Goal: Task Accomplishment & Management: Manage account settings

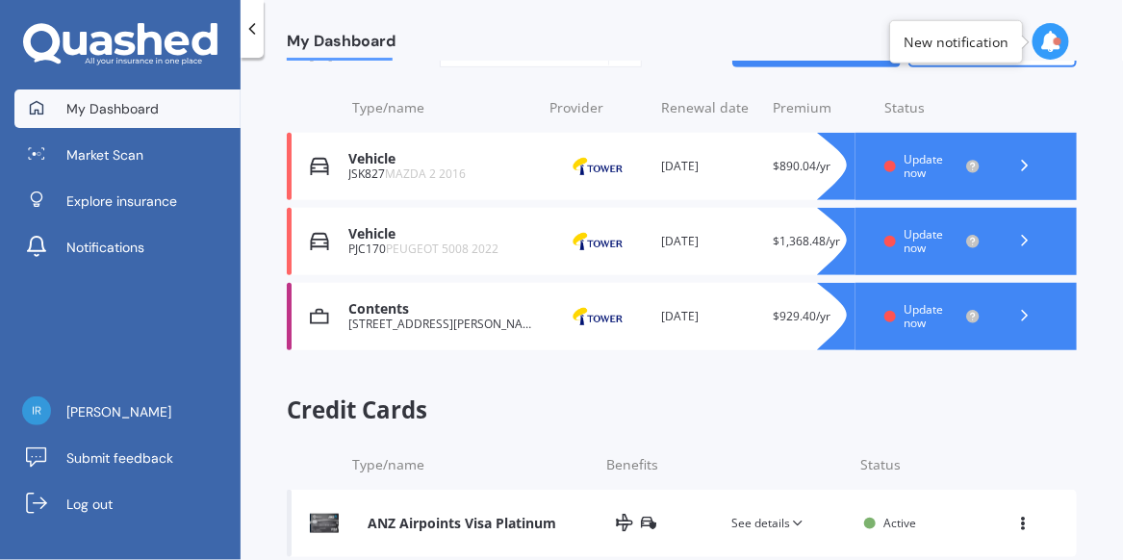
scroll to position [252, 0]
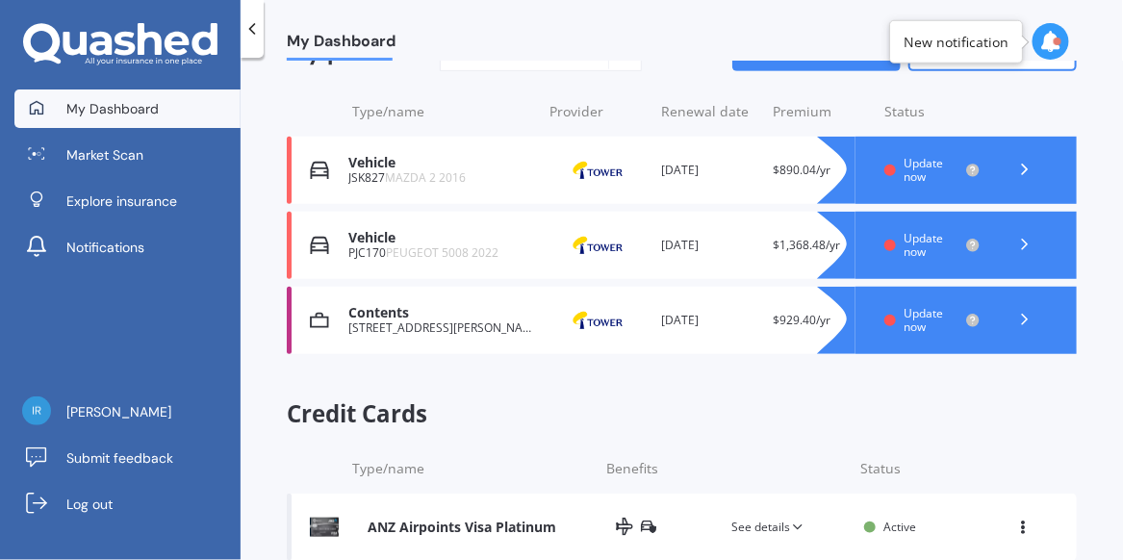
click at [1017, 238] on icon at bounding box center [1024, 244] width 19 height 19
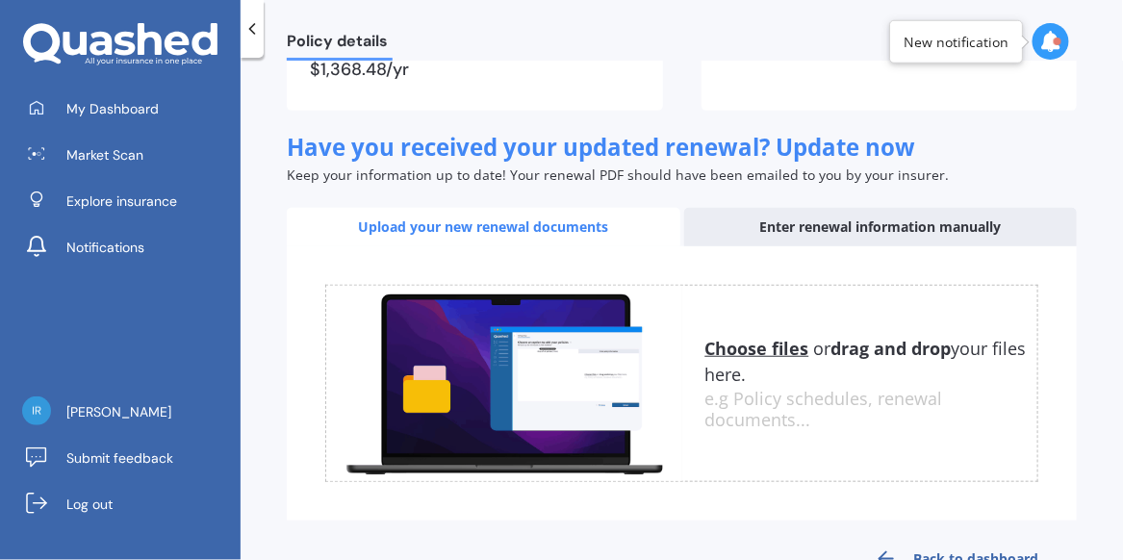
scroll to position [236, 0]
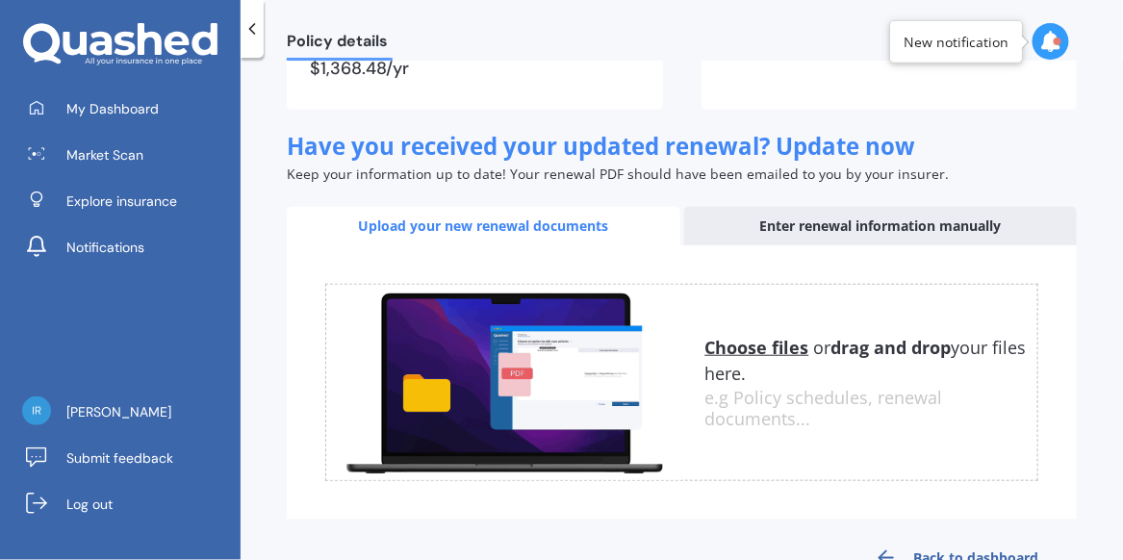
click at [759, 348] on u "Choose files" at bounding box center [758, 347] width 104 height 23
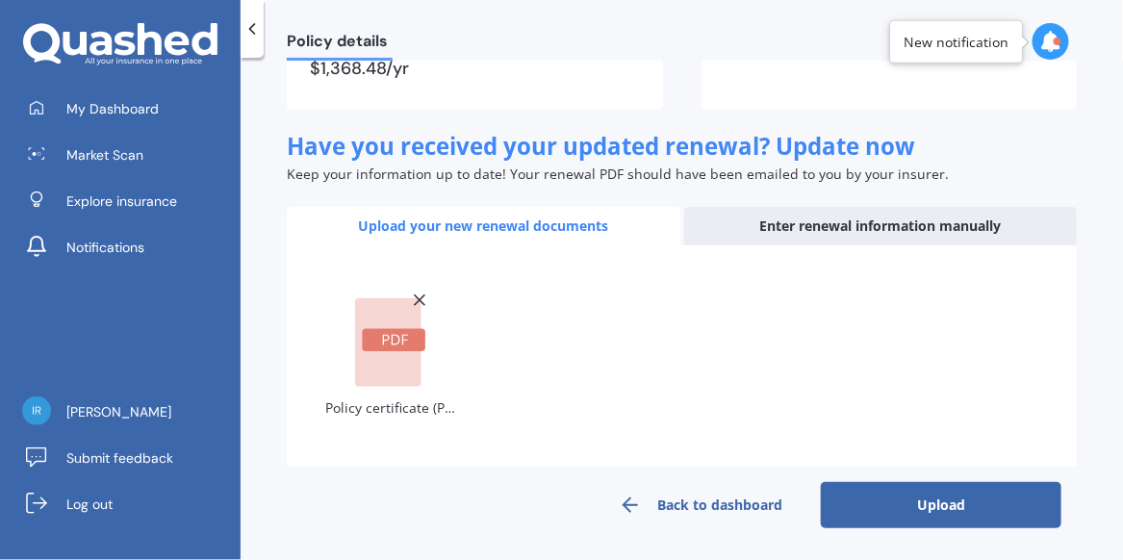
click at [909, 512] on button "Upload" at bounding box center [941, 505] width 241 height 46
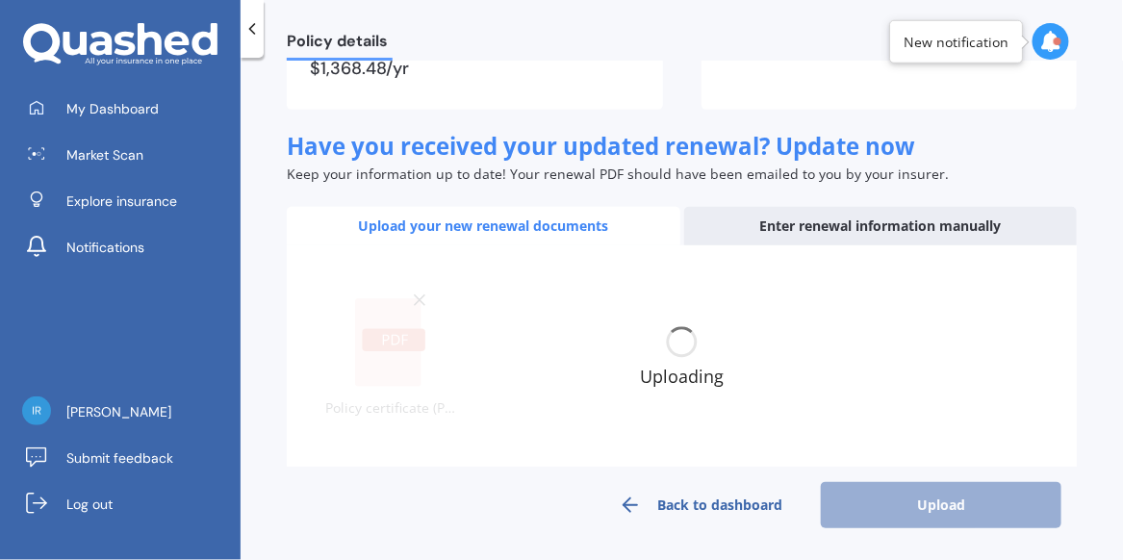
scroll to position [224, 0]
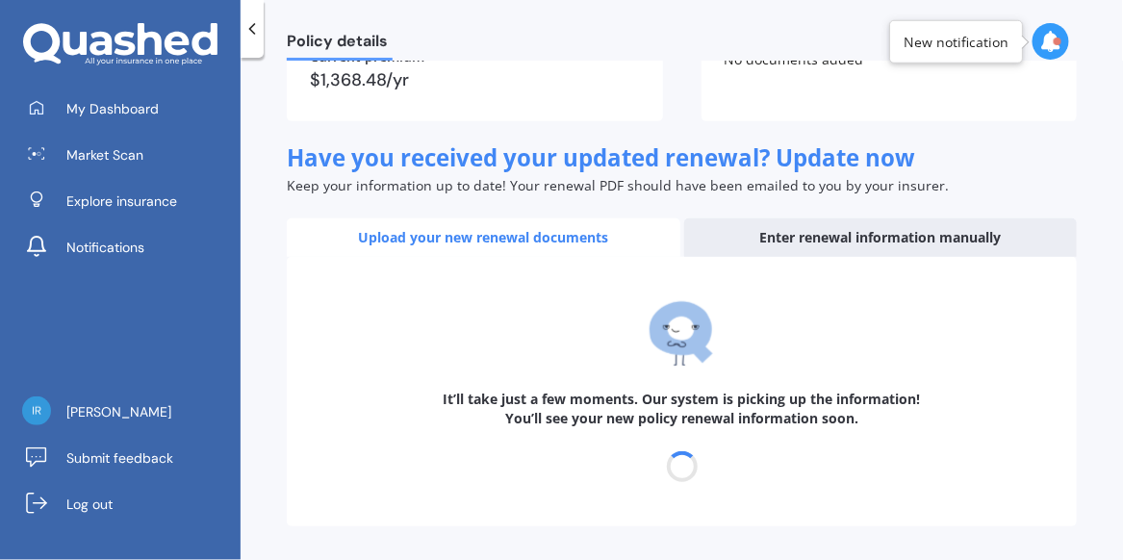
select select "03"
select select "09"
select select "2026"
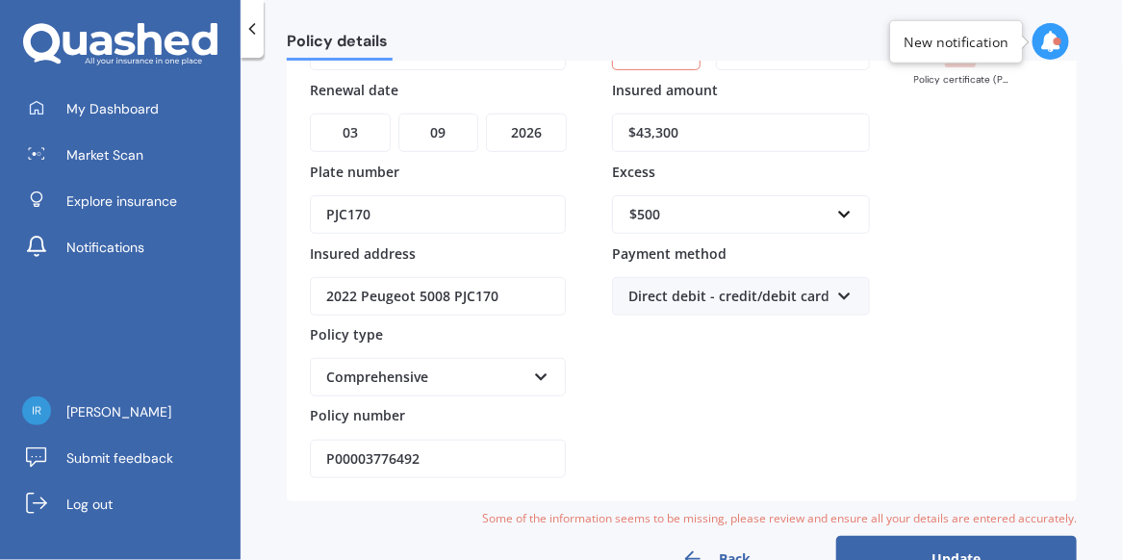
scroll to position [0, 0]
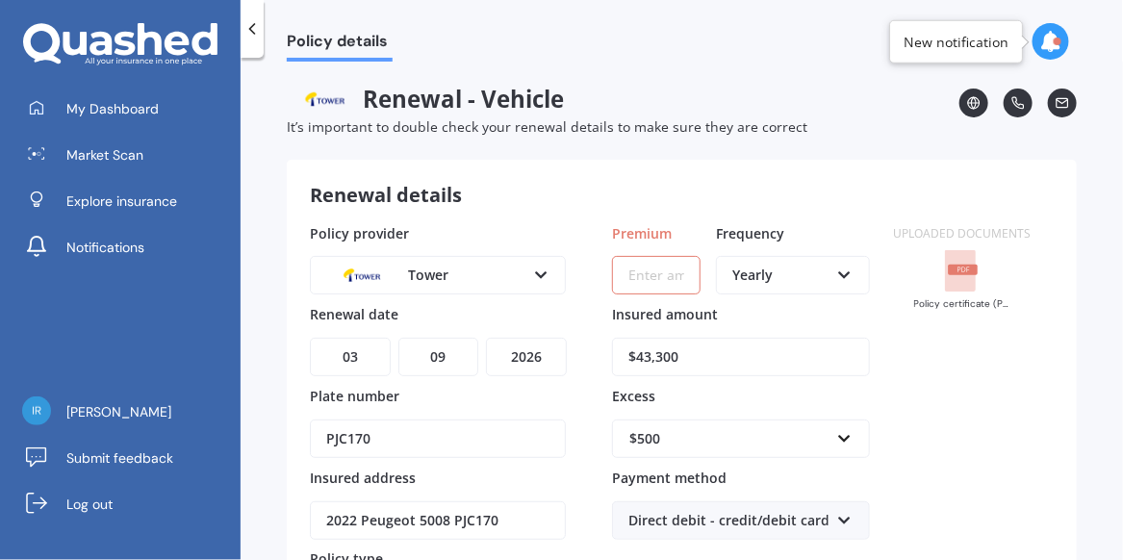
click at [667, 256] on input "Premium" at bounding box center [656, 275] width 89 height 39
type input "$114.04"
click at [841, 270] on icon at bounding box center [844, 271] width 16 height 13
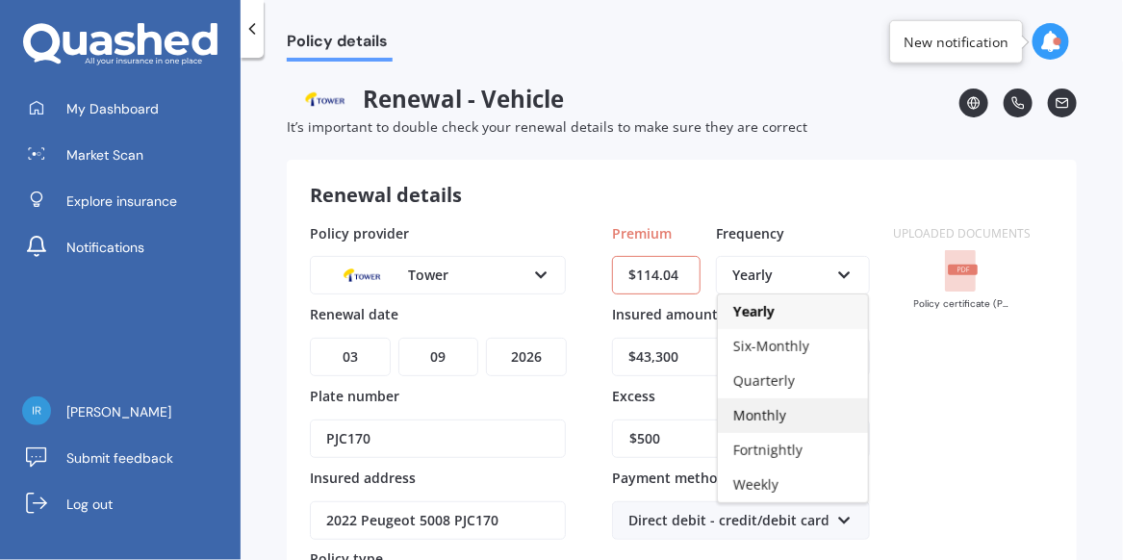
click at [780, 416] on div "Monthly" at bounding box center [793, 415] width 150 height 35
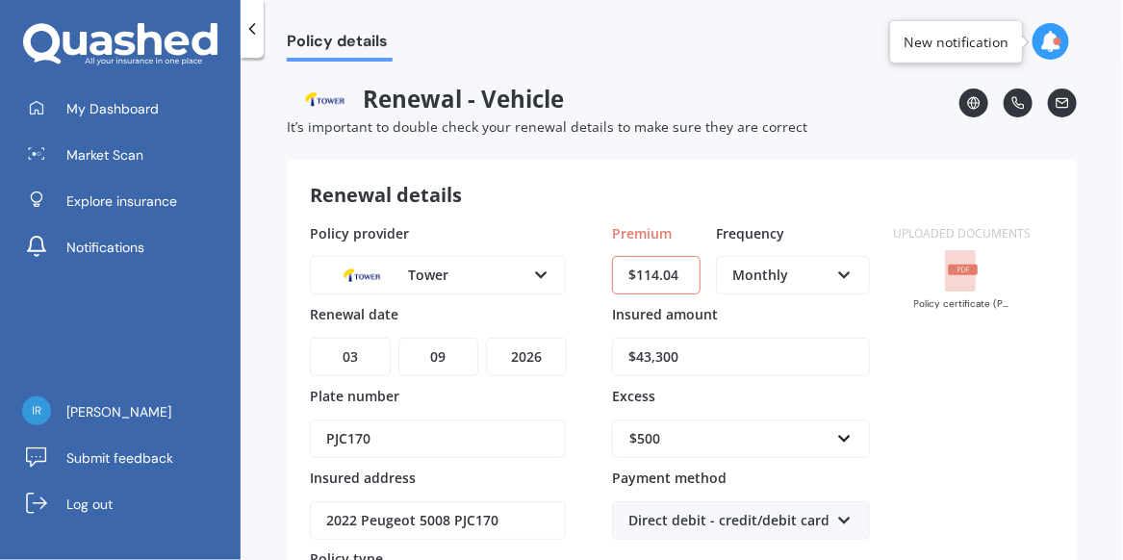
scroll to position [272, 0]
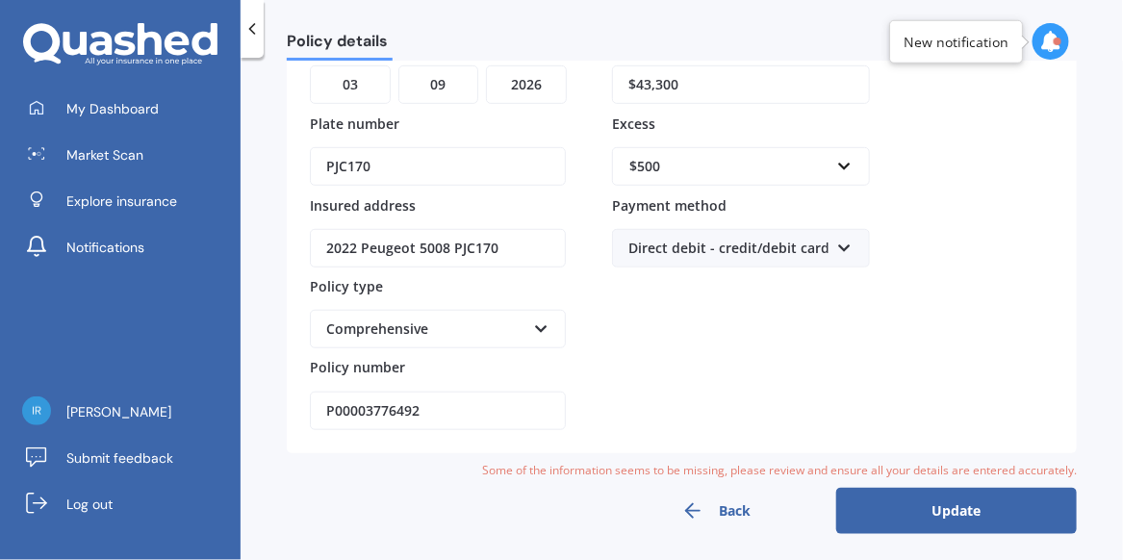
click at [937, 495] on button "Update" at bounding box center [956, 511] width 241 height 46
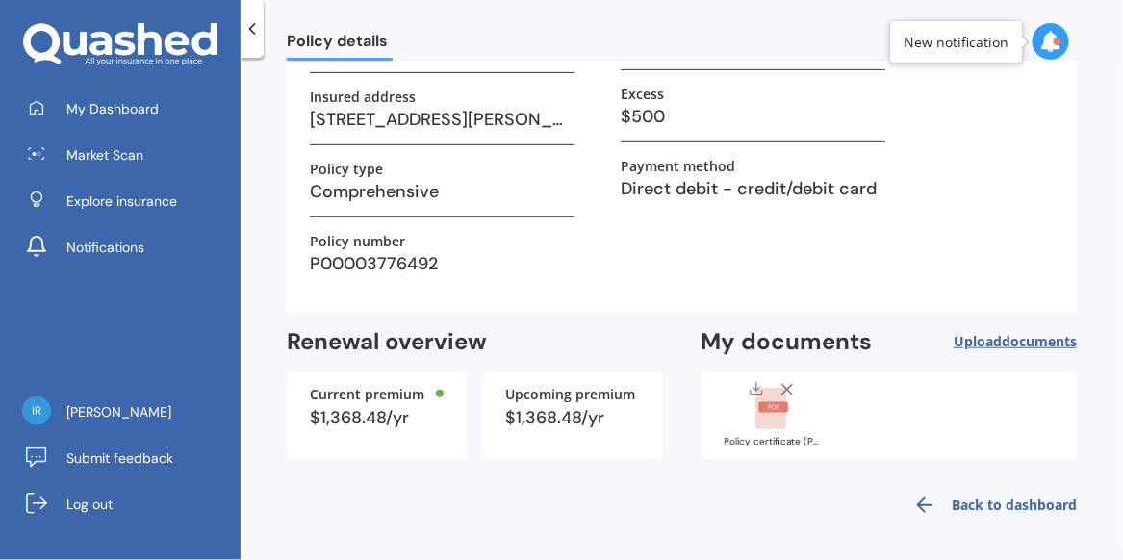
scroll to position [0, 0]
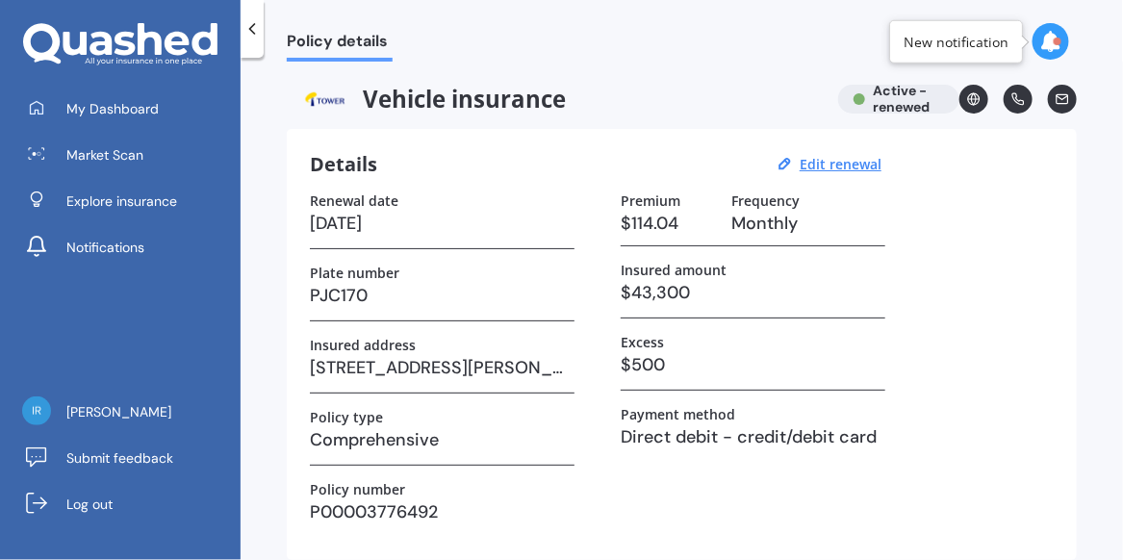
click at [250, 24] on icon at bounding box center [252, 28] width 19 height 19
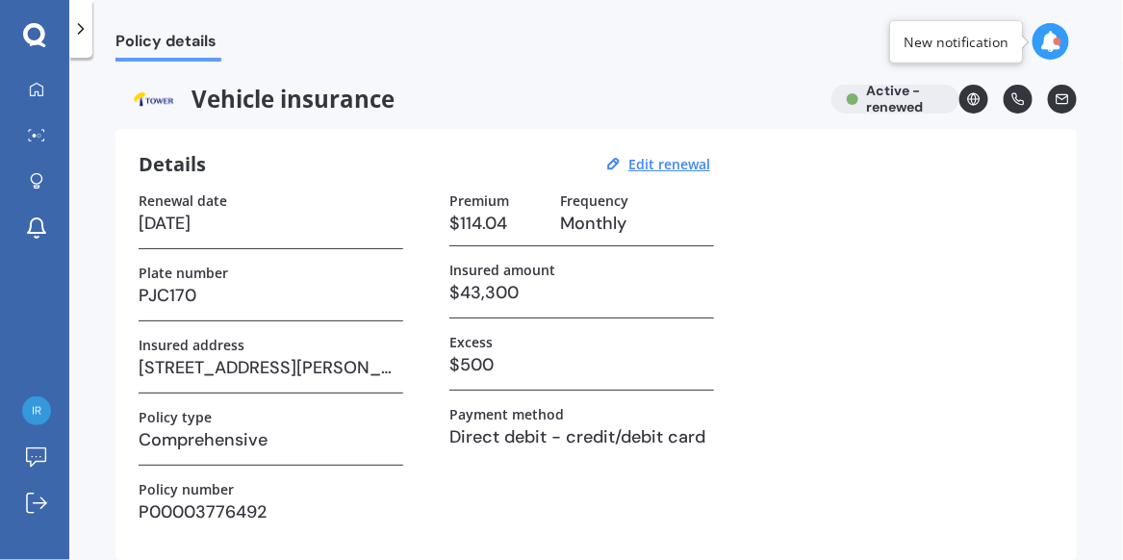
click at [83, 36] on icon at bounding box center [80, 28] width 19 height 19
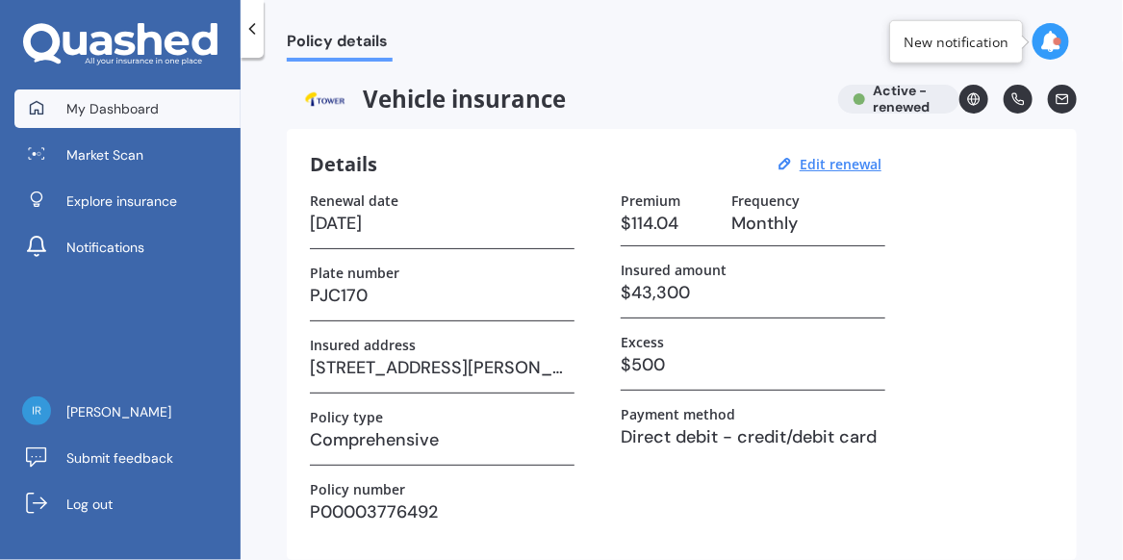
click at [126, 102] on span "My Dashboard" at bounding box center [112, 108] width 92 height 19
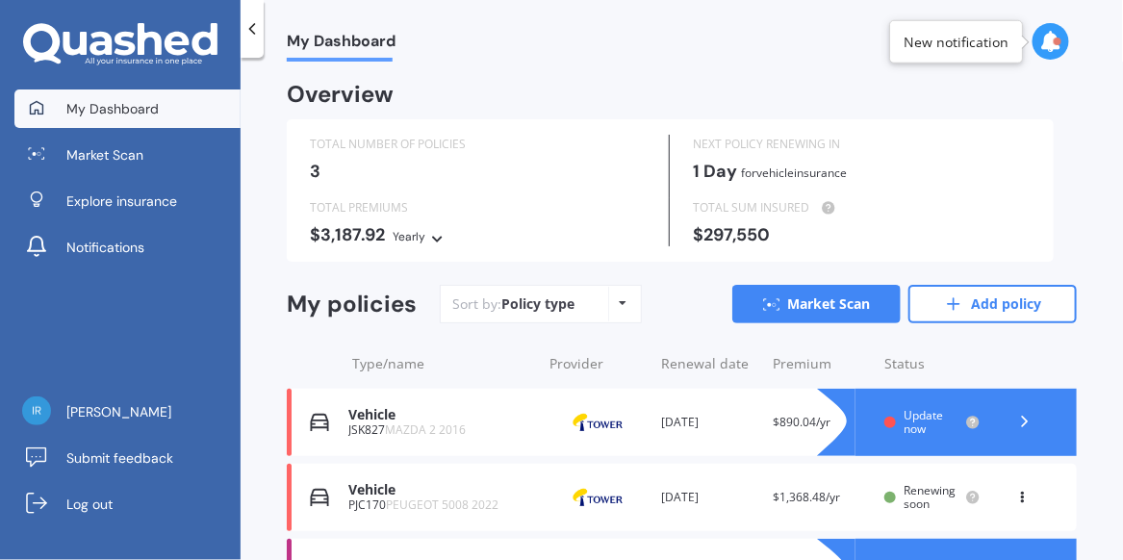
click at [793, 496] on span "$1,368.48/yr" at bounding box center [806, 497] width 67 height 16
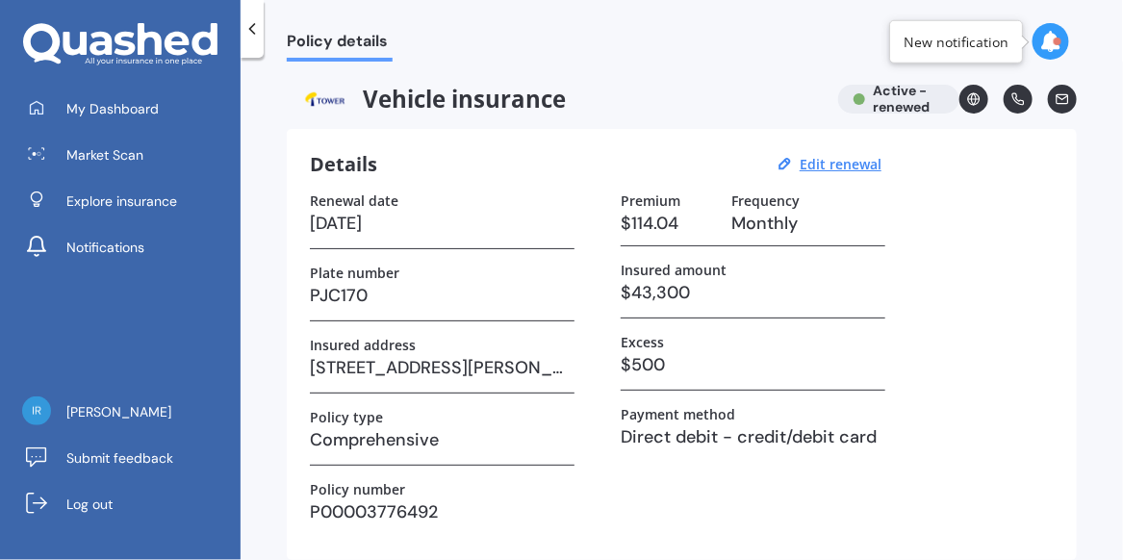
scroll to position [248, 0]
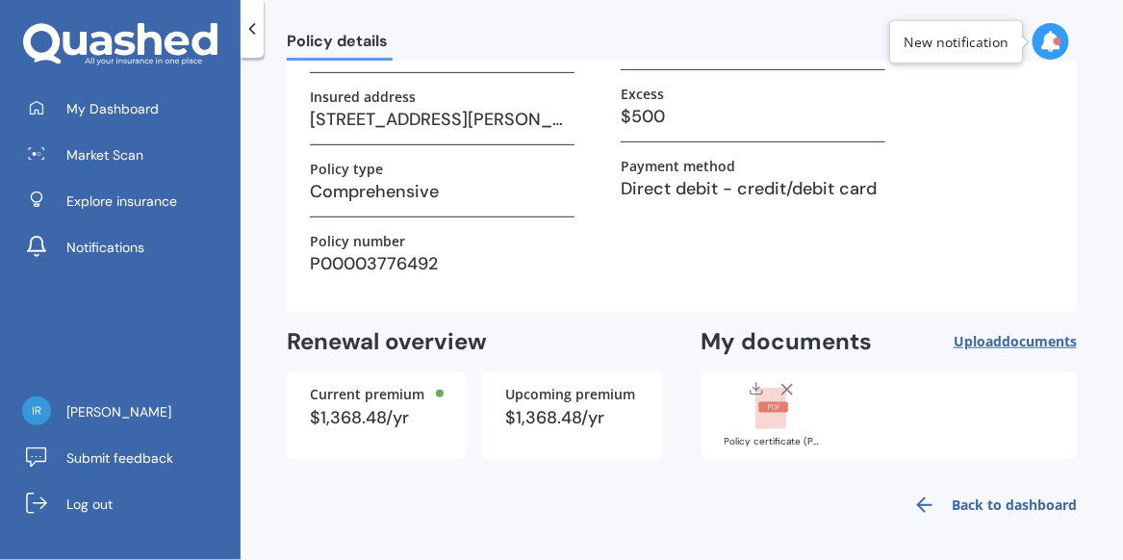
click at [1002, 336] on span "documents" at bounding box center [1039, 341] width 75 height 18
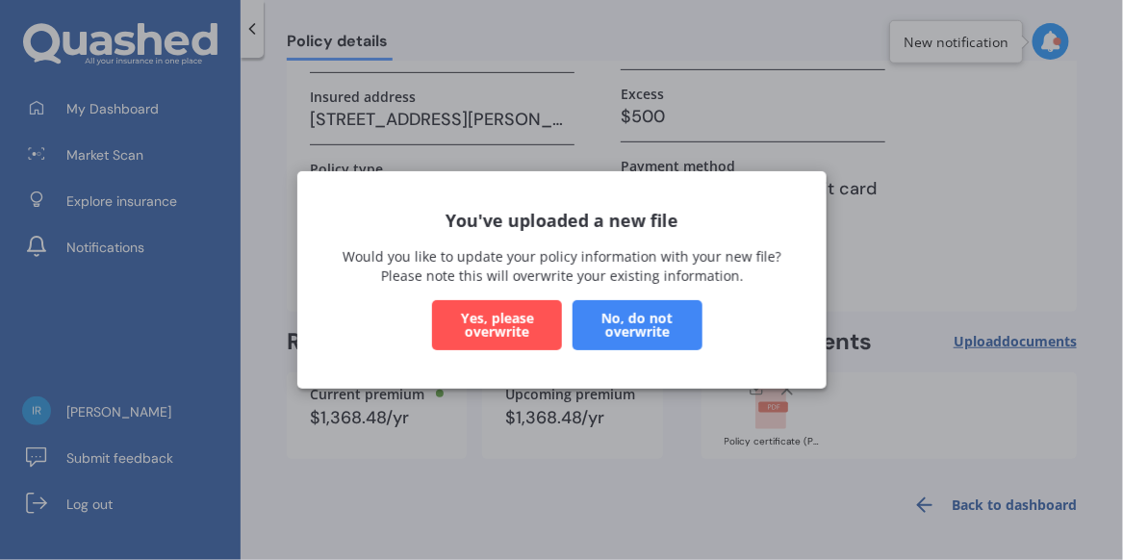
click at [618, 324] on button "No, do not overwrite" at bounding box center [637, 325] width 130 height 50
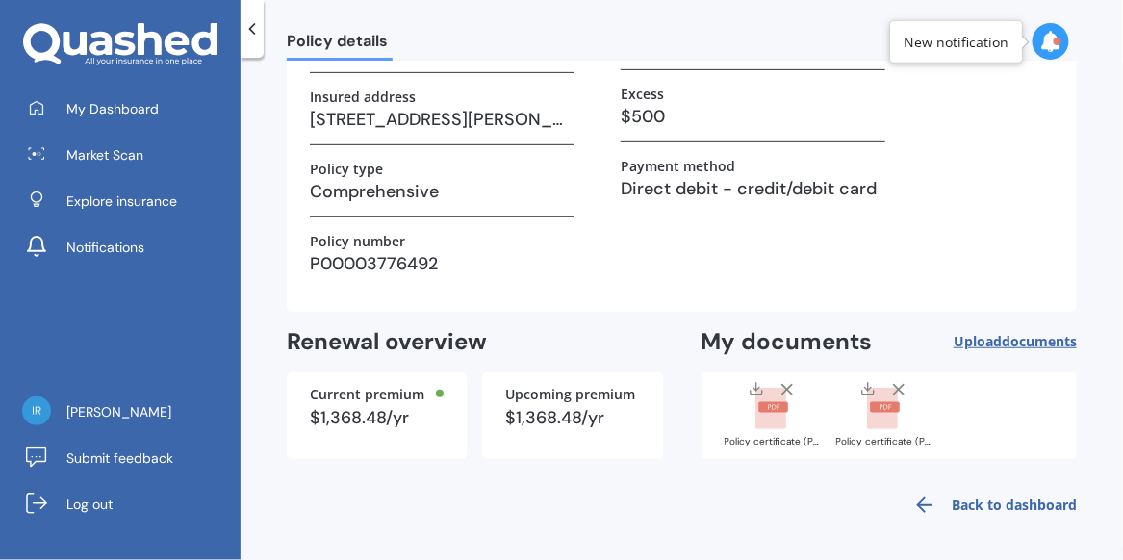
scroll to position [0, 0]
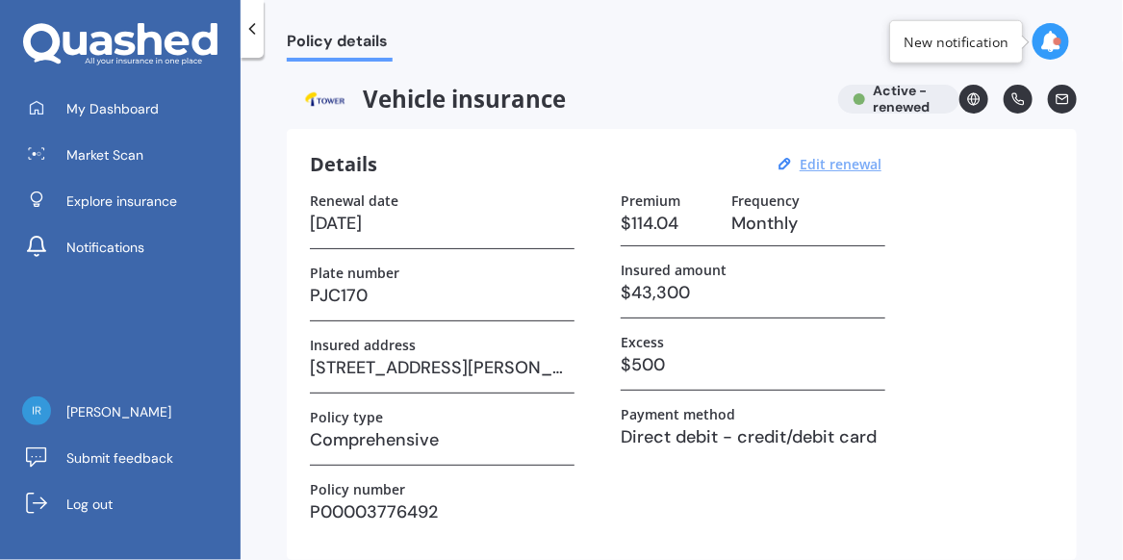
click at [854, 164] on u "Edit renewal" at bounding box center [841, 164] width 82 height 18
select select "03"
select select "09"
select select "2026"
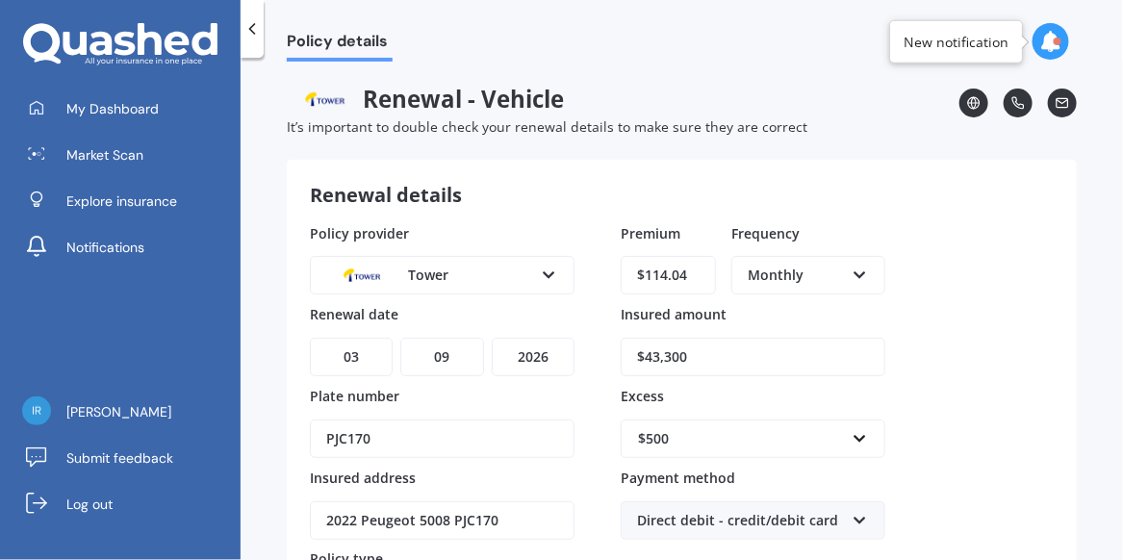
scroll to position [261, 0]
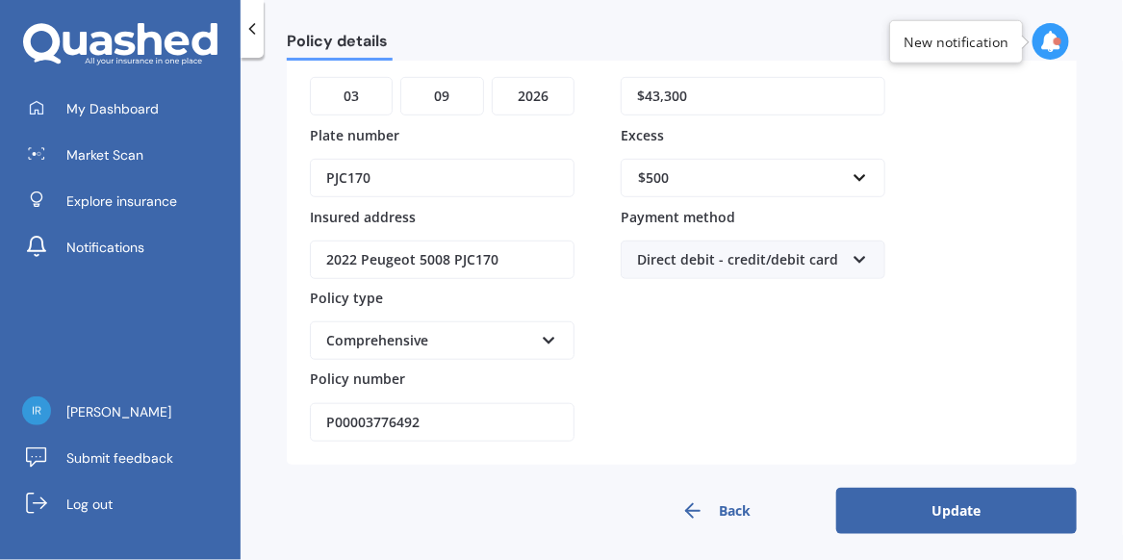
click at [710, 497] on button "Back" at bounding box center [716, 511] width 241 height 46
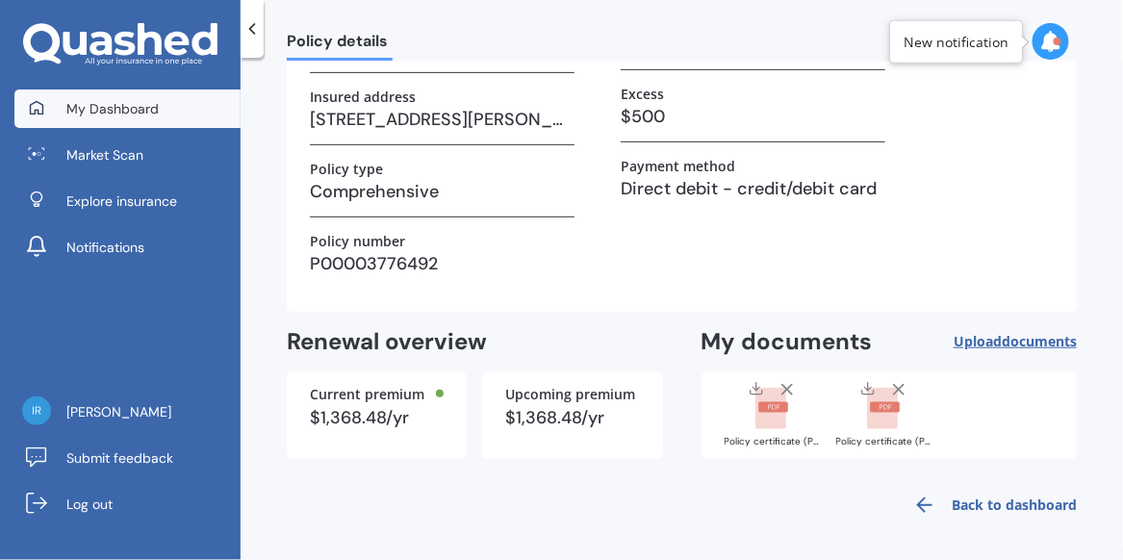
click at [130, 96] on link "My Dashboard" at bounding box center [127, 109] width 226 height 39
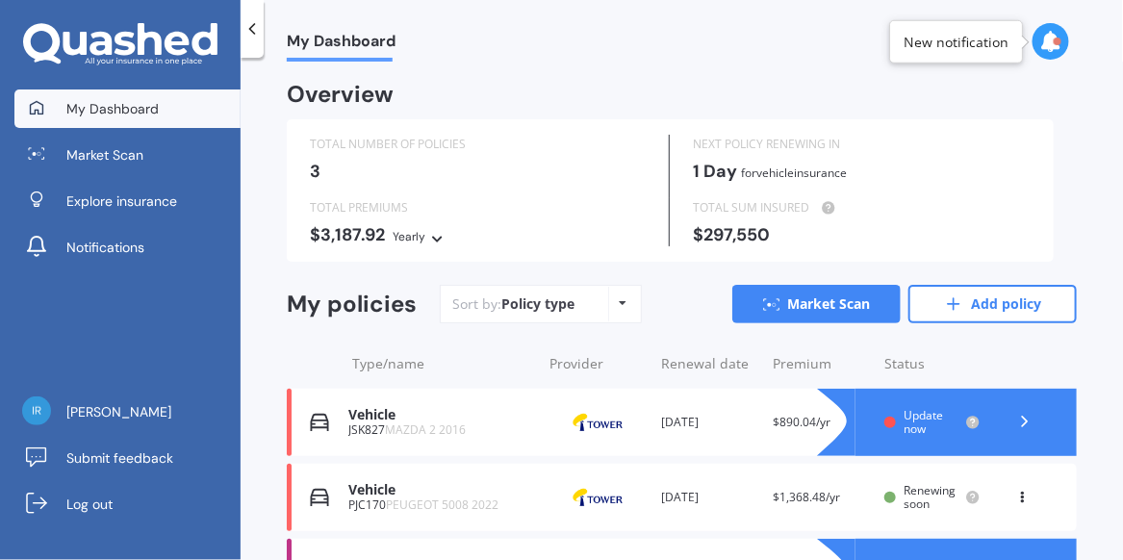
click at [787, 418] on span "$890.04/yr" at bounding box center [802, 422] width 58 height 16
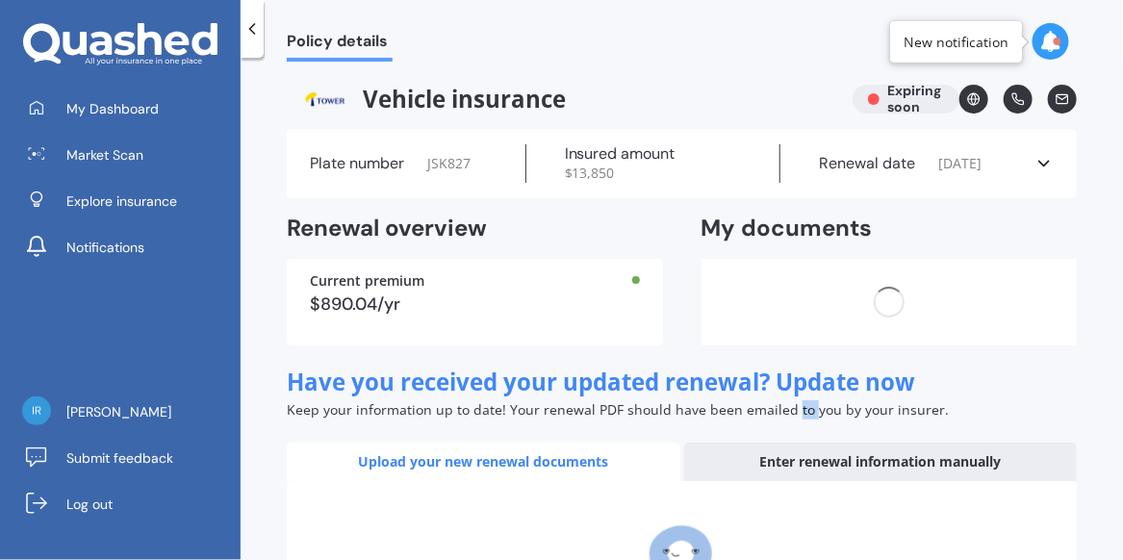
click at [787, 418] on span "Keep your information up to date! Your renewal PDF should have been emailed to …" at bounding box center [618, 409] width 662 height 18
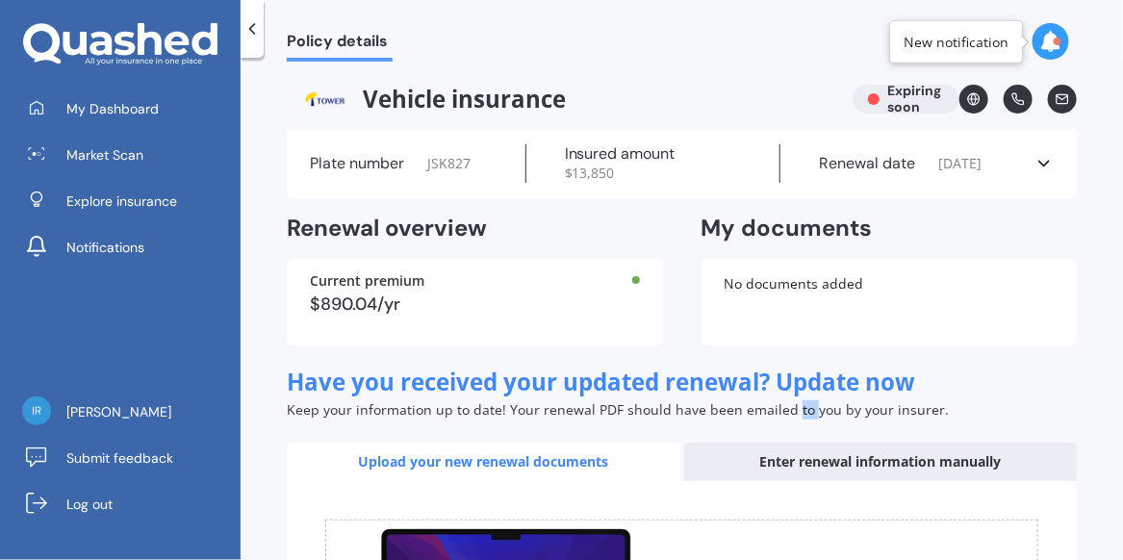
scroll to position [289, 0]
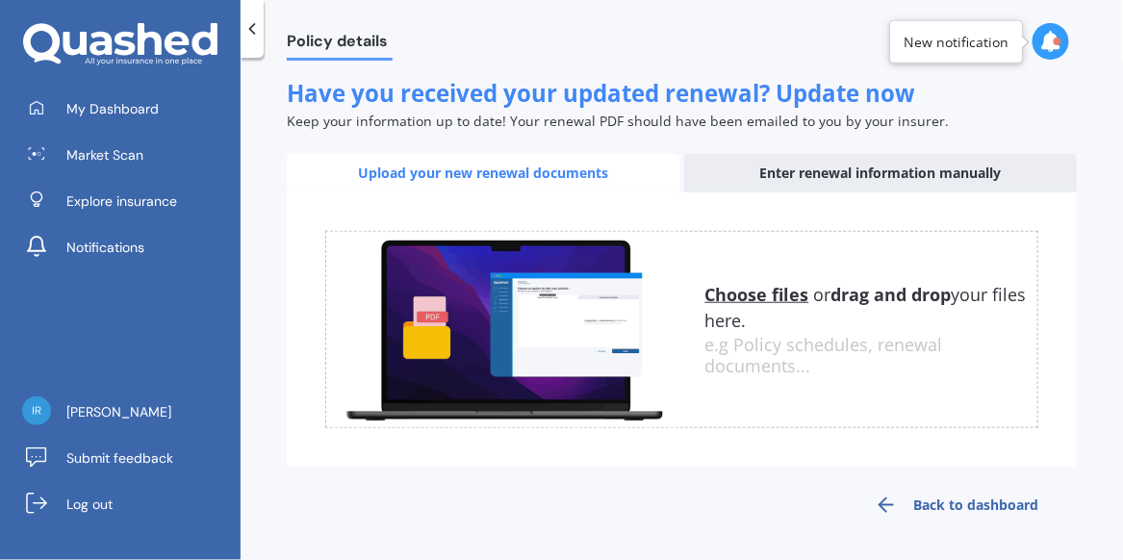
click at [762, 296] on u "Choose files" at bounding box center [758, 294] width 104 height 23
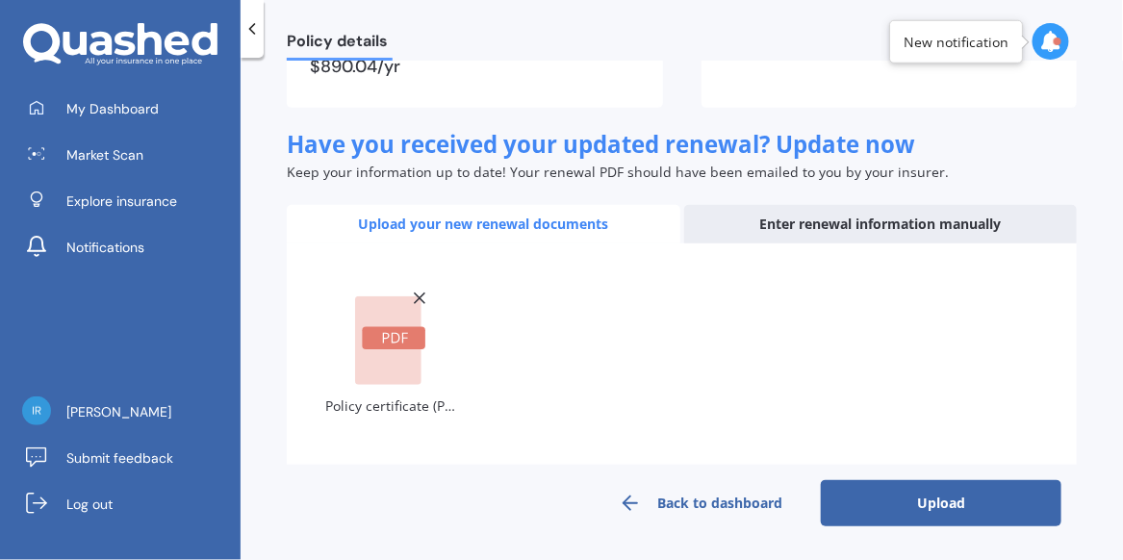
click at [933, 495] on button "Upload" at bounding box center [941, 503] width 241 height 46
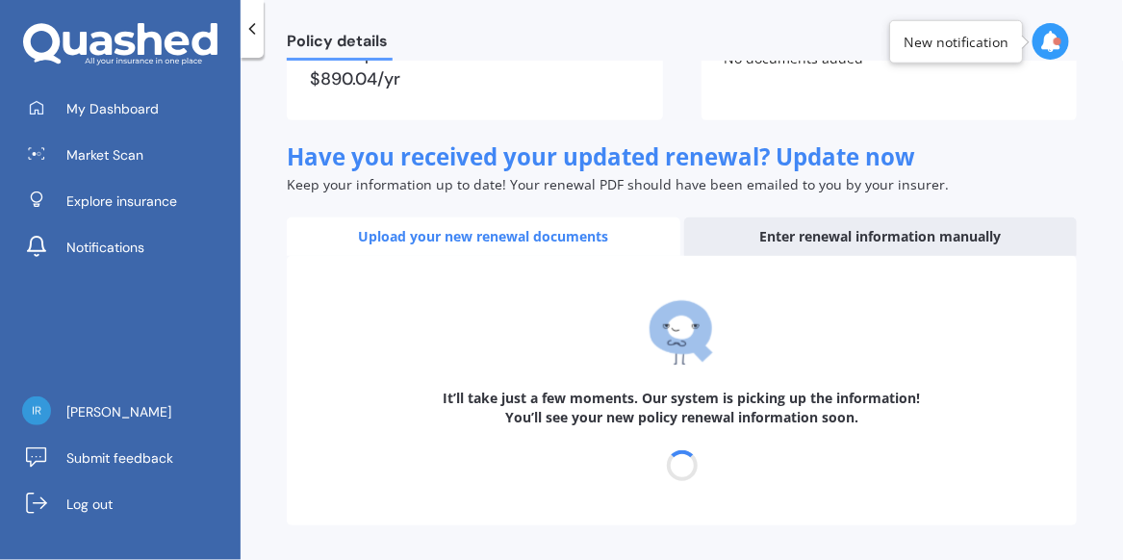
scroll to position [224, 0]
select select "03"
select select "09"
select select "2026"
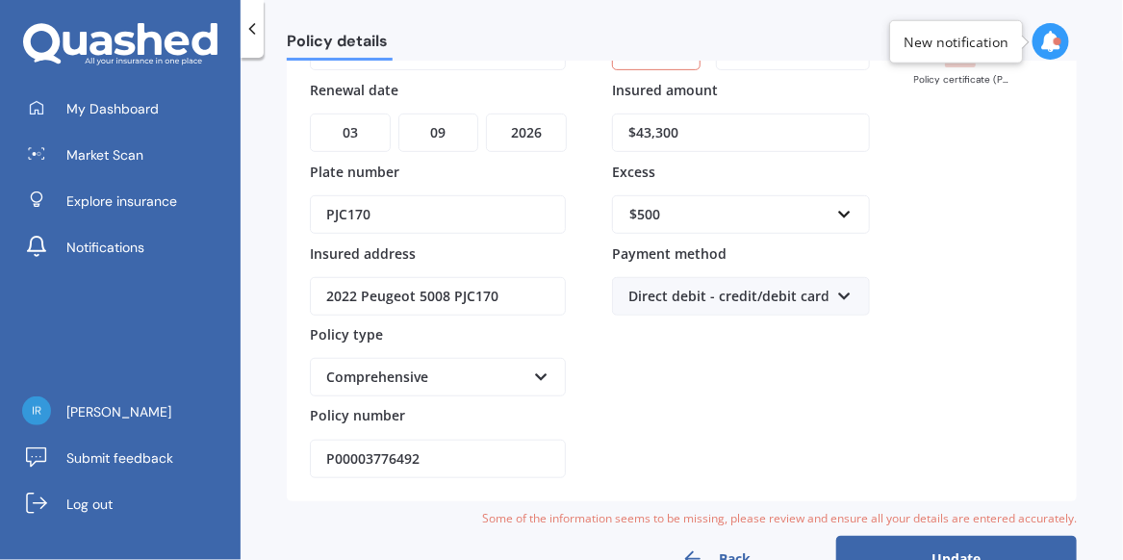
scroll to position [0, 0]
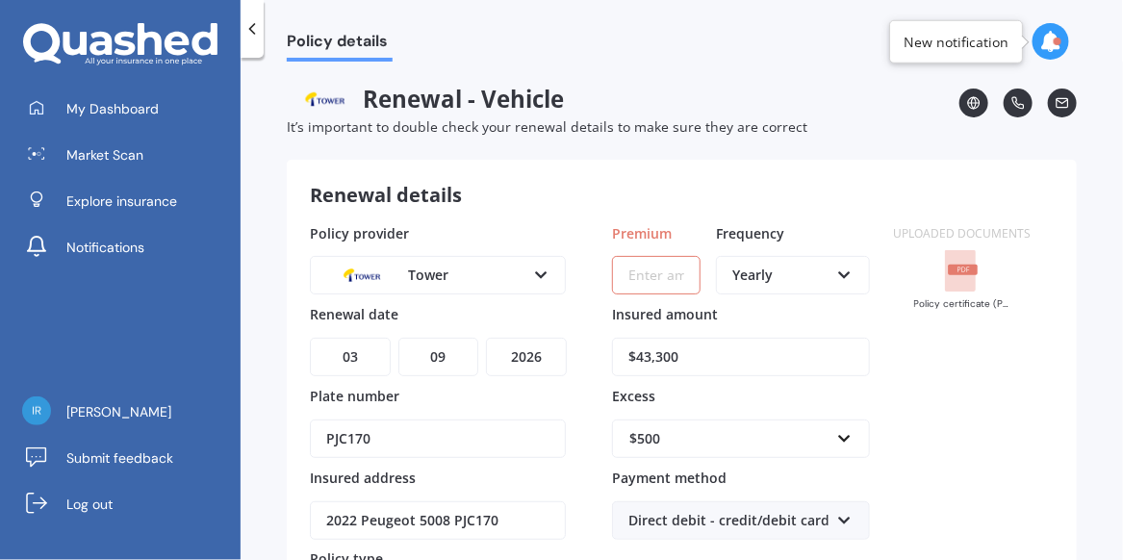
click at [648, 267] on input "Premium" at bounding box center [656, 275] width 89 height 39
click at [673, 278] on input "Premium" at bounding box center [656, 275] width 89 height 39
type input "$74.17"
click at [842, 270] on icon at bounding box center [844, 271] width 16 height 13
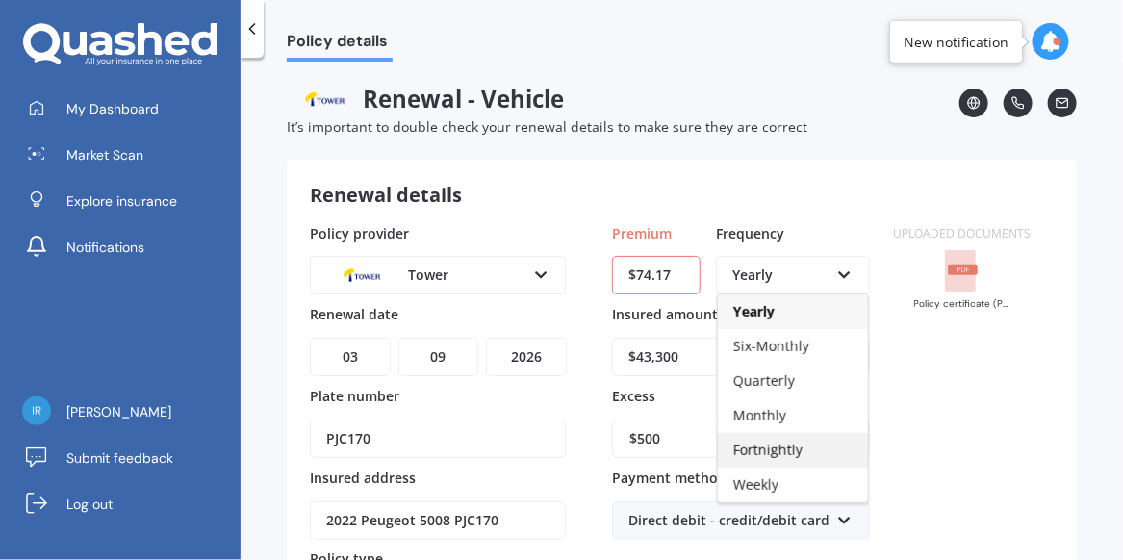
click at [766, 447] on span "Fortnightly" at bounding box center [767, 450] width 69 height 18
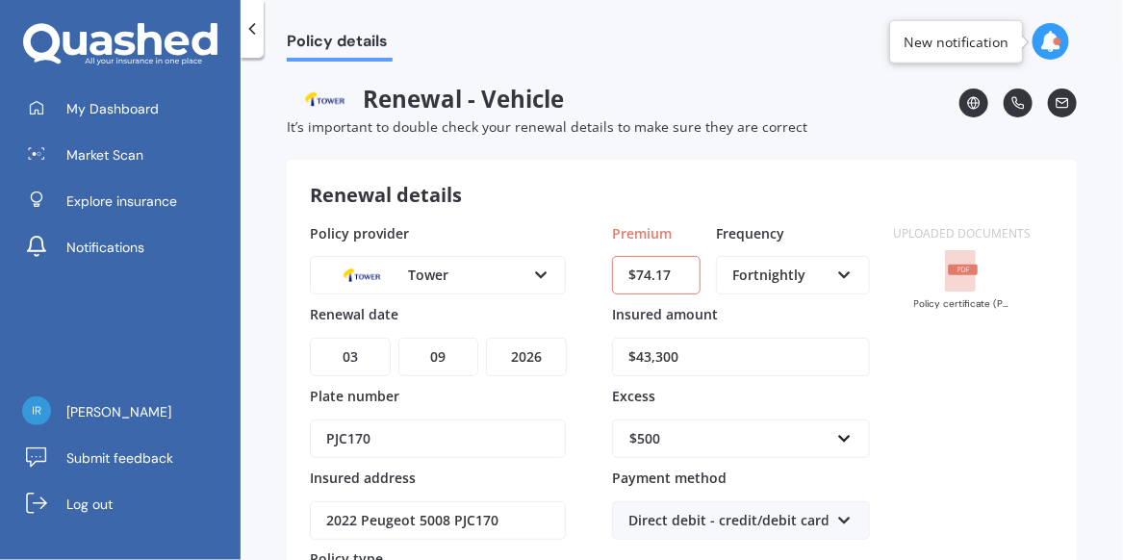
scroll to position [272, 0]
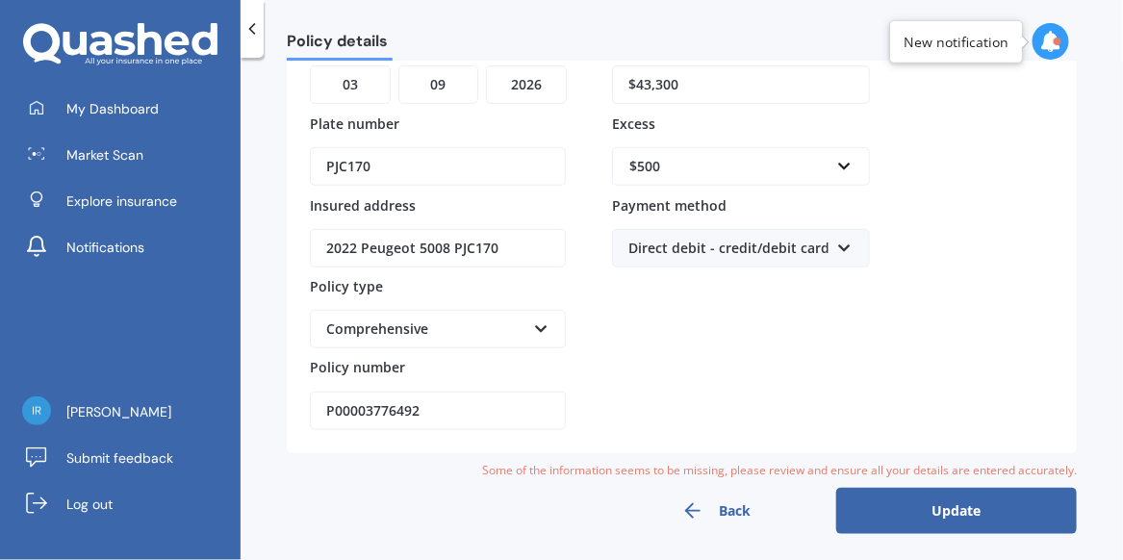
click at [973, 530] on div "Policy details Renewal - Vehicle It’s important to double check your renewal de…" at bounding box center [682, 313] width 883 height 502
click at [921, 494] on button "Update" at bounding box center [956, 511] width 241 height 46
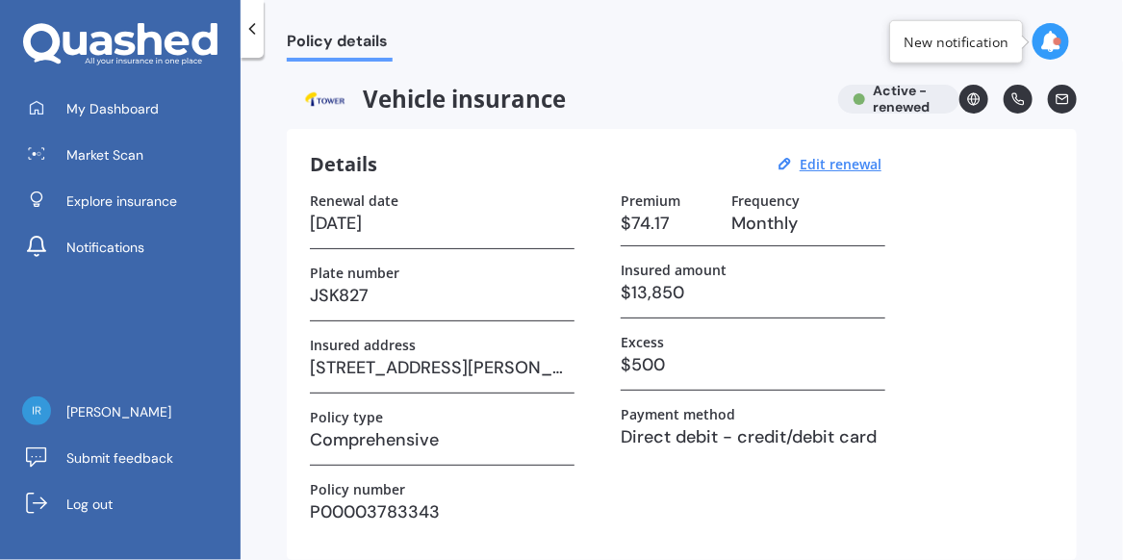
scroll to position [250, 0]
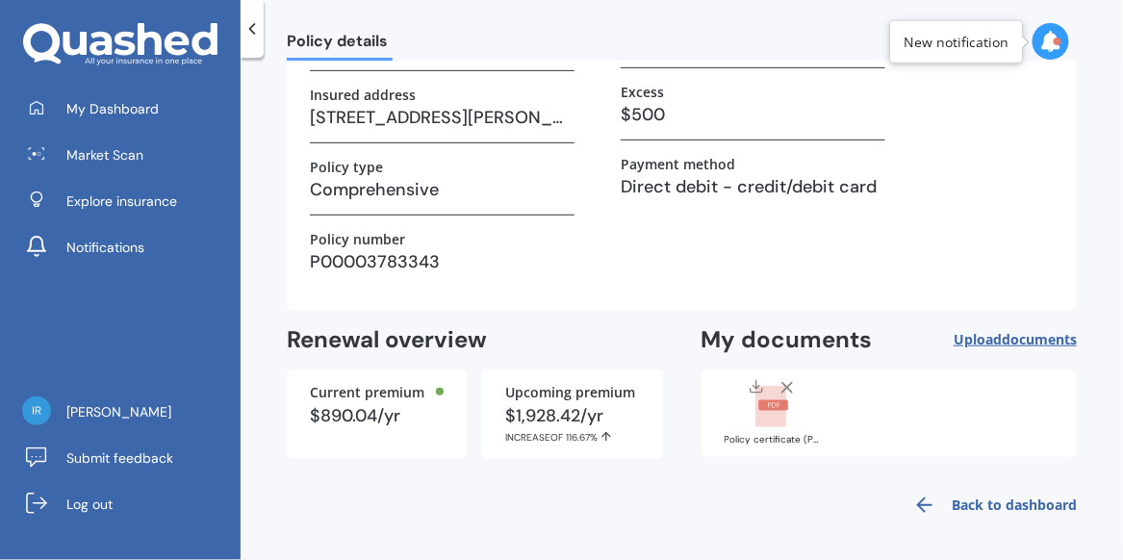
click at [1002, 331] on span "documents" at bounding box center [1039, 339] width 75 height 18
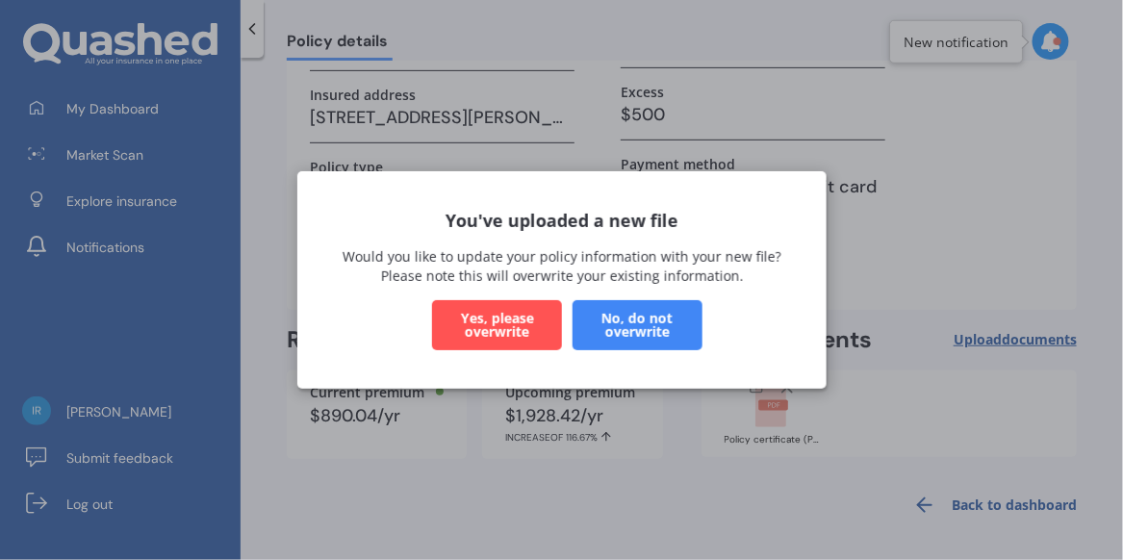
click at [663, 328] on button "No, do not overwrite" at bounding box center [637, 325] width 130 height 50
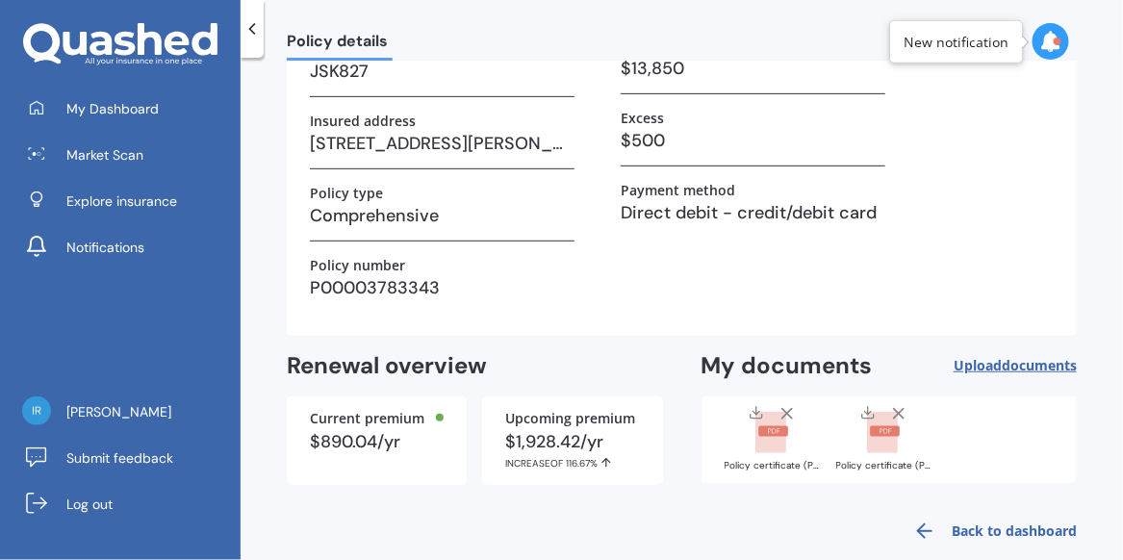
scroll to position [238, 0]
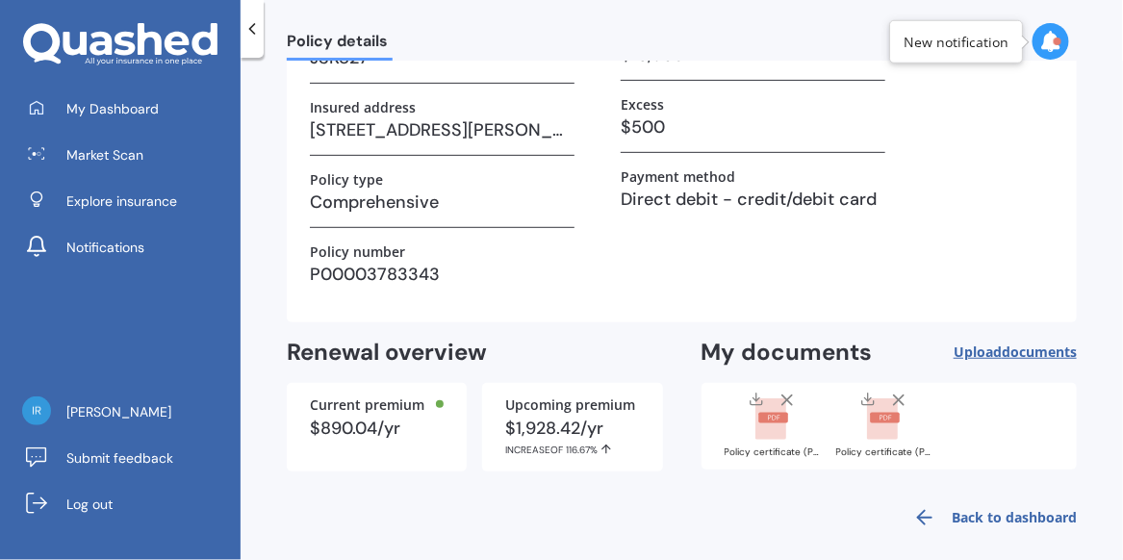
click at [567, 433] on div "$1,928.42/yr INCREASE OF 116.67%" at bounding box center [572, 438] width 134 height 37
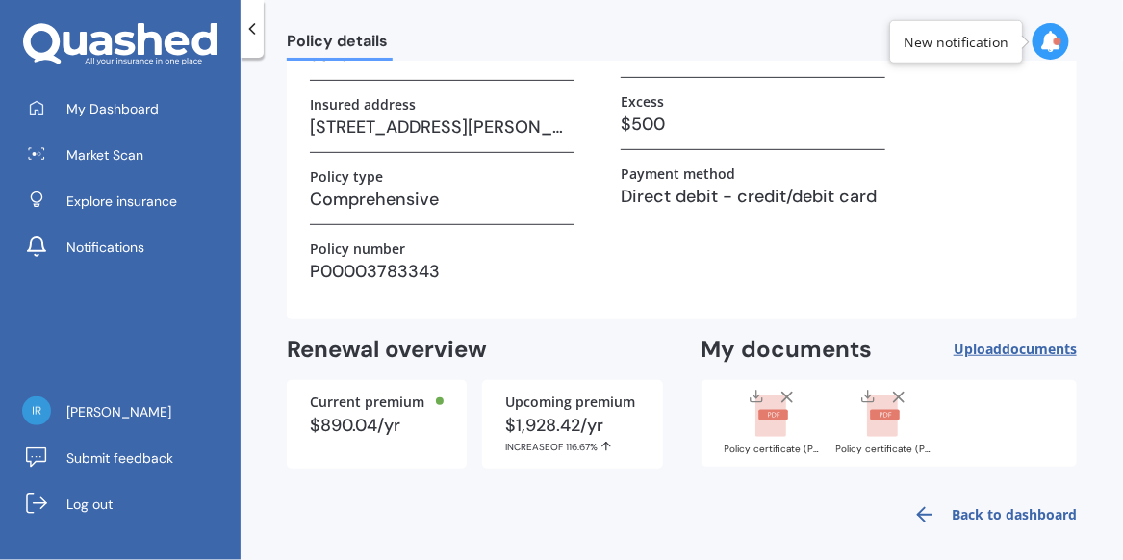
scroll to position [250, 0]
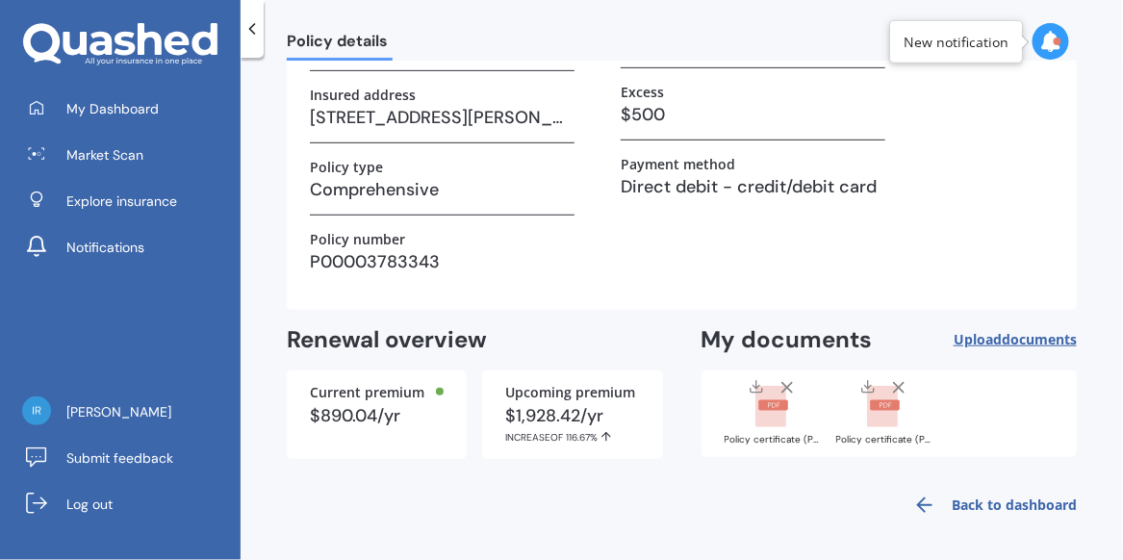
click at [965, 336] on span "Upload documents" at bounding box center [1015, 339] width 123 height 15
click at [869, 424] on rect at bounding box center [882, 407] width 31 height 42
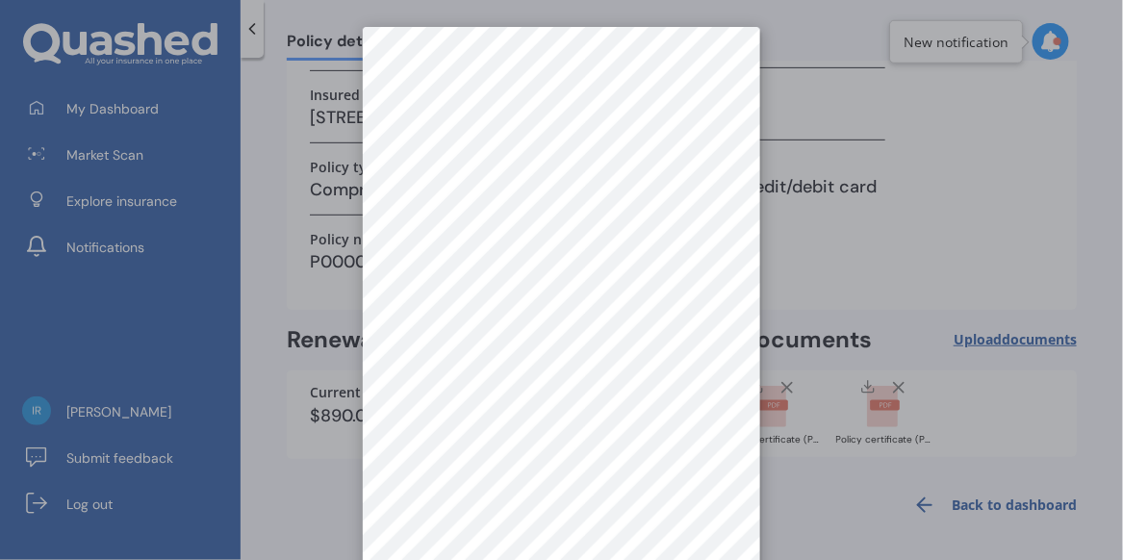
click at [812, 418] on div at bounding box center [561, 280] width 1123 height 560
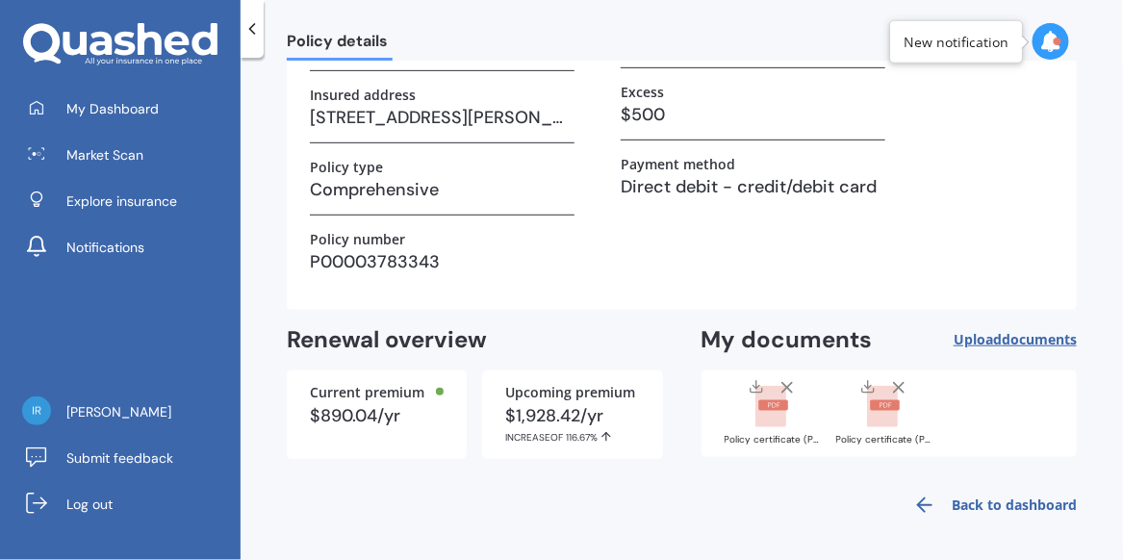
click at [769, 409] on rect at bounding box center [771, 407] width 31 height 42
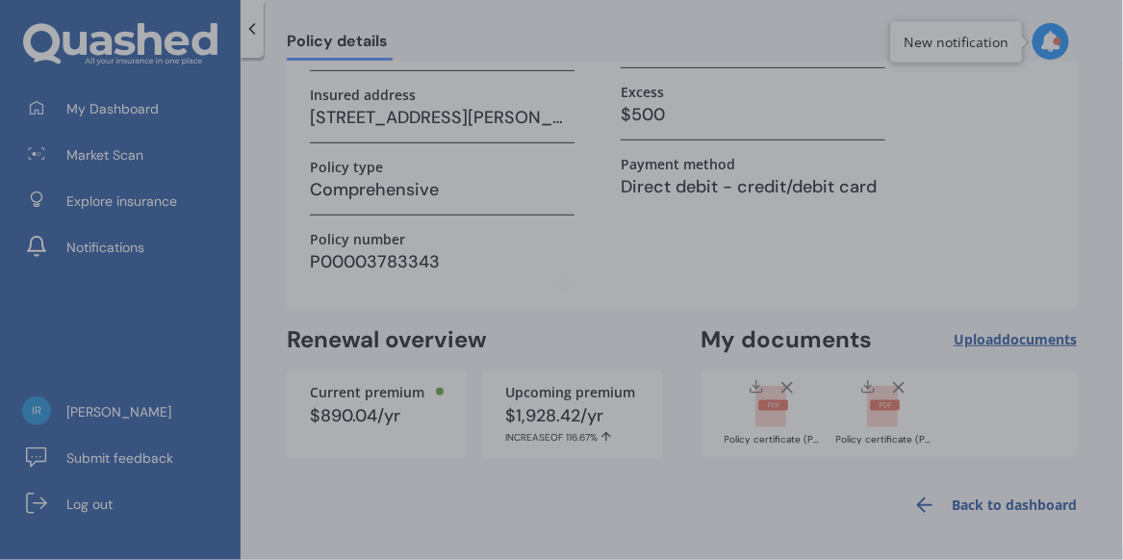
click at [769, 409] on div at bounding box center [561, 280] width 1123 height 560
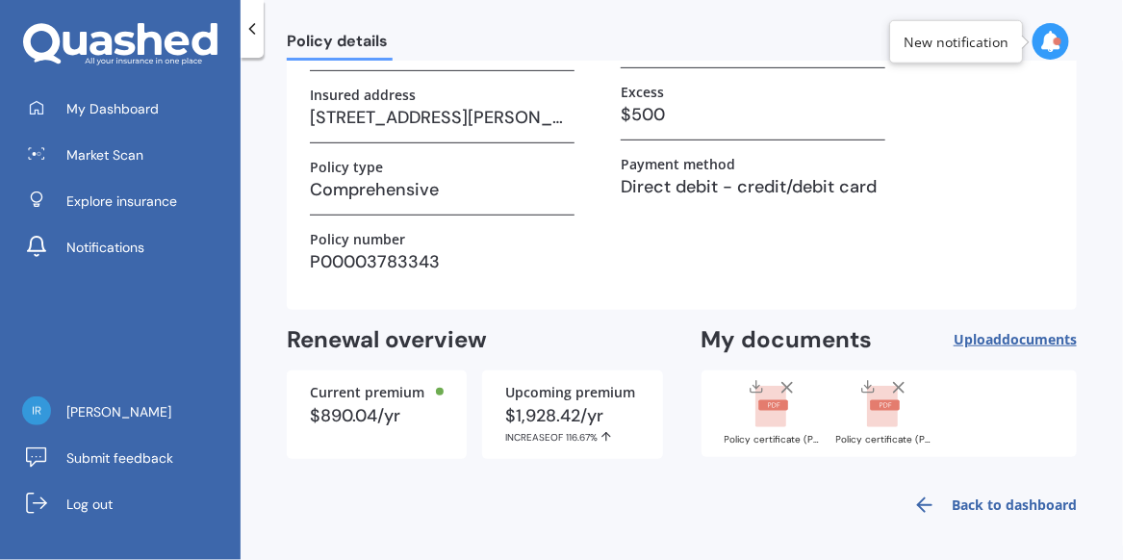
click at [769, 398] on rect at bounding box center [771, 407] width 31 height 42
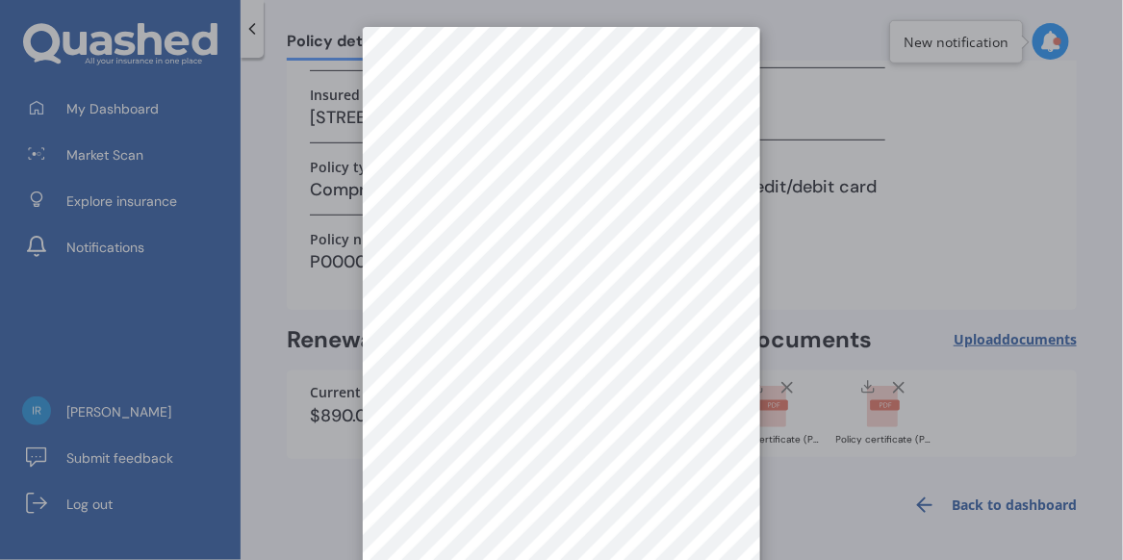
click at [886, 402] on div at bounding box center [561, 280] width 1123 height 560
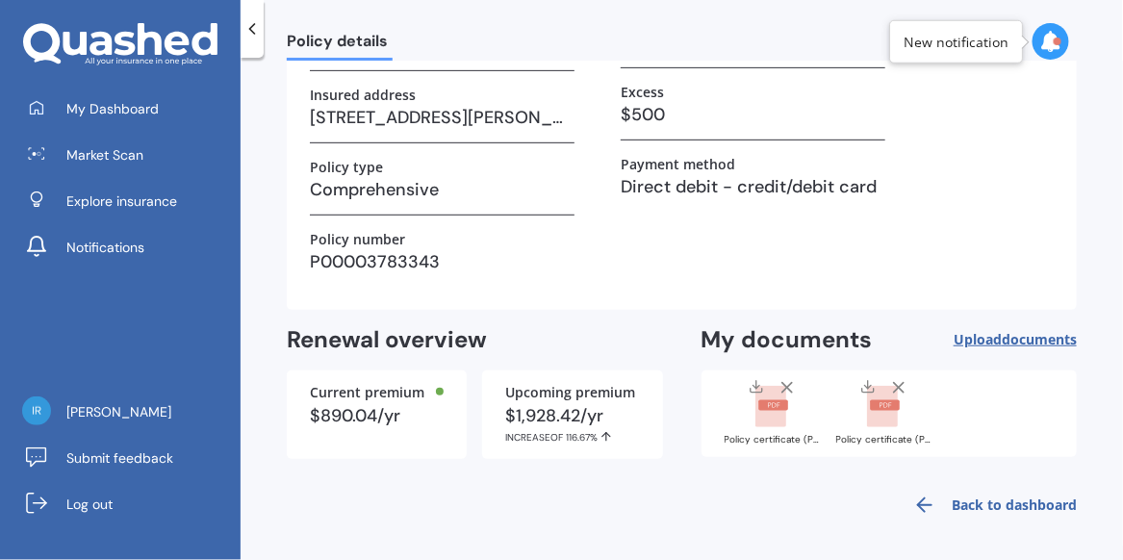
click at [886, 403] on icon at bounding box center [887, 405] width 12 height 5
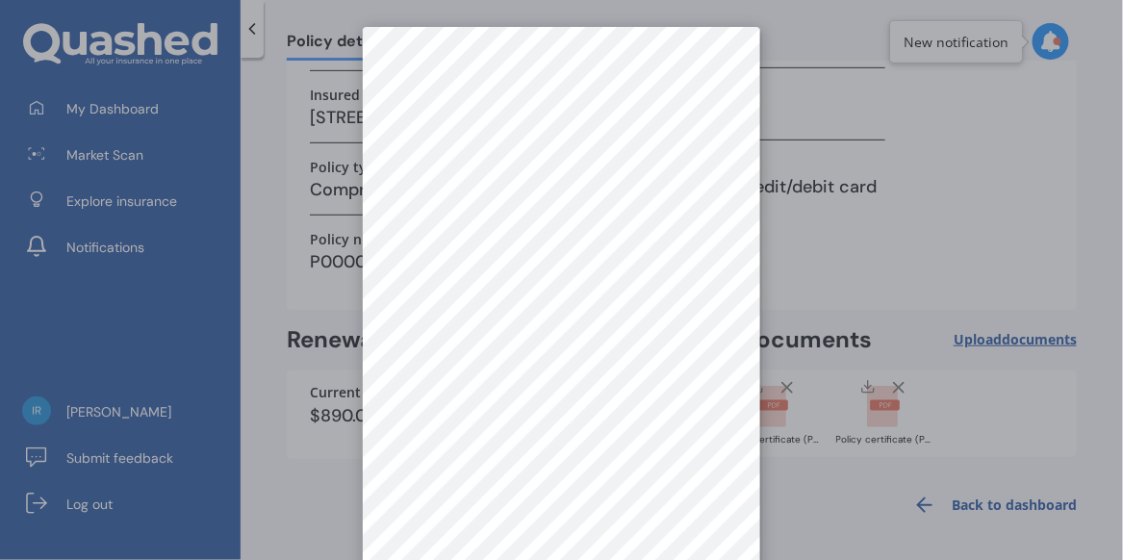
click at [894, 384] on div at bounding box center [561, 280] width 1123 height 560
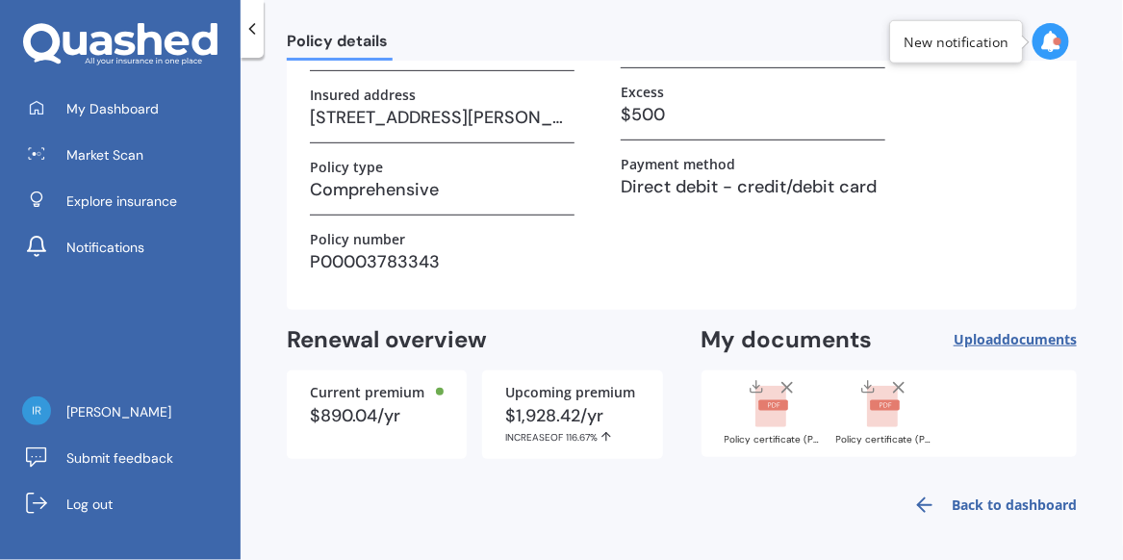
drag, startPoint x: 876, startPoint y: 390, endPoint x: 896, endPoint y: 383, distance: 21.3
click at [896, 383] on div "Policy certificate (P00003783343)_20250903.pdf" at bounding box center [884, 413] width 96 height 71
click at [896, 383] on line at bounding box center [899, 388] width 10 height 10
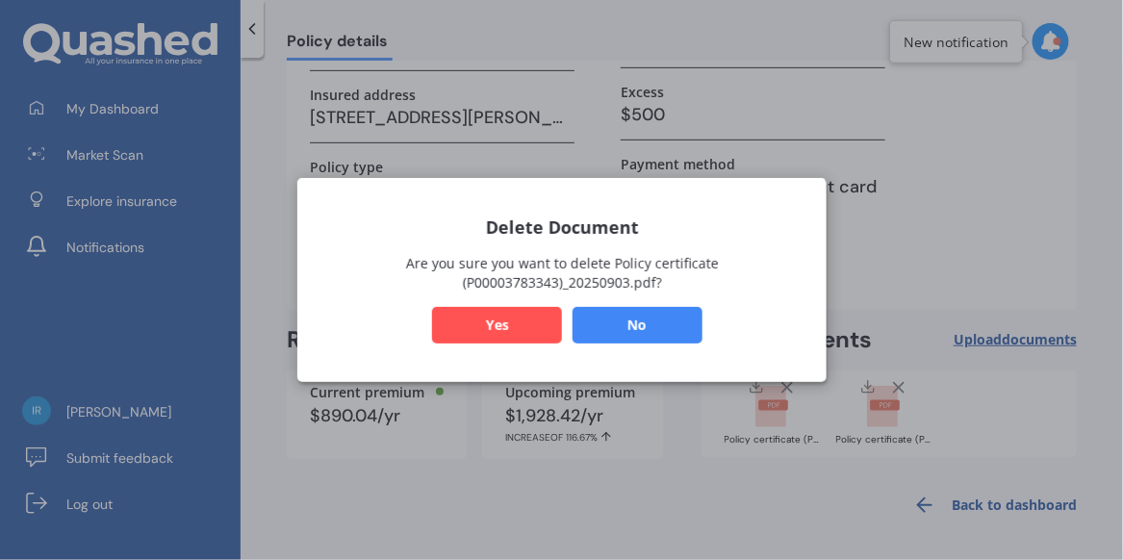
click at [499, 321] on button "Yes" at bounding box center [497, 325] width 130 height 37
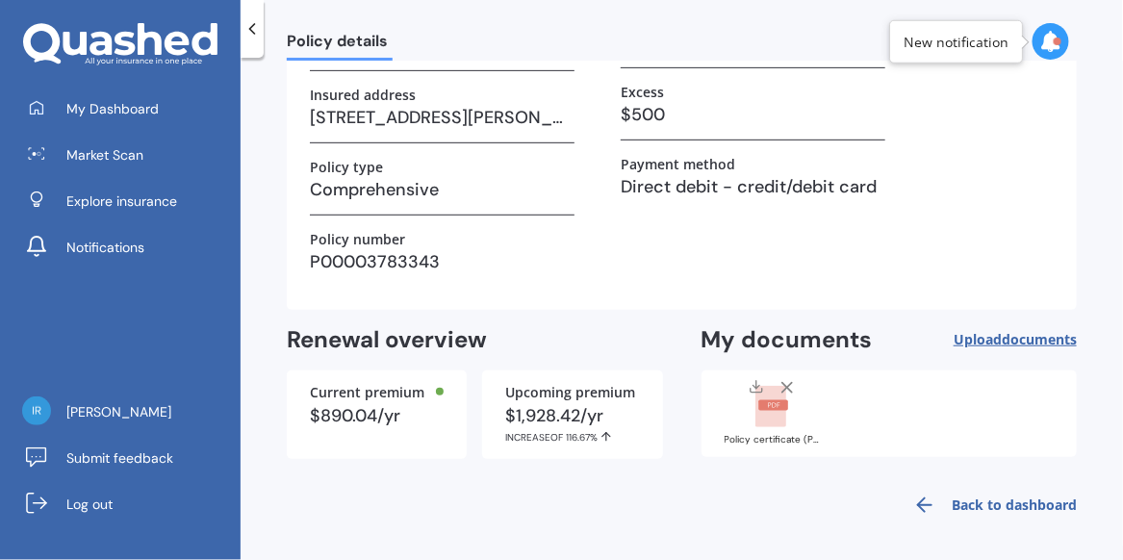
click at [986, 334] on span "Upload documents" at bounding box center [1015, 339] width 123 height 15
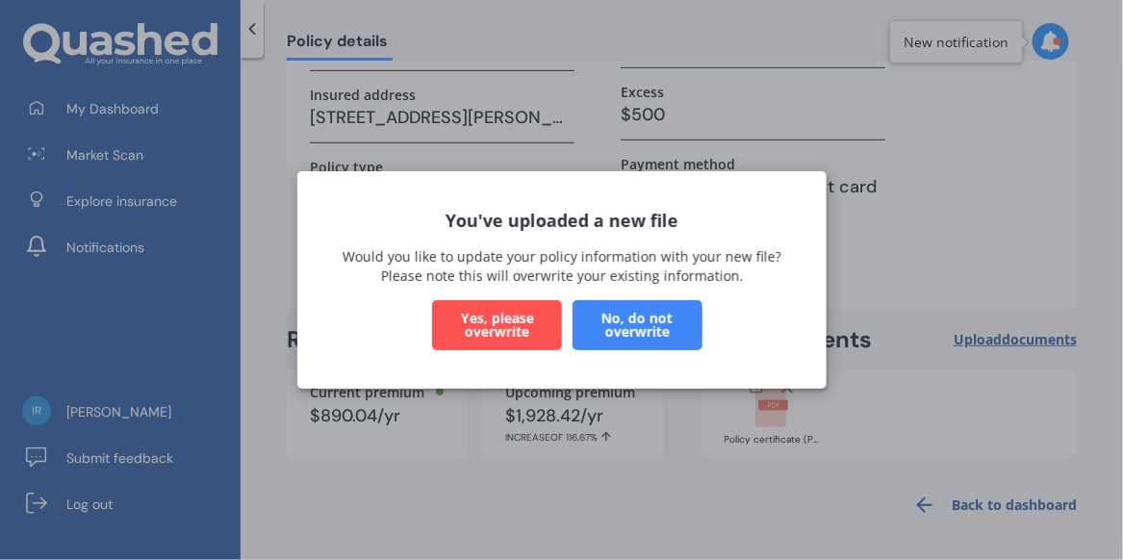
click at [632, 330] on button "No, do not overwrite" at bounding box center [637, 325] width 130 height 50
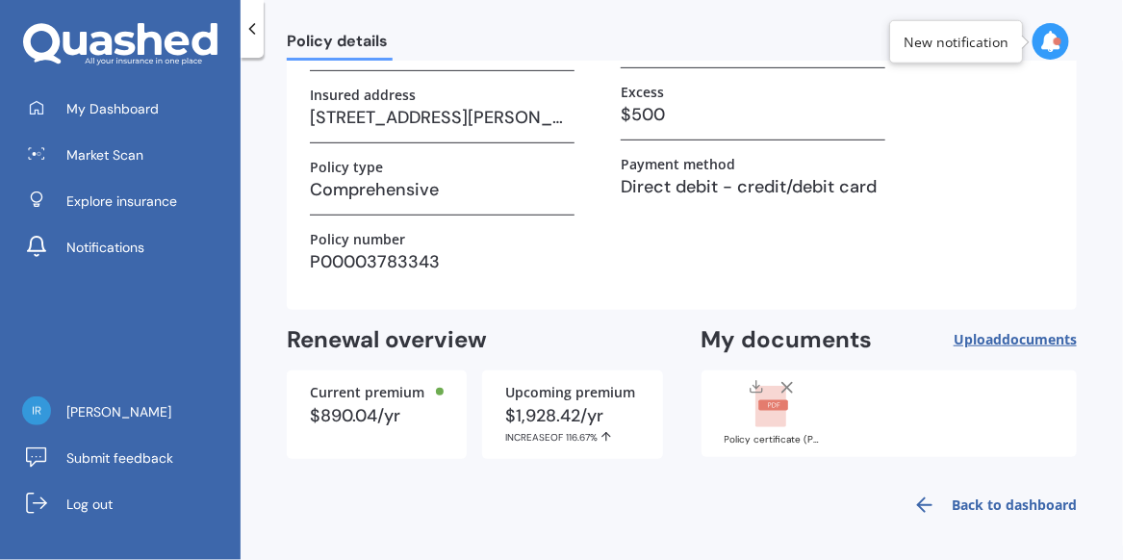
click at [767, 398] on rect at bounding box center [771, 407] width 31 height 42
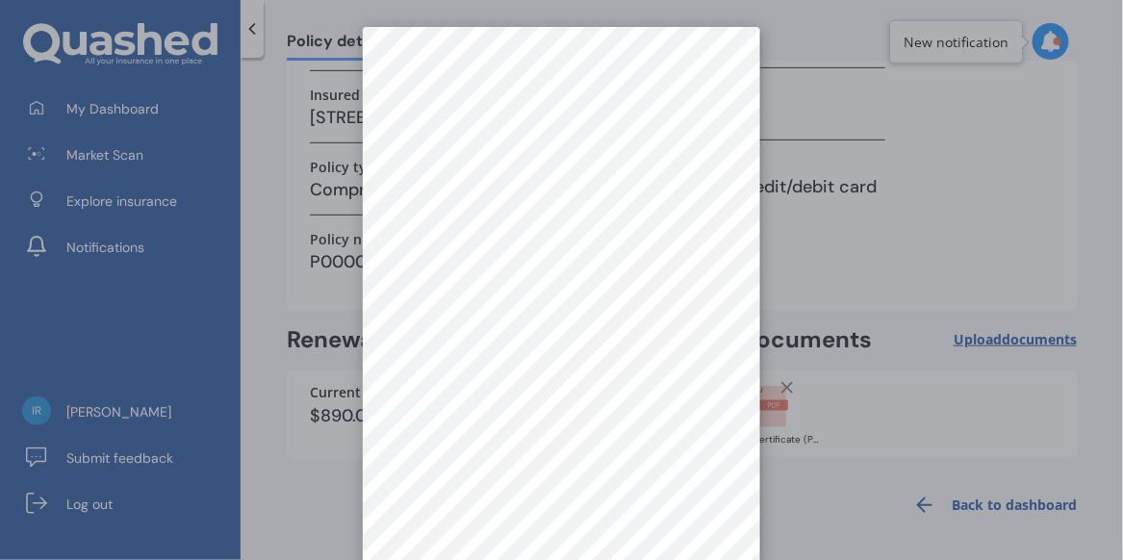
scroll to position [0, 0]
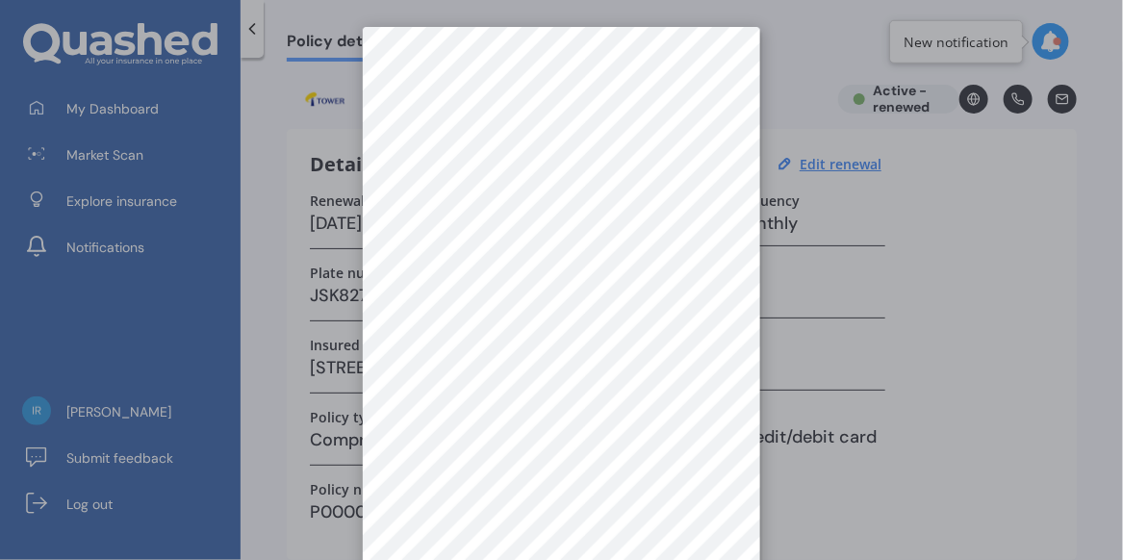
click at [913, 377] on div at bounding box center [561, 280] width 1123 height 560
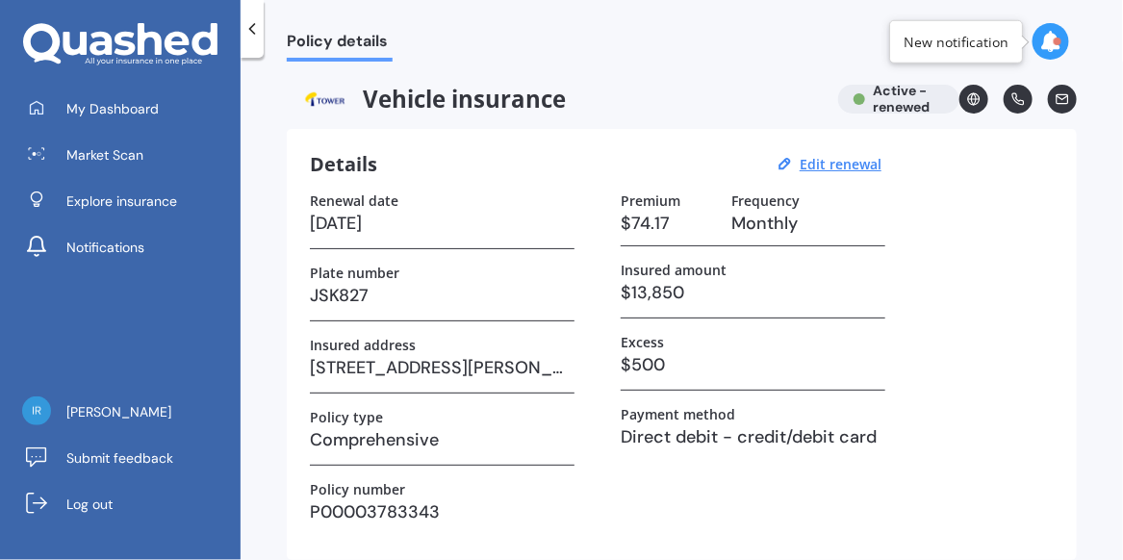
scroll to position [250, 0]
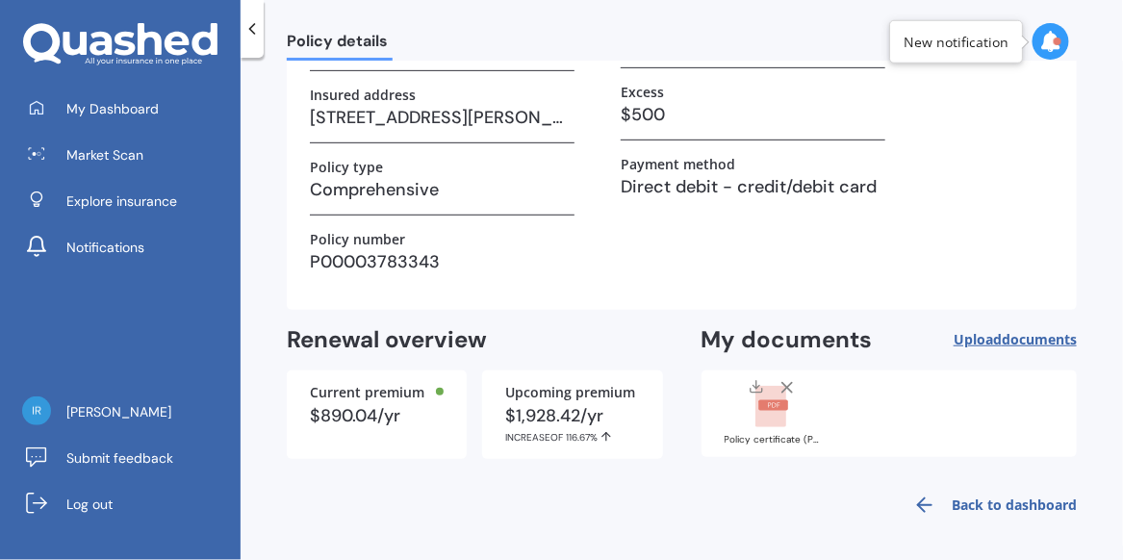
click at [991, 334] on span "Upload documents" at bounding box center [1015, 339] width 123 height 15
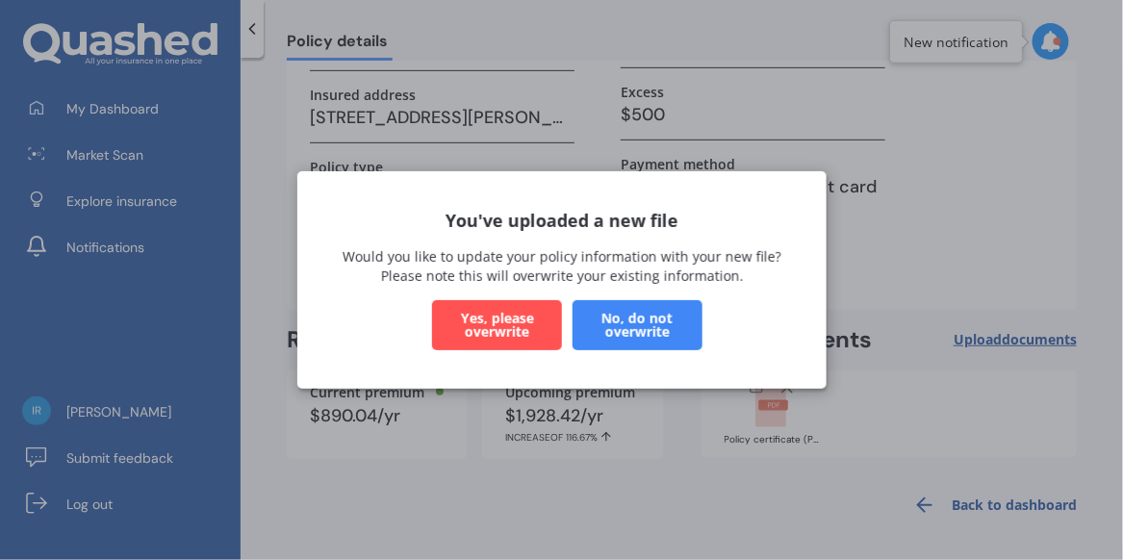
click at [622, 328] on button "No, do not overwrite" at bounding box center [637, 325] width 130 height 50
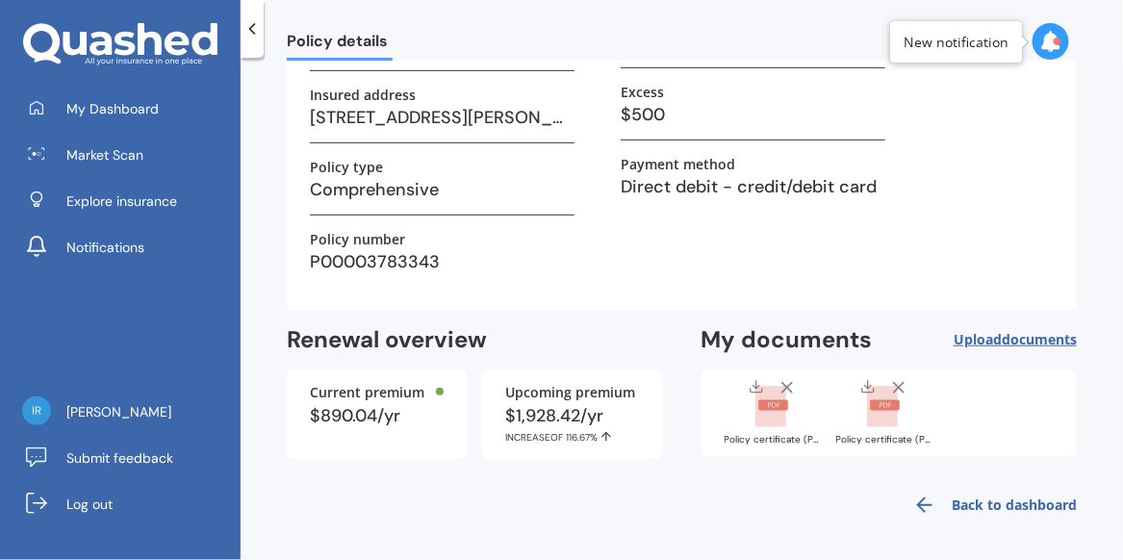
click at [890, 402] on rect at bounding box center [886, 405] width 30 height 11
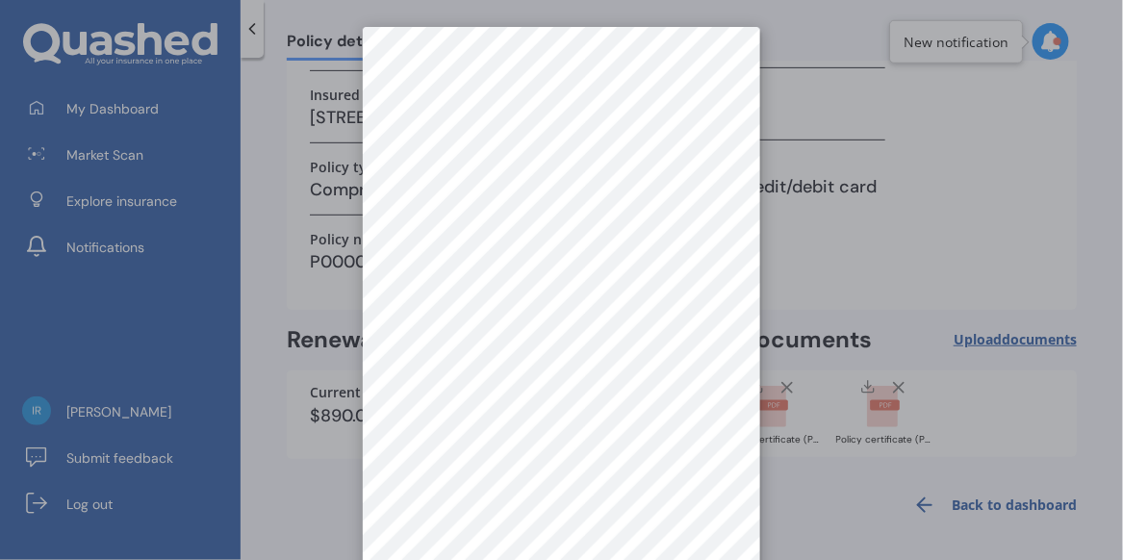
click at [769, 405] on div at bounding box center [561, 280] width 1123 height 560
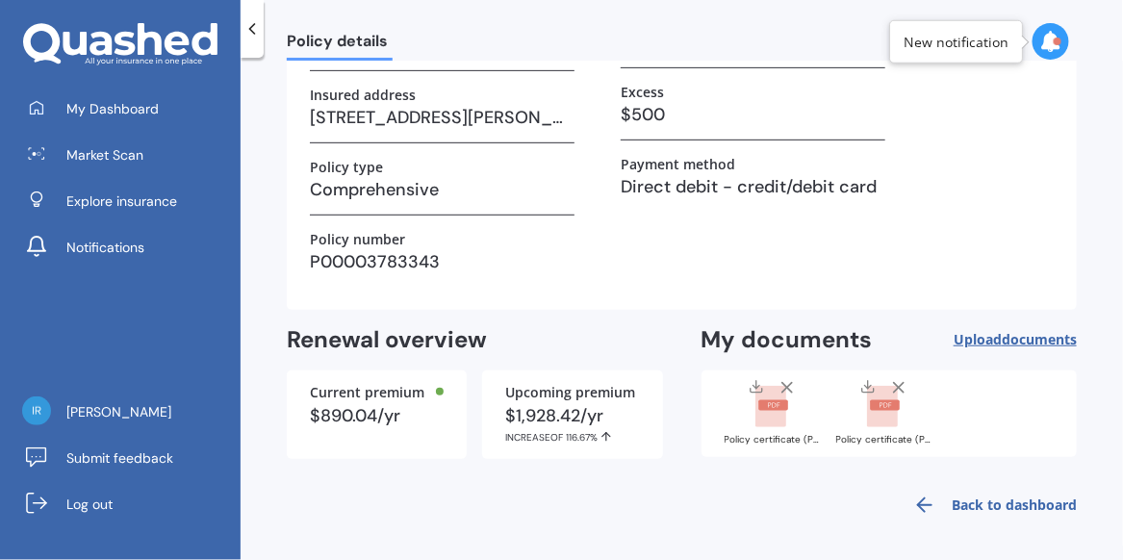
click at [769, 405] on rect at bounding box center [774, 405] width 30 height 11
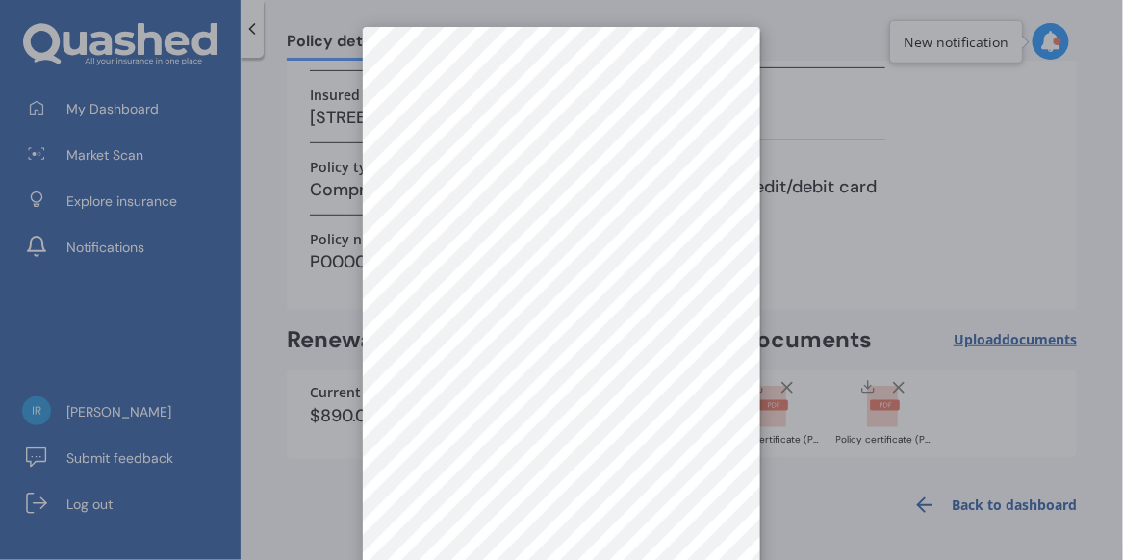
click at [784, 386] on div at bounding box center [561, 280] width 1123 height 560
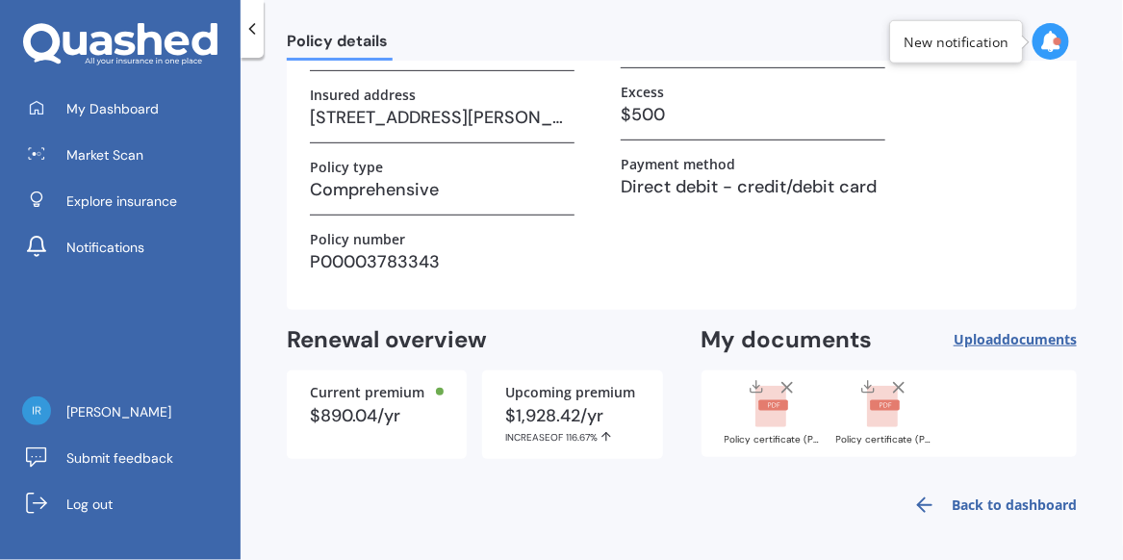
click at [783, 380] on icon at bounding box center [787, 387] width 19 height 19
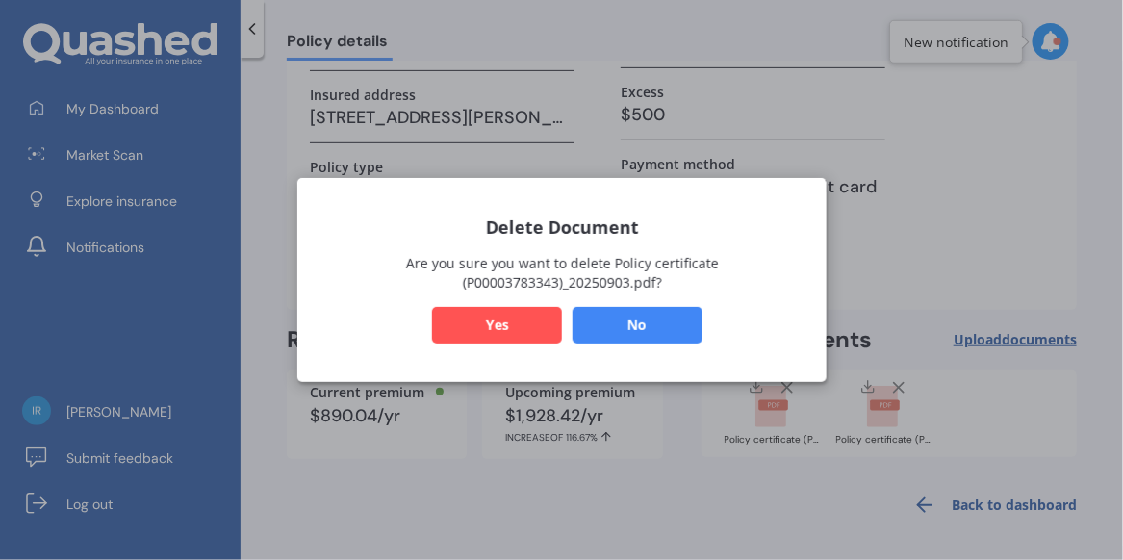
click at [527, 312] on button "Yes" at bounding box center [497, 325] width 130 height 37
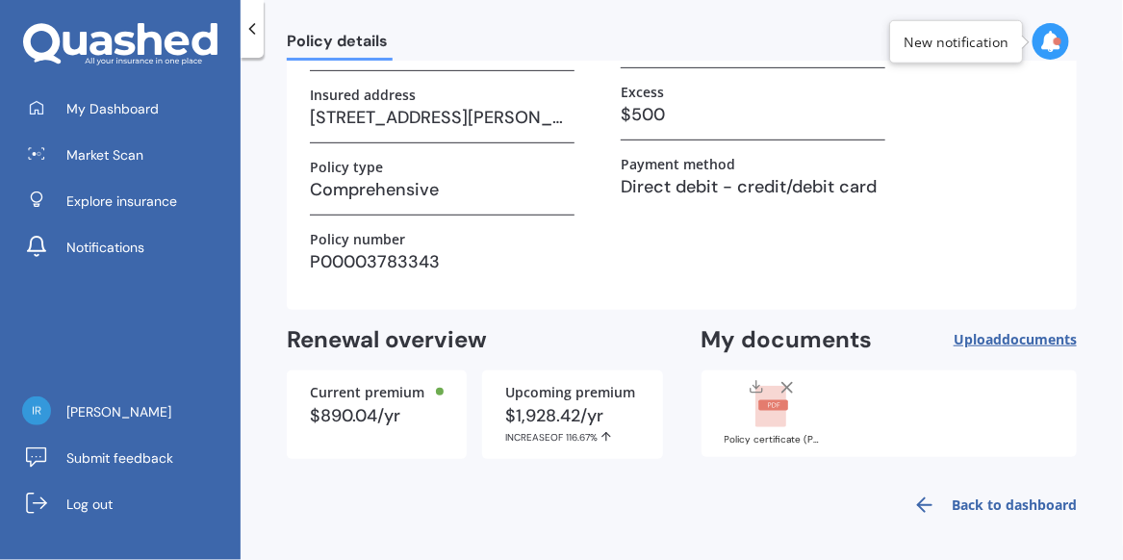
click at [773, 409] on rect at bounding box center [771, 407] width 31 height 42
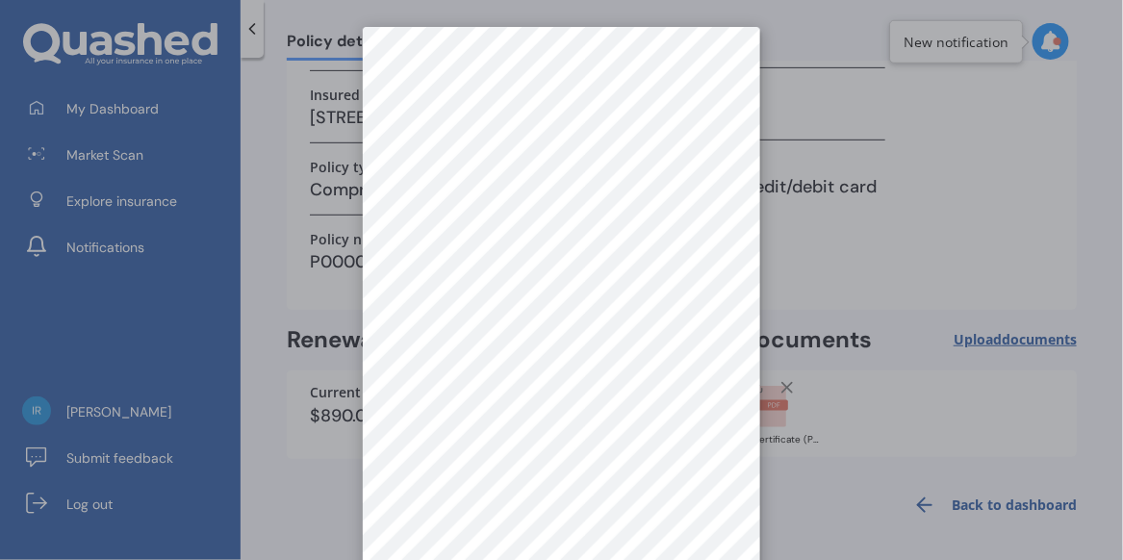
click at [857, 296] on div at bounding box center [561, 280] width 1123 height 560
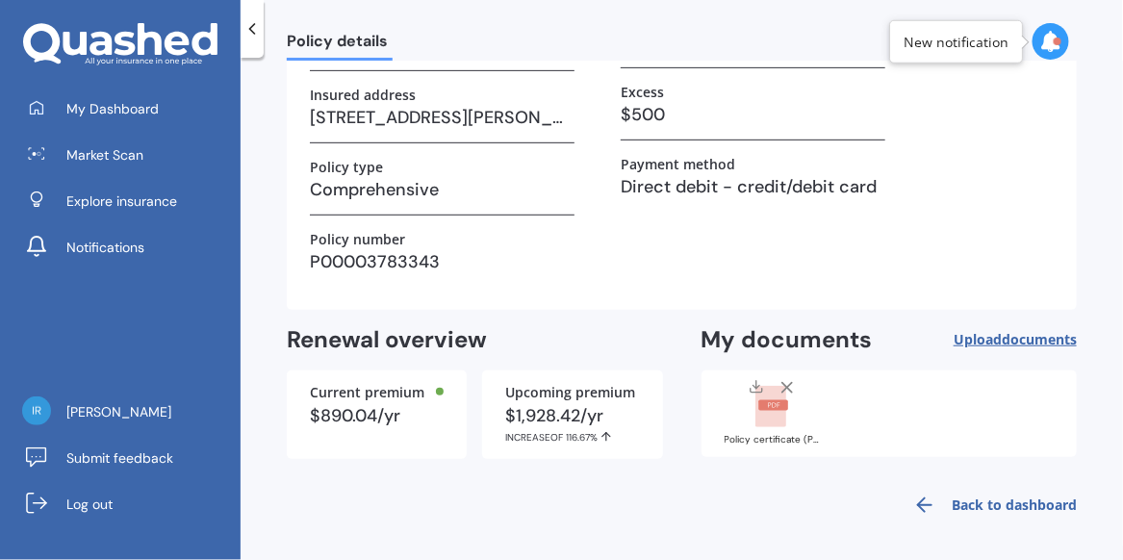
scroll to position [0, 0]
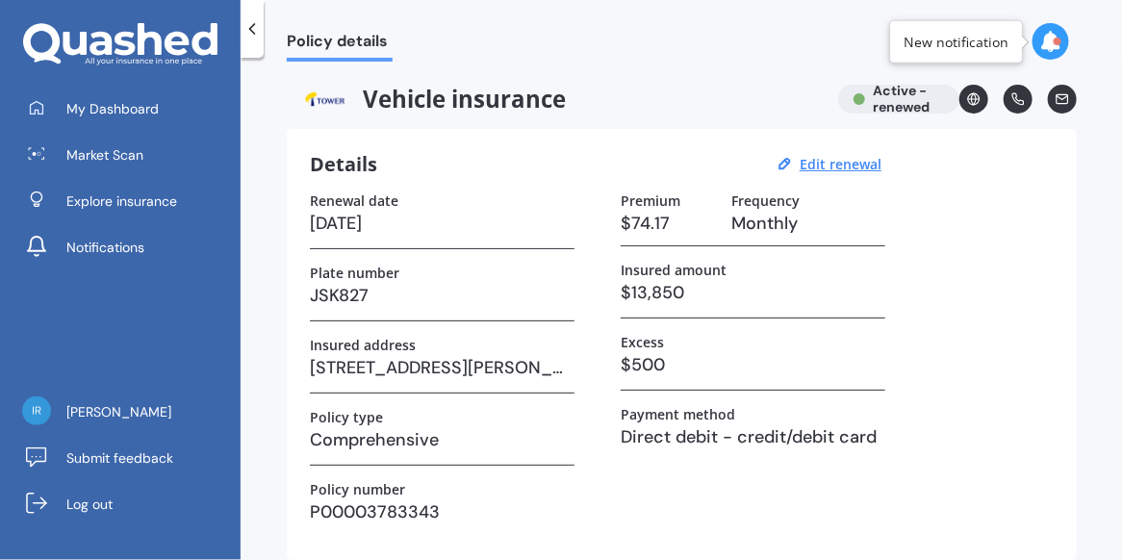
click at [485, 499] on h3 "P00003783343" at bounding box center [442, 512] width 265 height 29
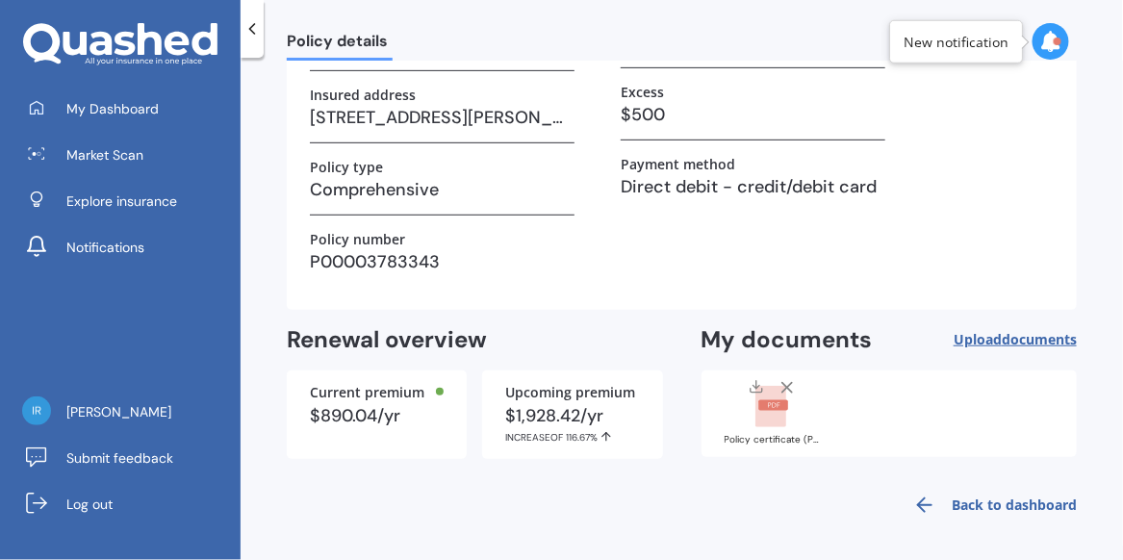
click at [764, 410] on rect at bounding box center [771, 407] width 31 height 42
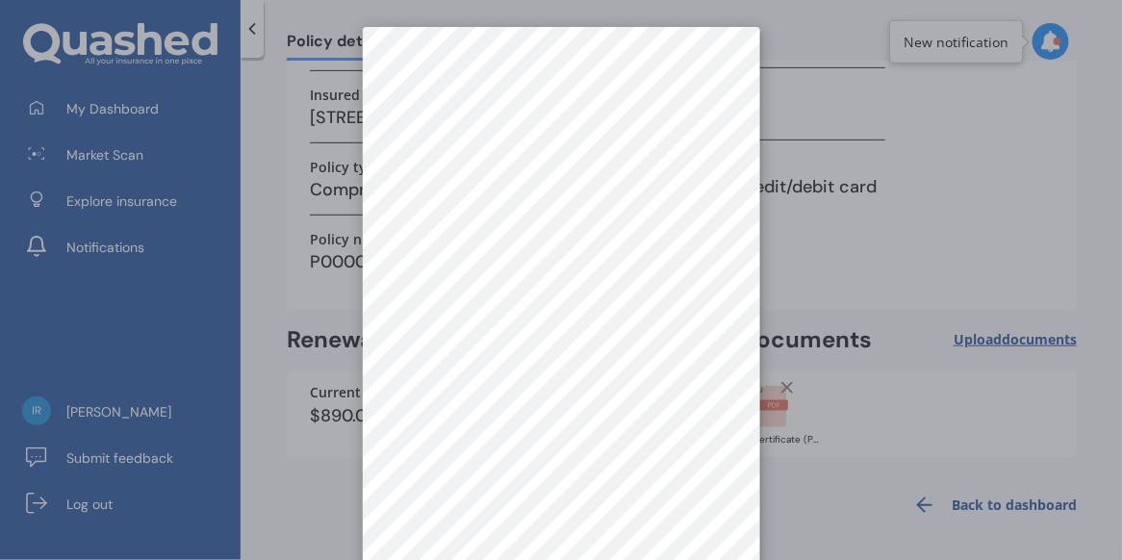
click at [850, 408] on div at bounding box center [561, 280] width 1123 height 560
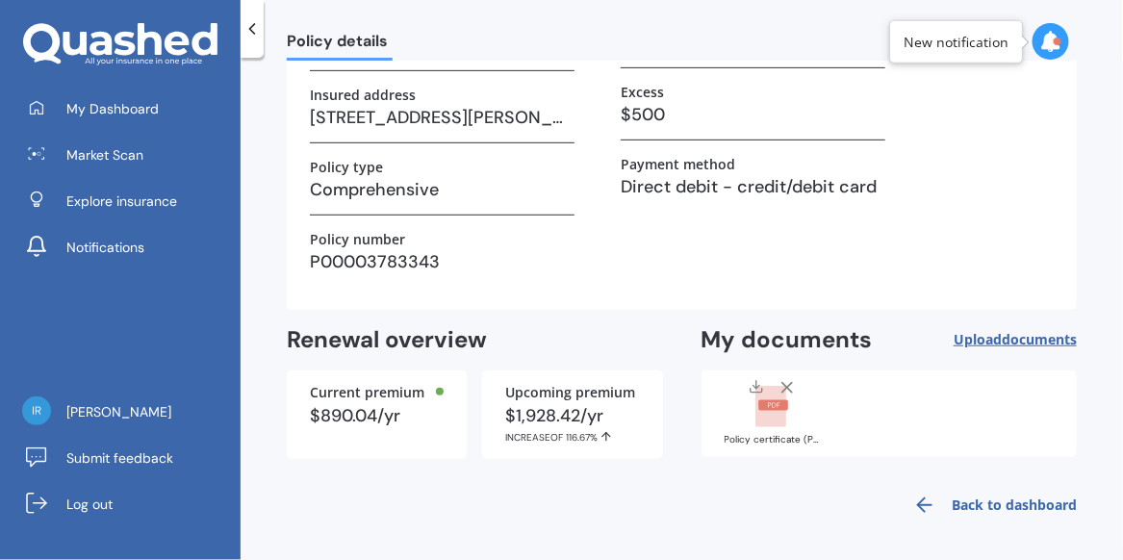
click at [1002, 336] on span "documents" at bounding box center [1039, 339] width 75 height 18
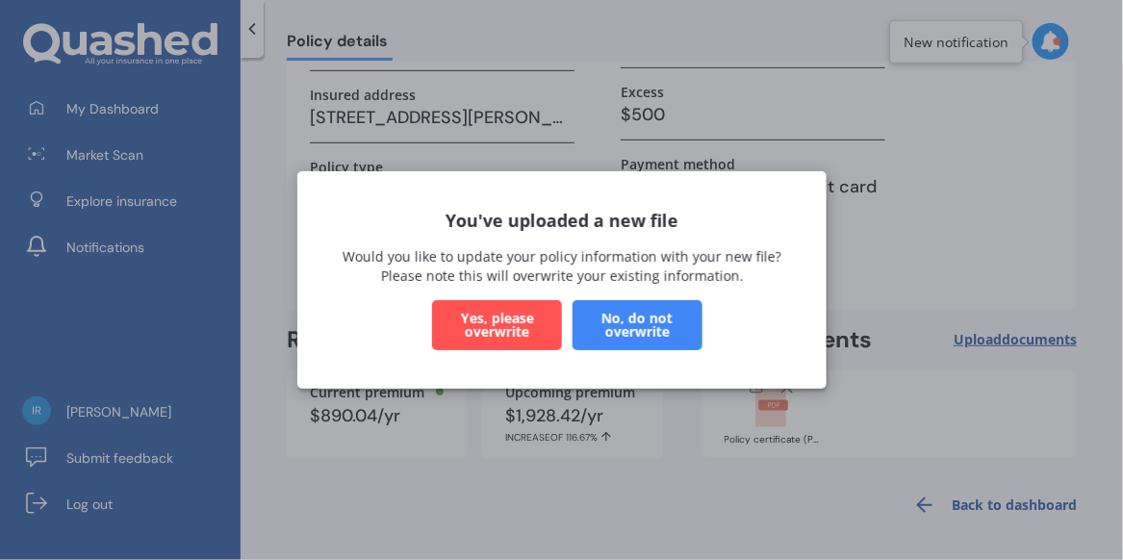
click at [511, 328] on button "Yes, please overwrite" at bounding box center [497, 325] width 130 height 50
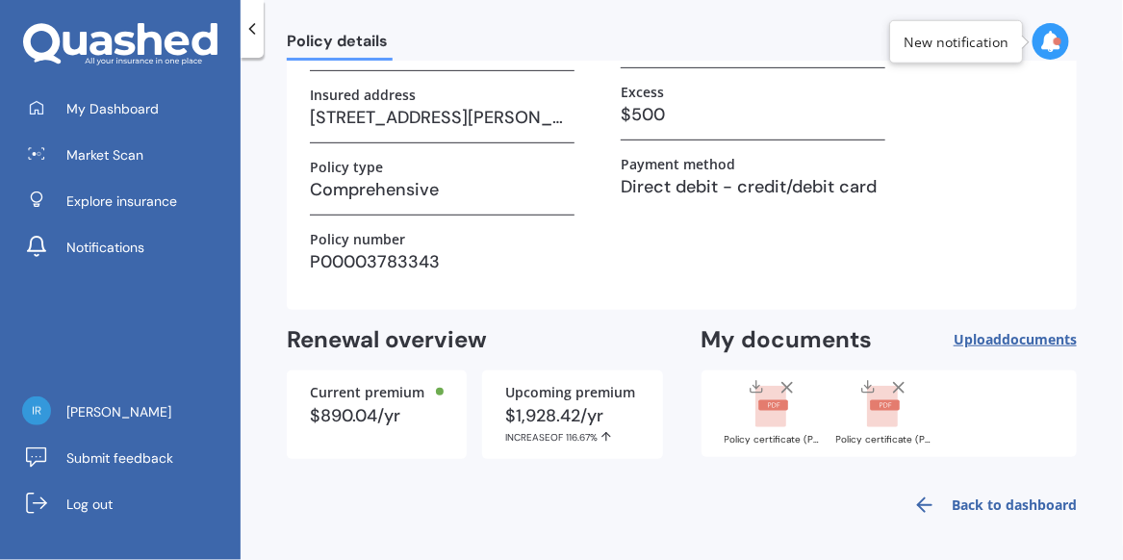
scroll to position [0, 0]
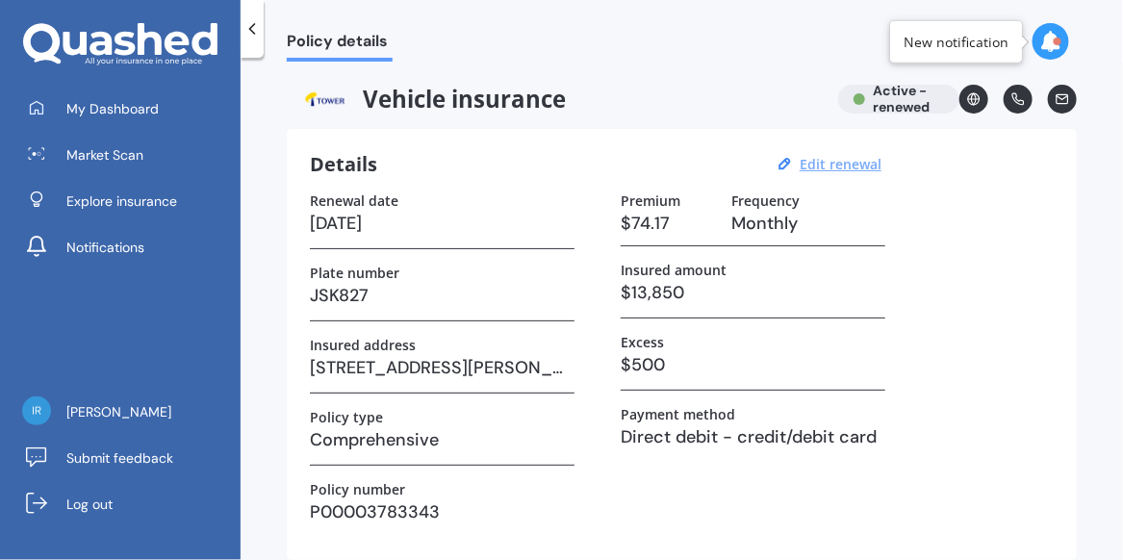
click at [836, 167] on u "Edit renewal" at bounding box center [841, 164] width 82 height 18
select select "03"
select select "09"
select select "2026"
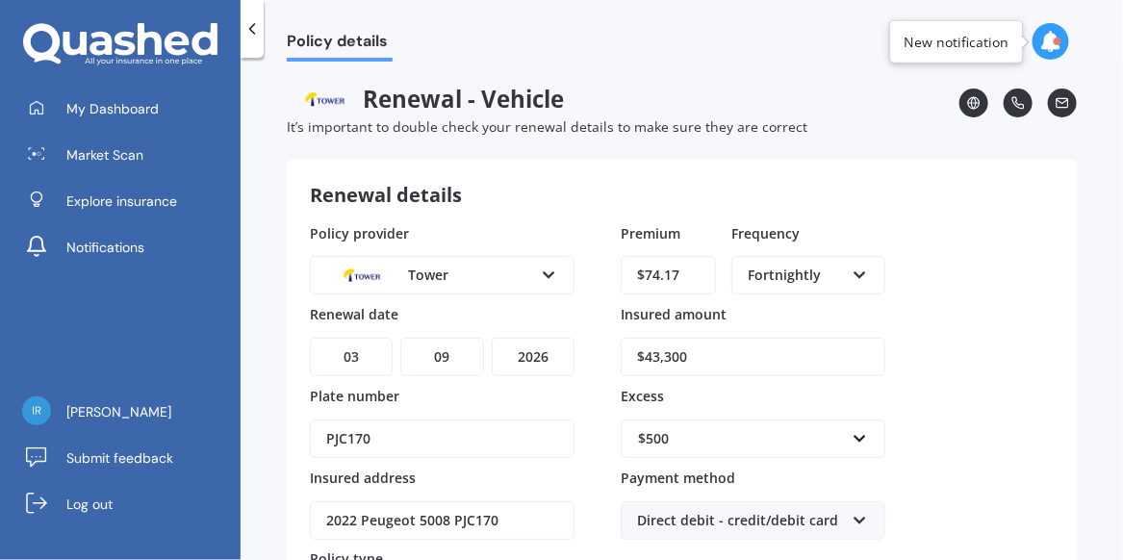
scroll to position [261, 0]
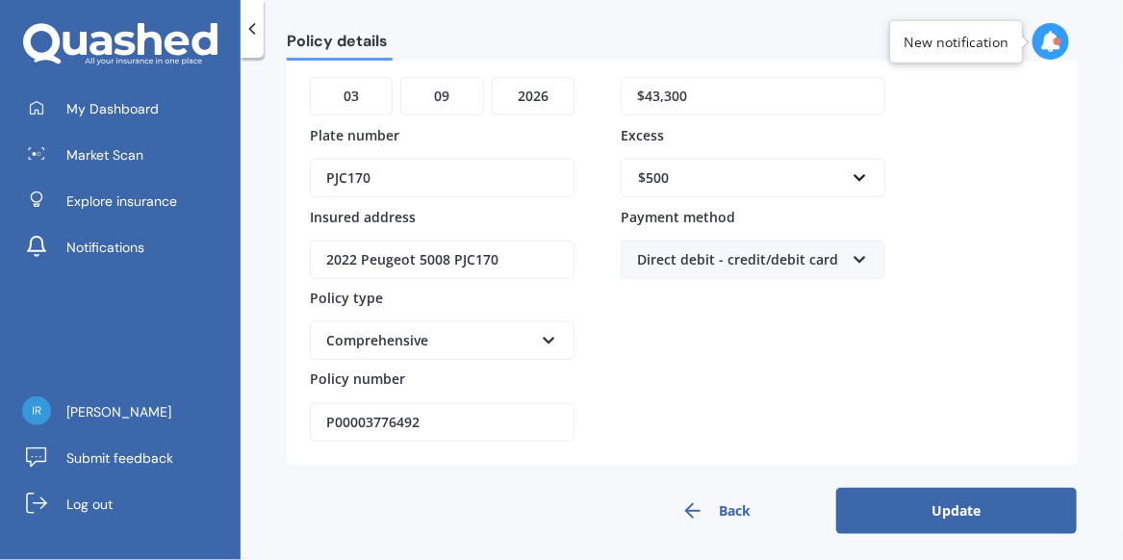
click at [970, 500] on button "Update" at bounding box center [956, 511] width 241 height 46
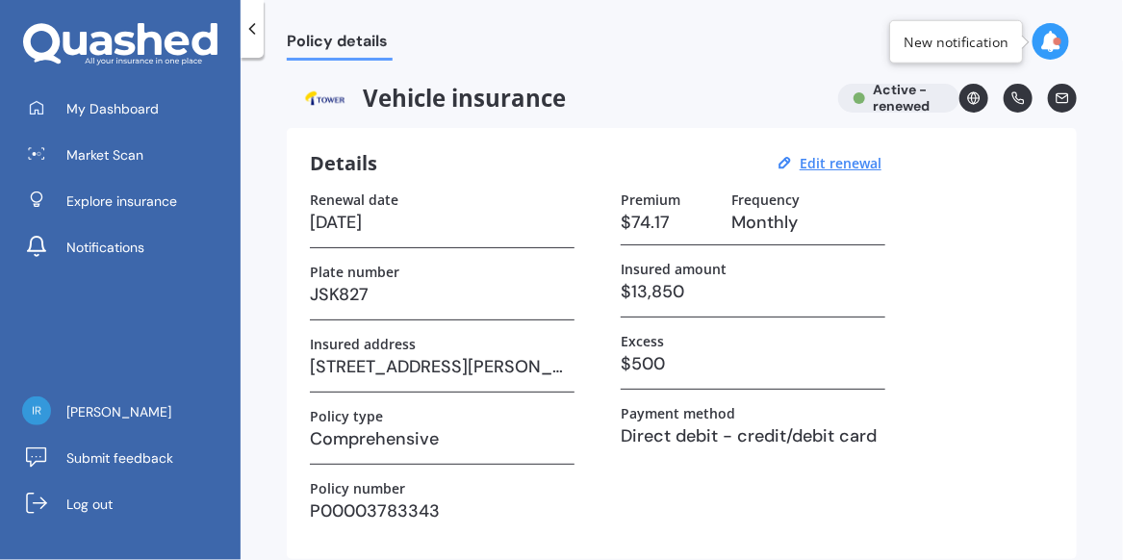
scroll to position [0, 0]
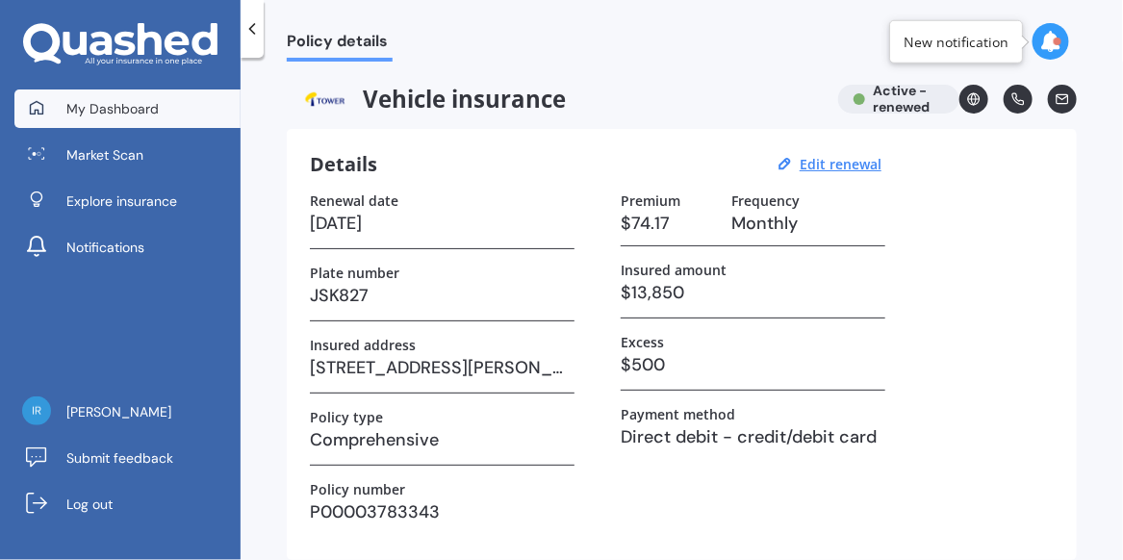
click at [128, 106] on span "My Dashboard" at bounding box center [112, 108] width 92 height 19
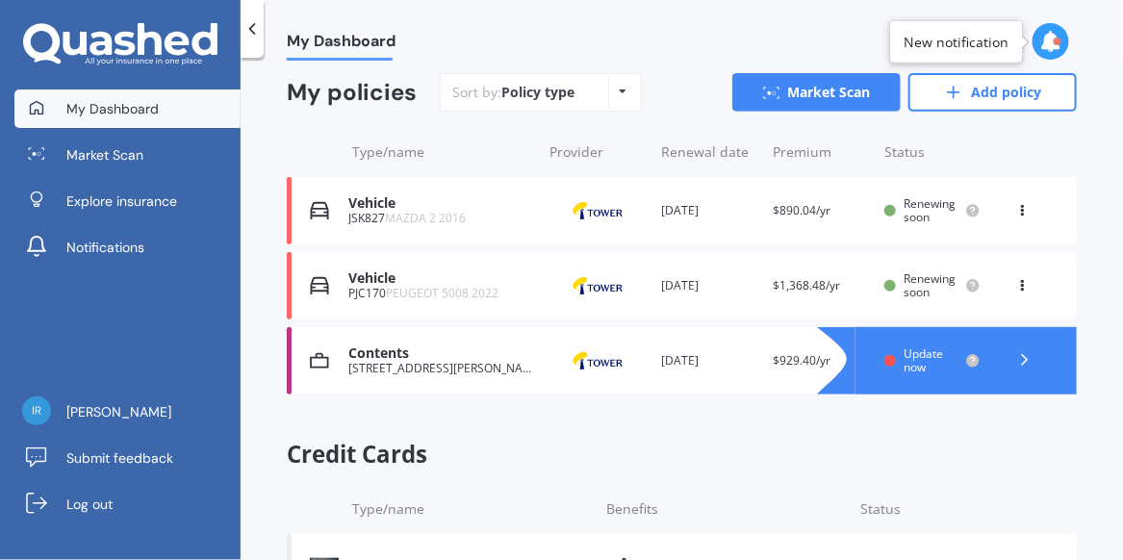
scroll to position [214, 0]
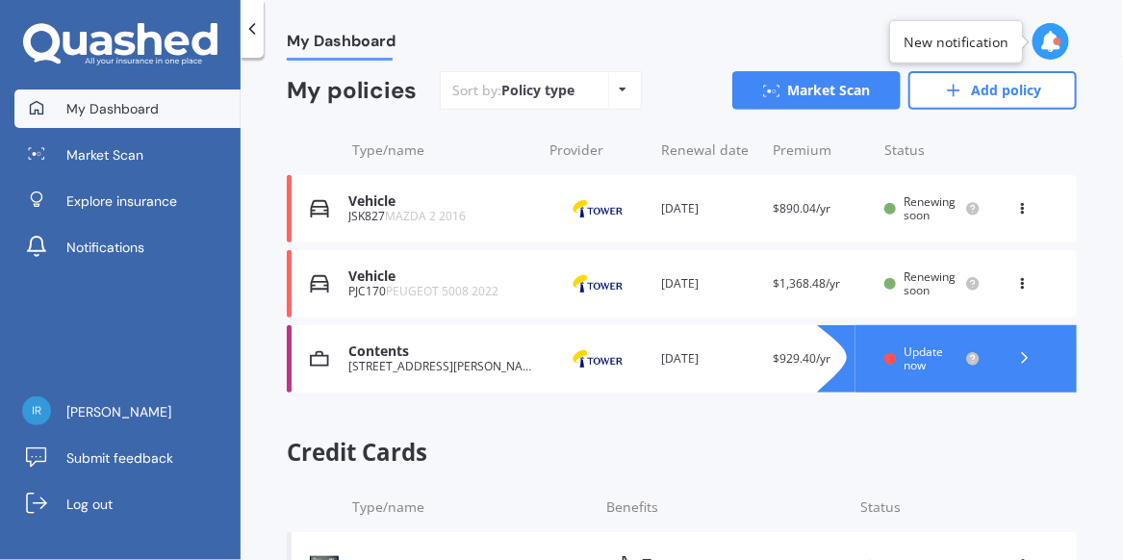
click at [738, 354] on div "Renewal date [DATE]" at bounding box center [709, 358] width 96 height 19
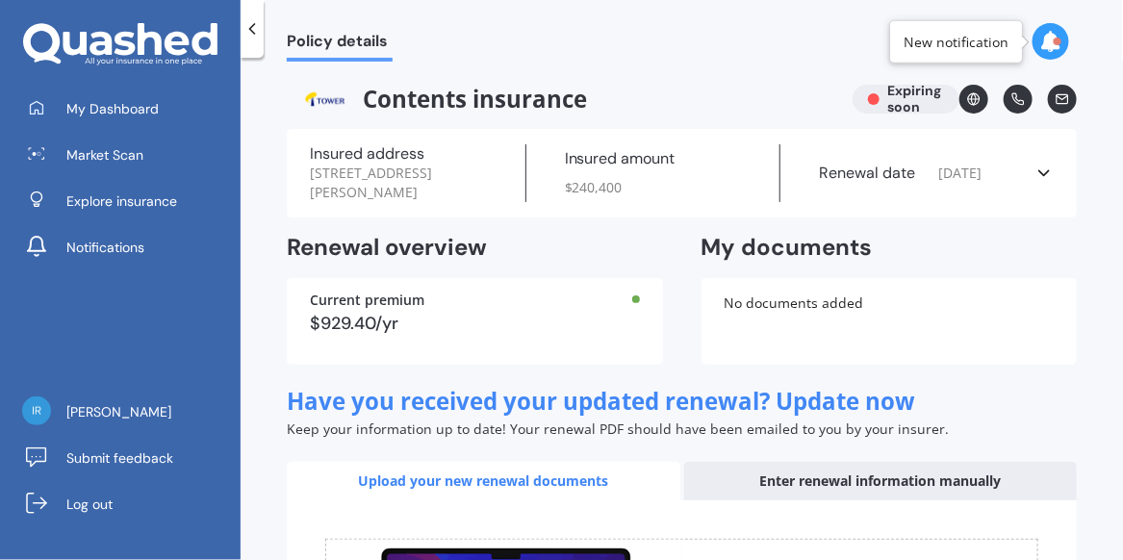
scroll to position [307, 0]
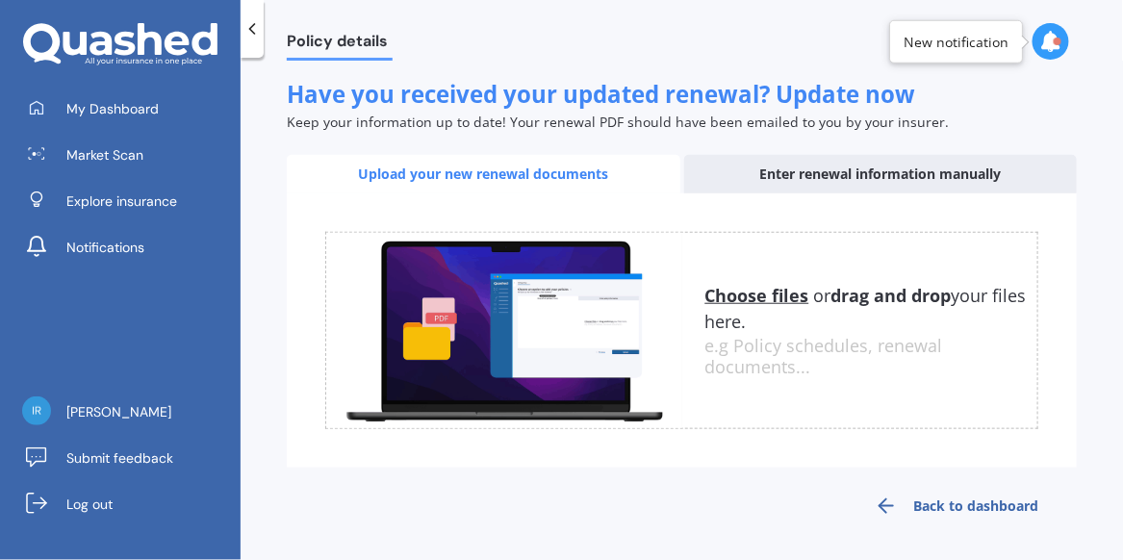
click at [758, 296] on u "Choose files" at bounding box center [758, 295] width 104 height 23
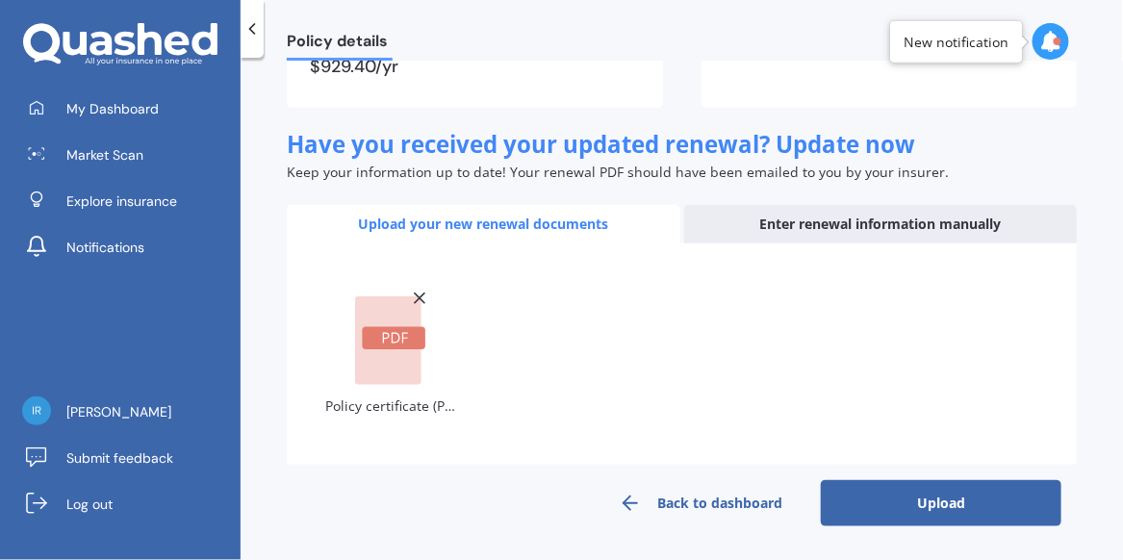
click at [902, 499] on button "Upload" at bounding box center [941, 503] width 241 height 46
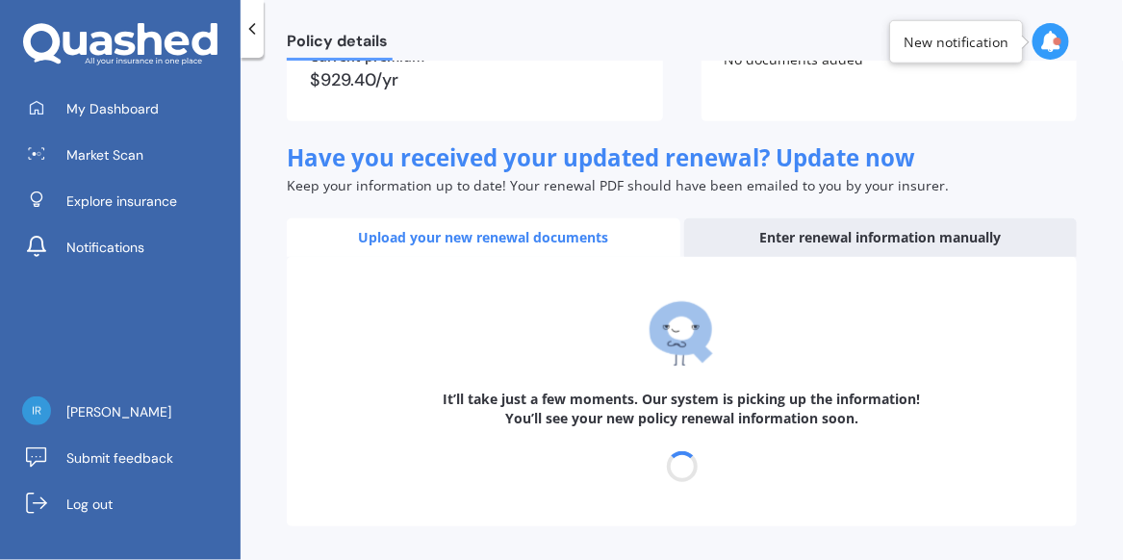
scroll to position [193, 0]
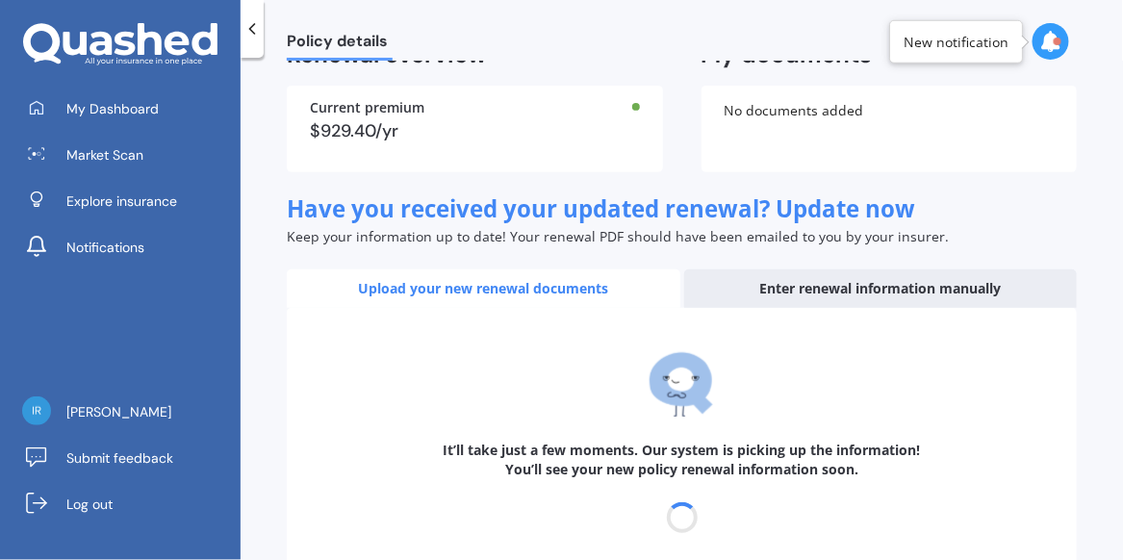
select select "03"
select select "09"
select select "2026"
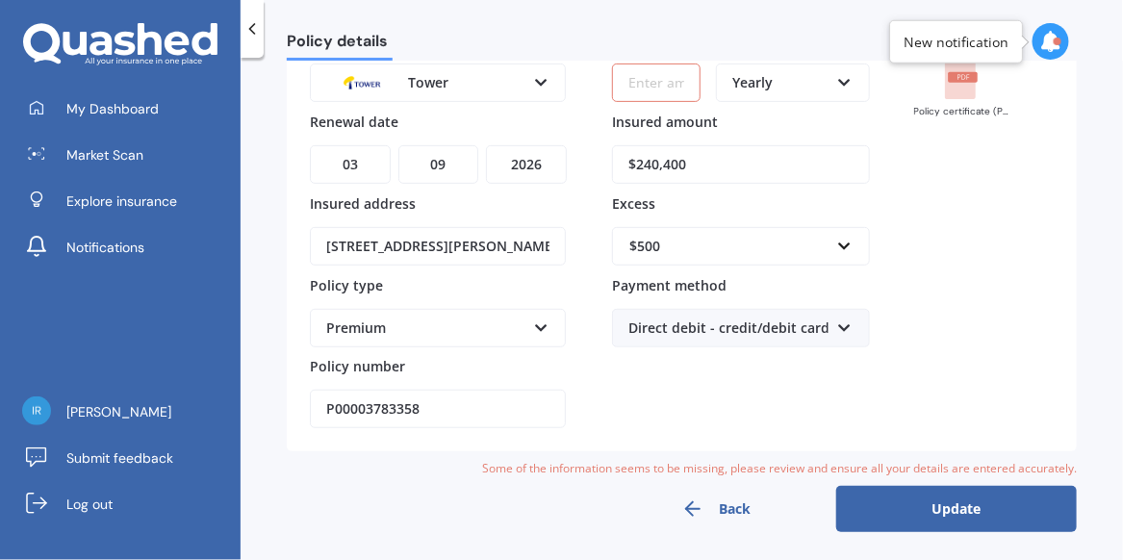
scroll to position [0, 0]
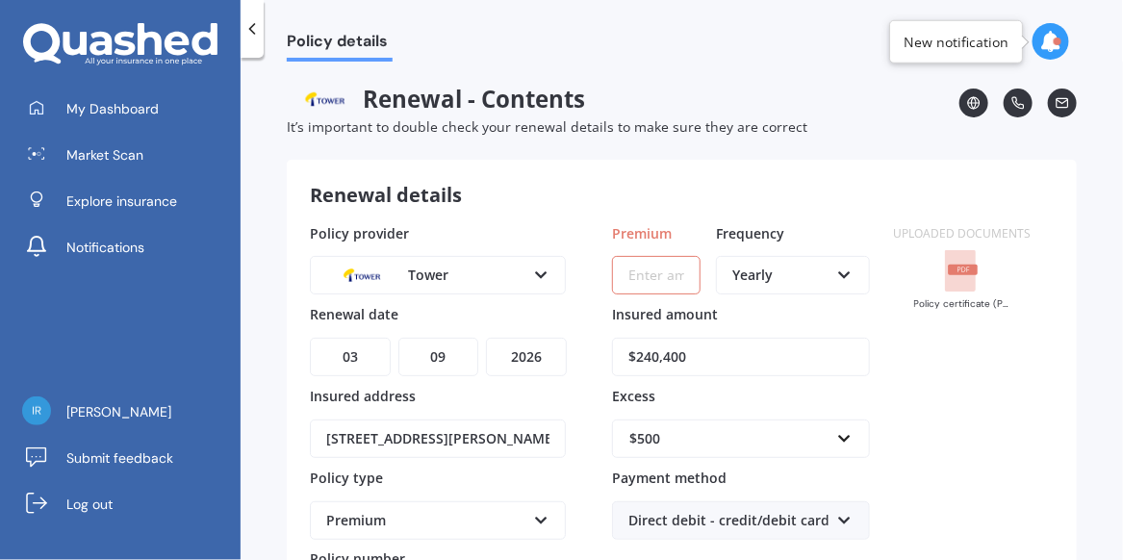
click at [652, 262] on input "Premium" at bounding box center [656, 275] width 89 height 39
type input "$77.45"
click at [842, 276] on icon at bounding box center [844, 271] width 16 height 13
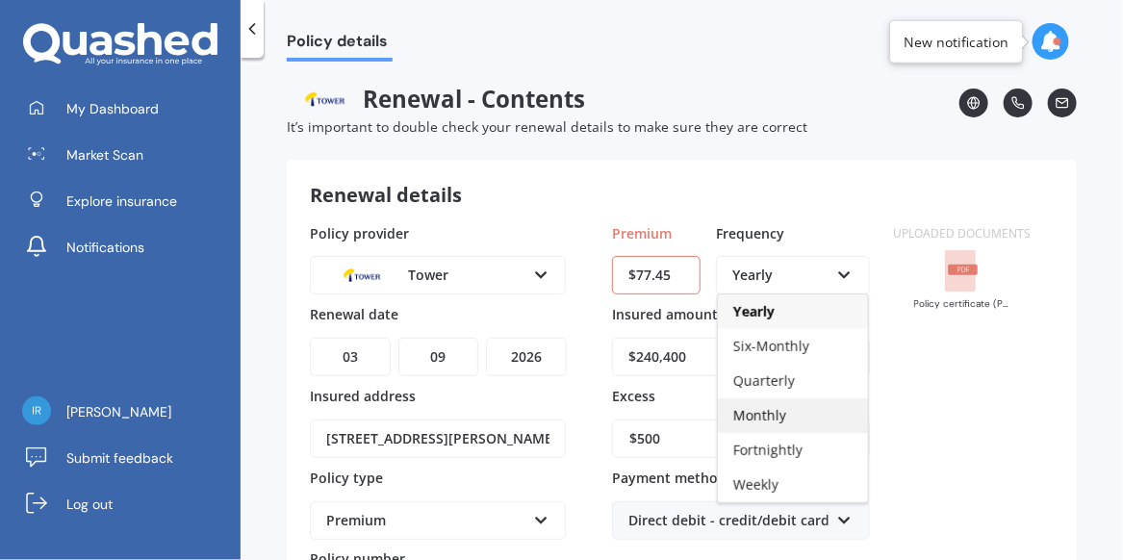
click at [783, 417] on div "Monthly" at bounding box center [793, 415] width 150 height 35
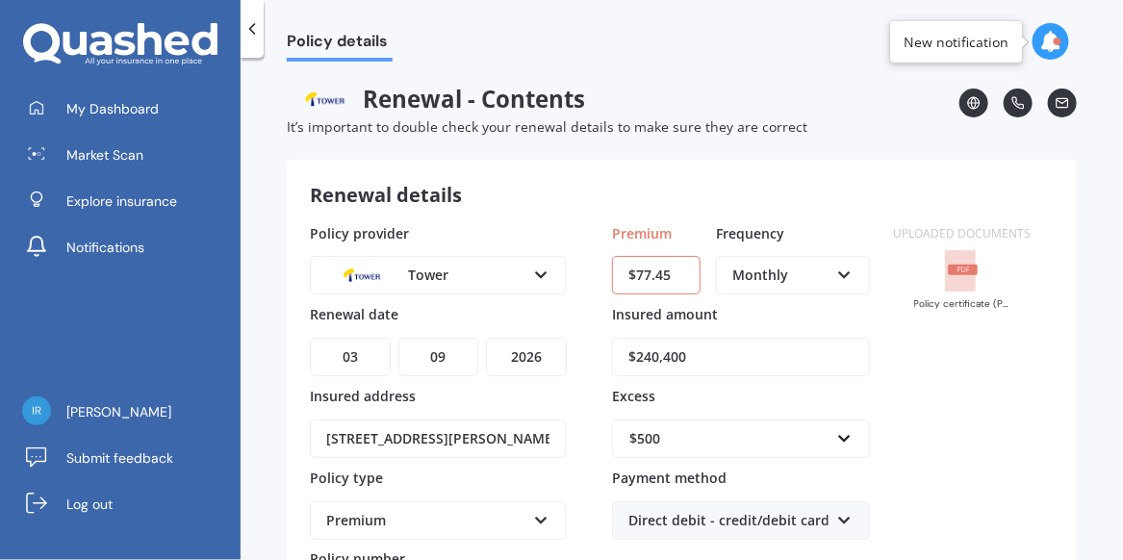
scroll to position [193, 0]
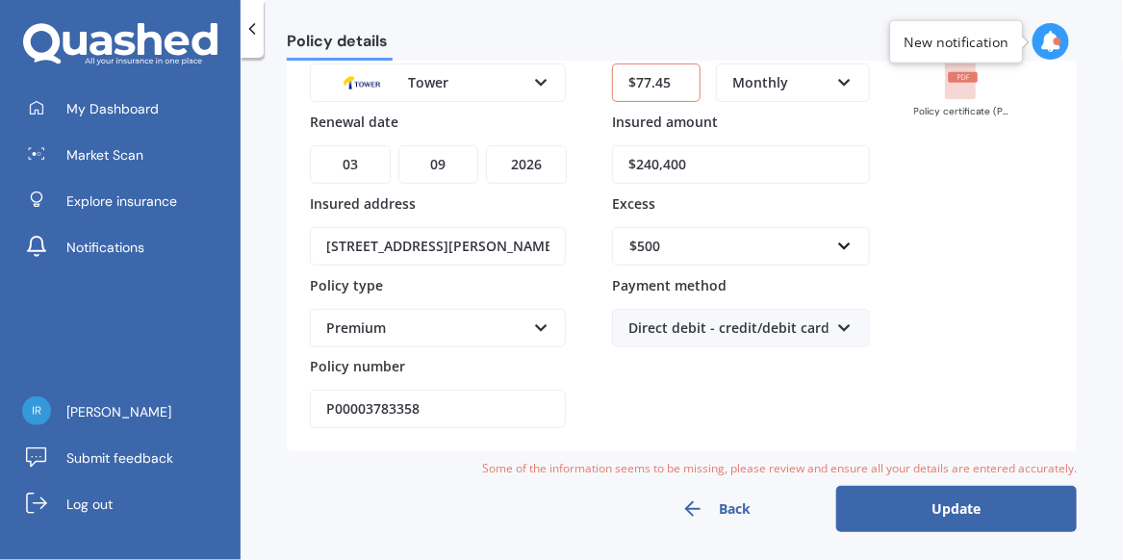
click at [972, 502] on button "Update" at bounding box center [956, 509] width 241 height 46
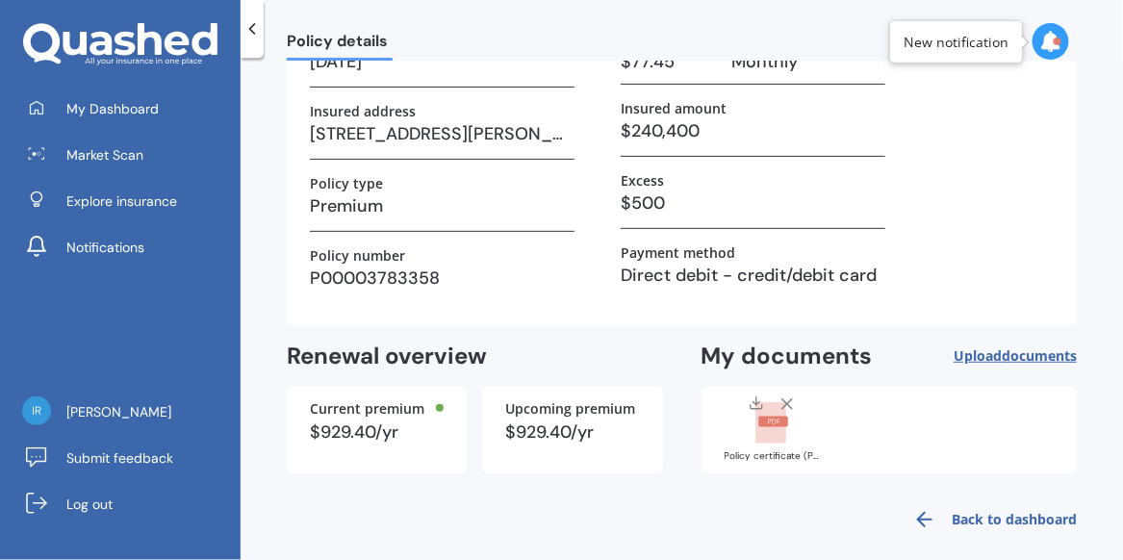
scroll to position [177, 0]
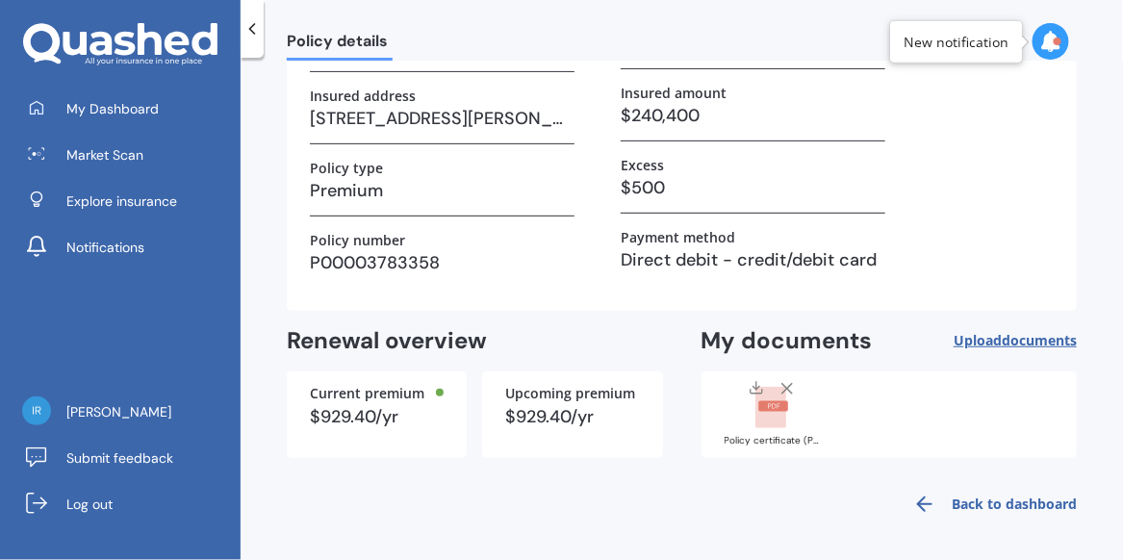
click at [1008, 341] on span "documents" at bounding box center [1039, 340] width 75 height 18
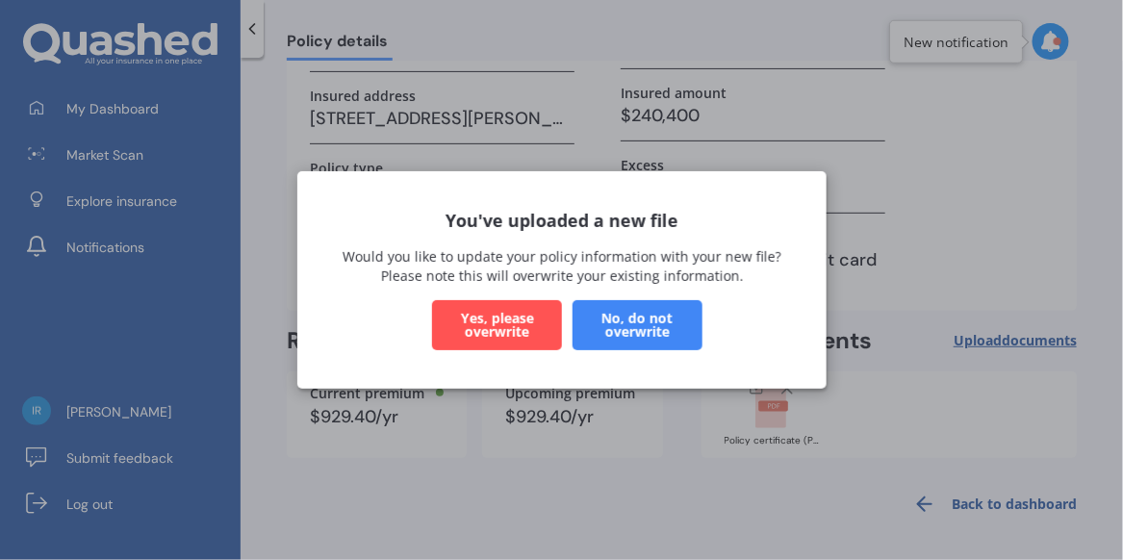
click at [637, 332] on button "No, do not overwrite" at bounding box center [637, 325] width 130 height 50
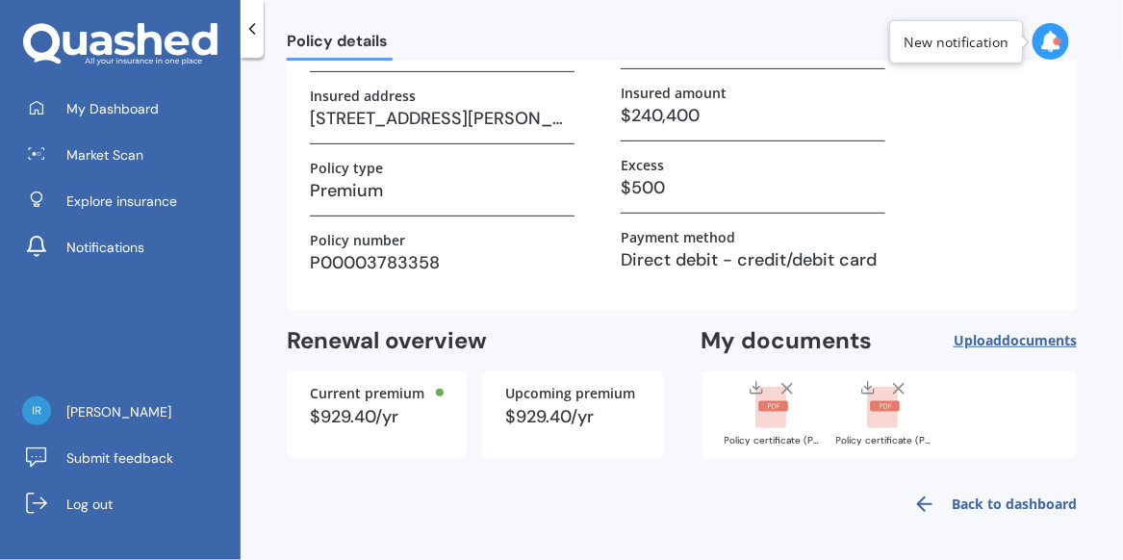
click at [1013, 336] on span "documents" at bounding box center [1039, 340] width 75 height 18
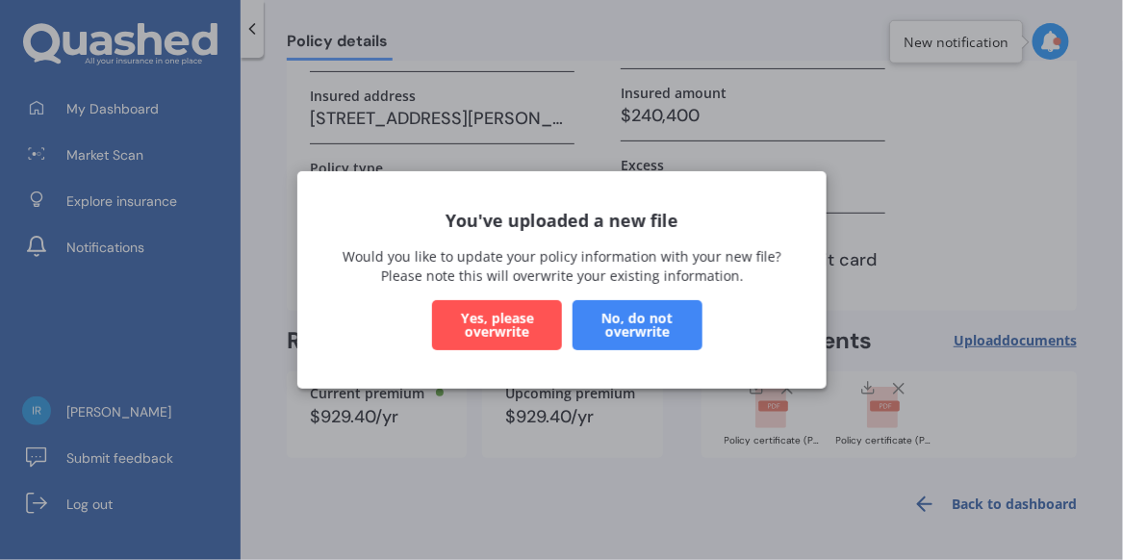
click at [643, 337] on button "No, do not overwrite" at bounding box center [637, 325] width 130 height 50
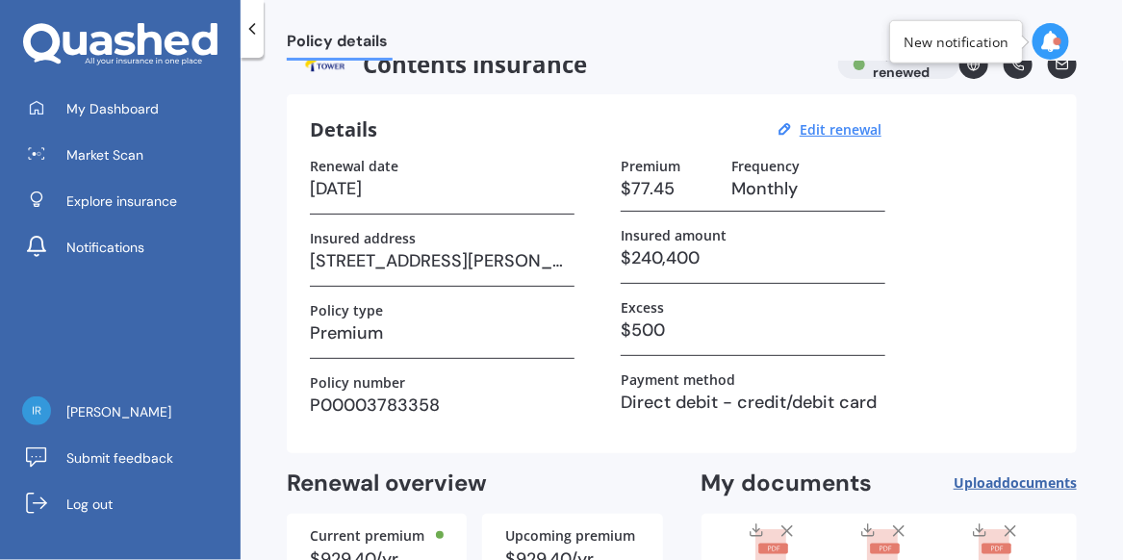
scroll to position [0, 0]
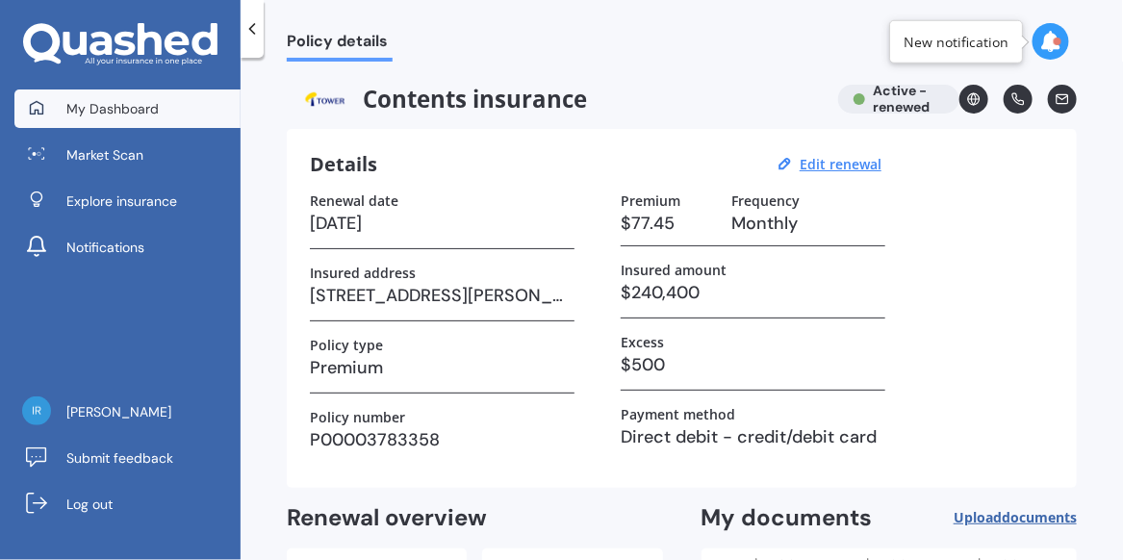
click at [139, 109] on span "My Dashboard" at bounding box center [112, 108] width 92 height 19
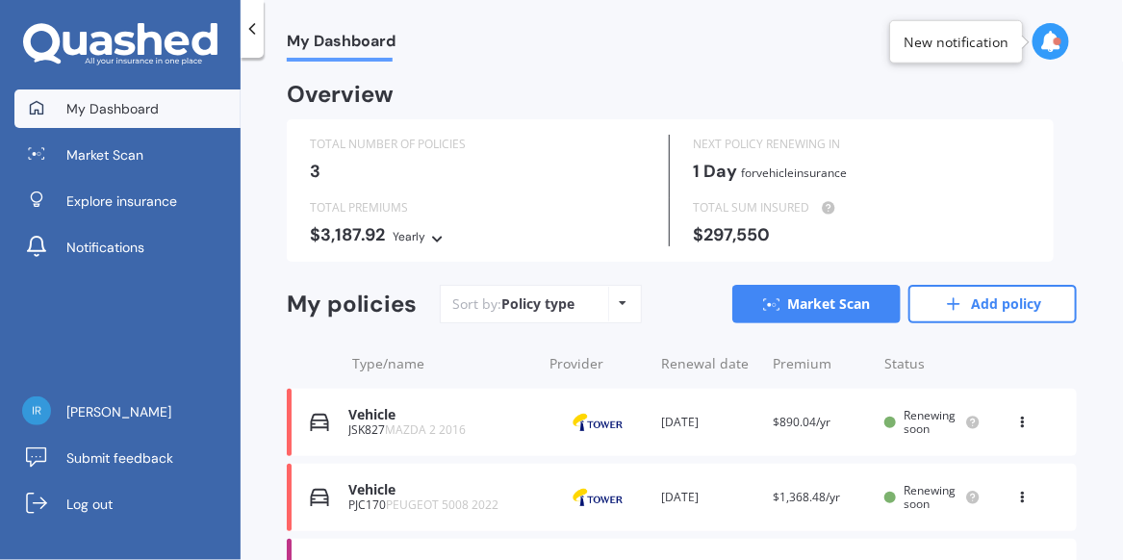
click at [427, 424] on span "MAZDA 2 2016" at bounding box center [425, 430] width 81 height 16
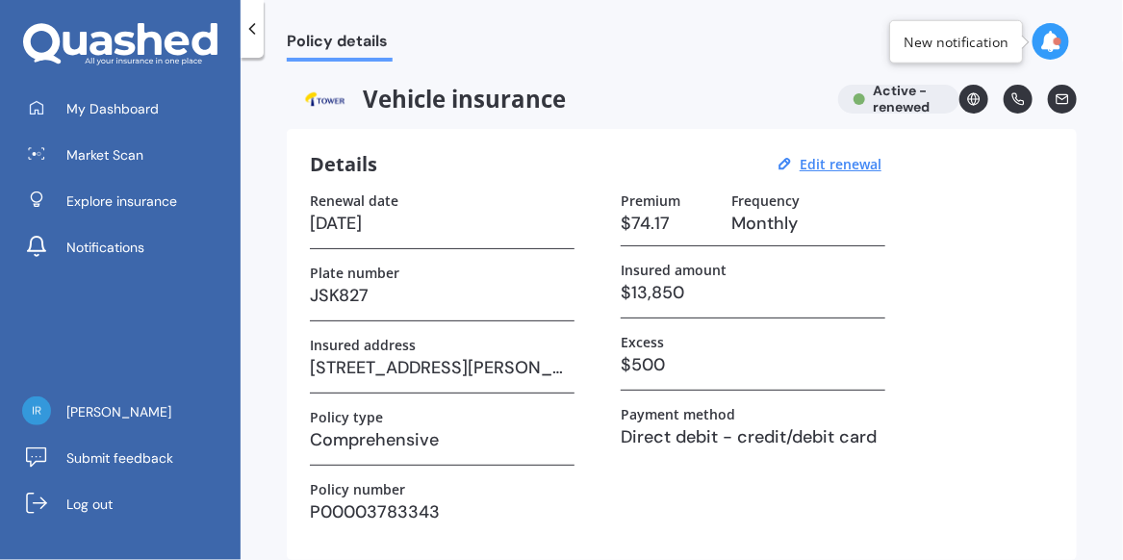
scroll to position [250, 0]
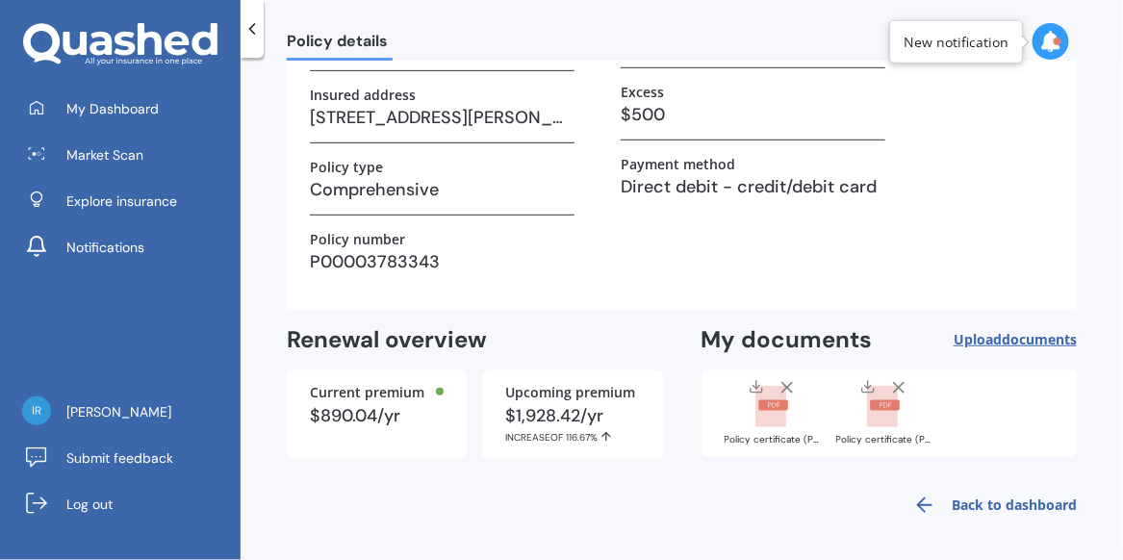
click at [1004, 337] on span "documents" at bounding box center [1039, 339] width 75 height 18
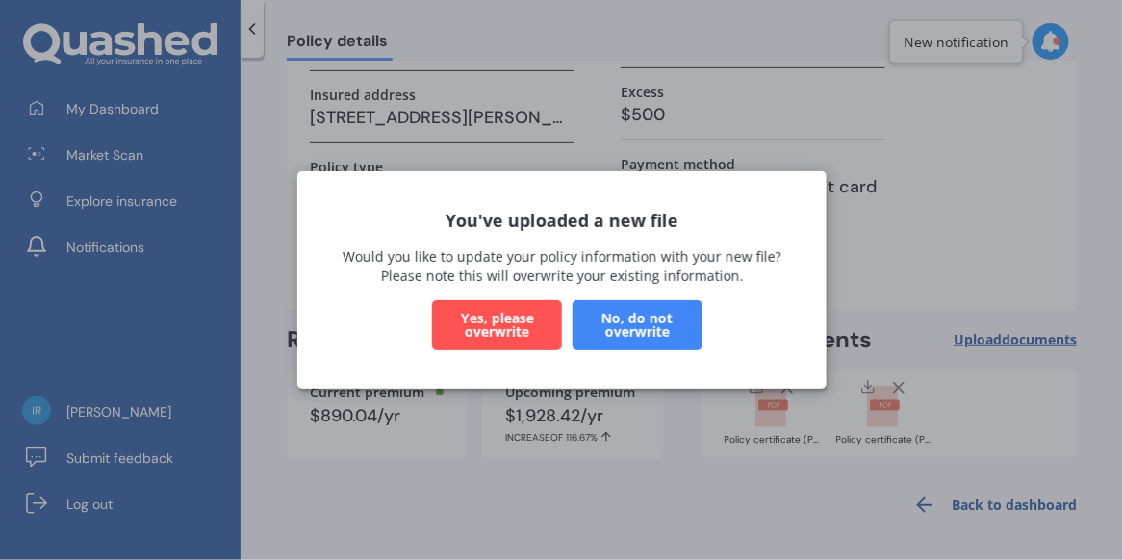
click at [635, 332] on button "No, do not overwrite" at bounding box center [637, 325] width 130 height 50
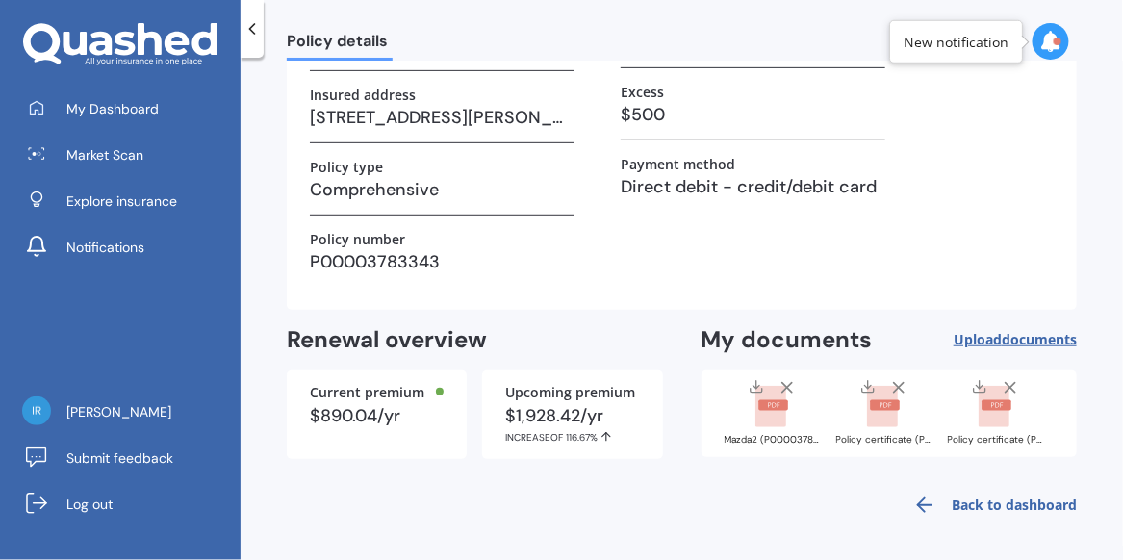
click at [579, 399] on div "Upcoming premium $1,928.42/yr INCREASE OF 116.67%" at bounding box center [572, 415] width 180 height 89
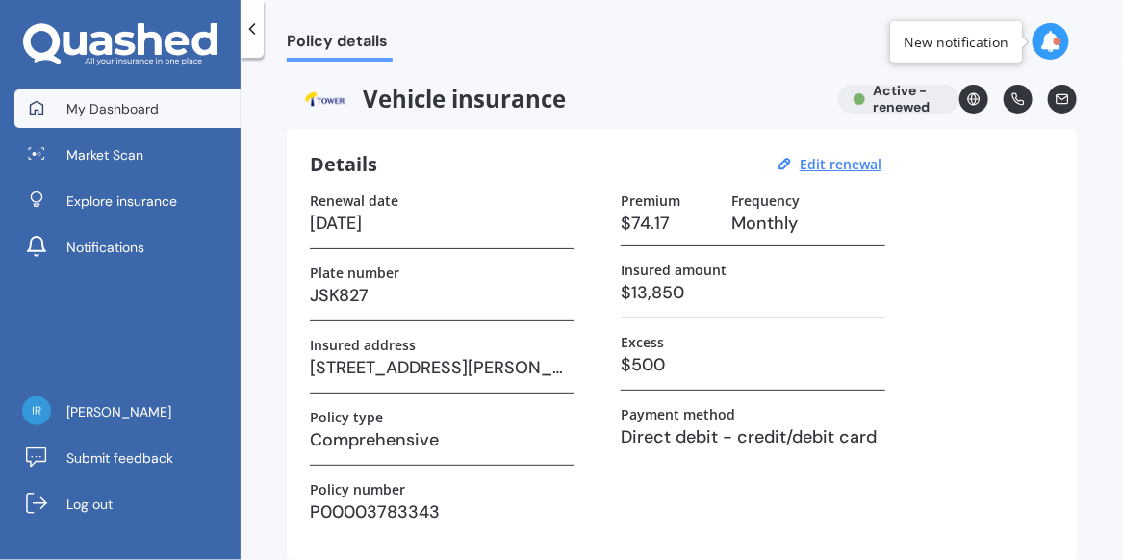
click at [138, 100] on span "My Dashboard" at bounding box center [112, 108] width 92 height 19
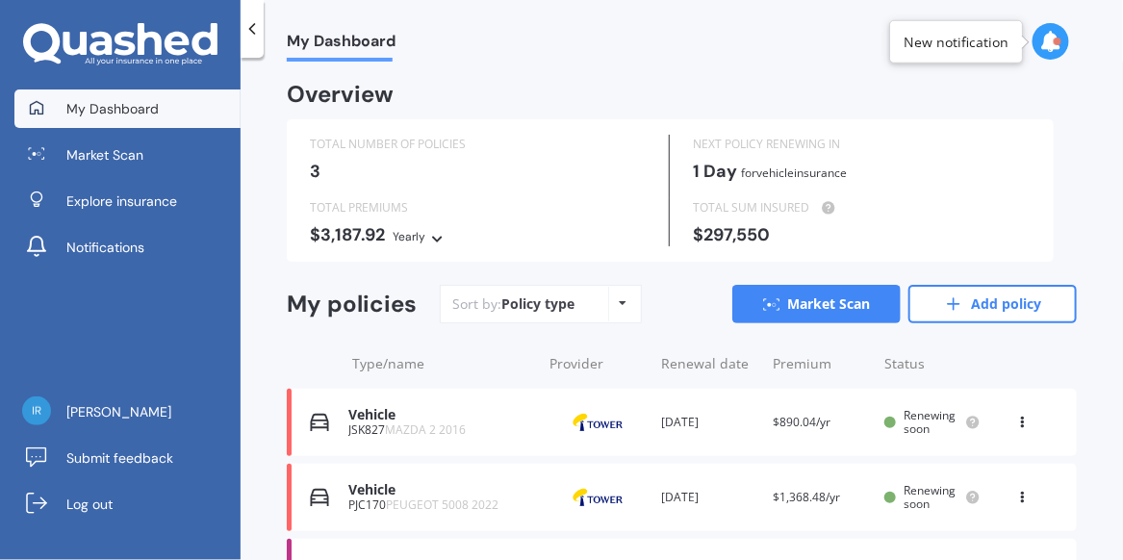
click at [399, 497] on div "Vehicle" at bounding box center [441, 490] width 186 height 16
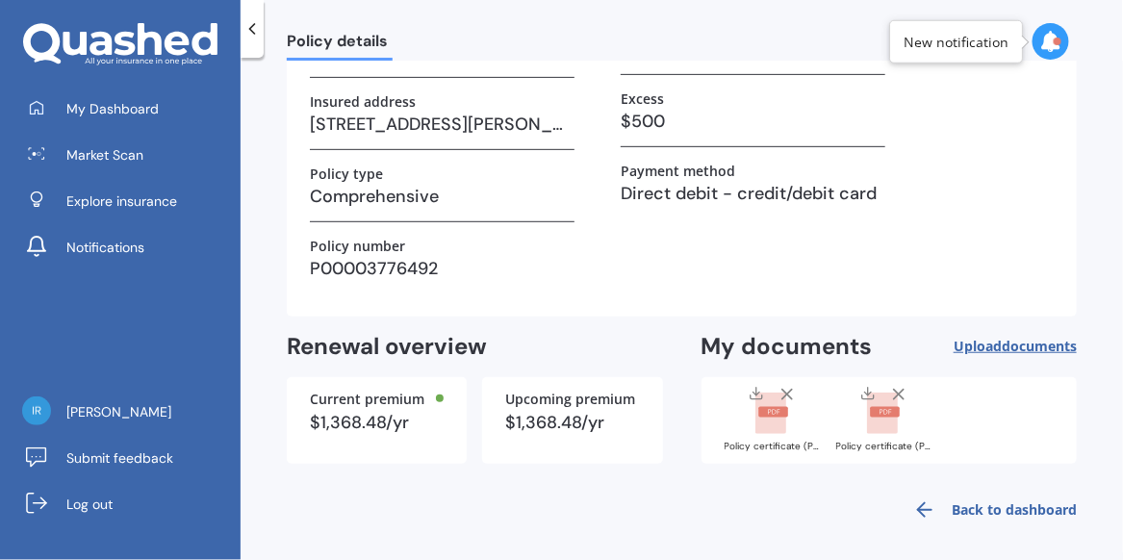
scroll to position [248, 0]
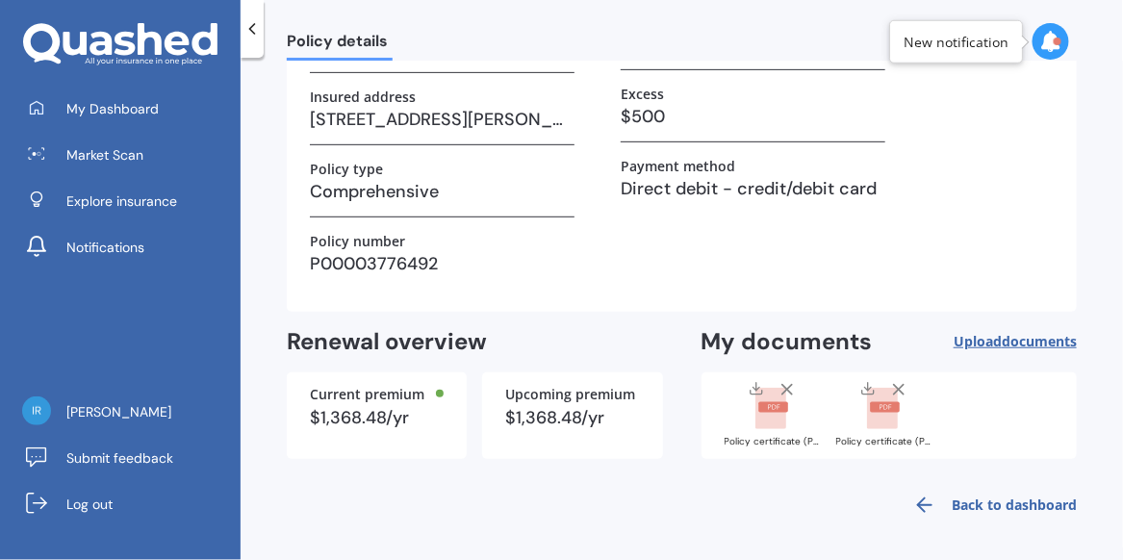
click at [1008, 338] on span "documents" at bounding box center [1039, 341] width 75 height 18
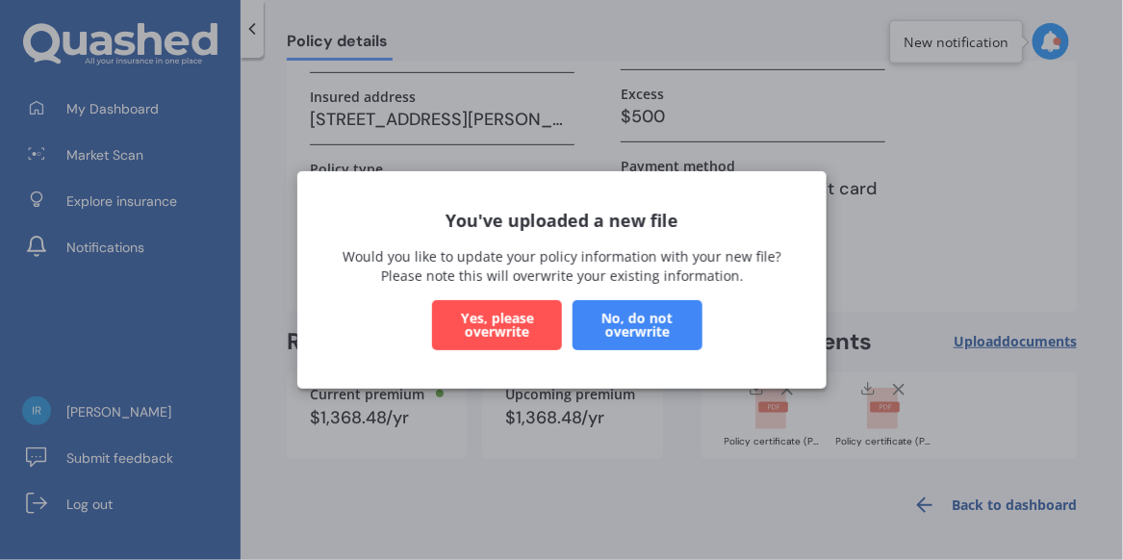
click at [673, 336] on button "No, do not overwrite" at bounding box center [637, 325] width 130 height 50
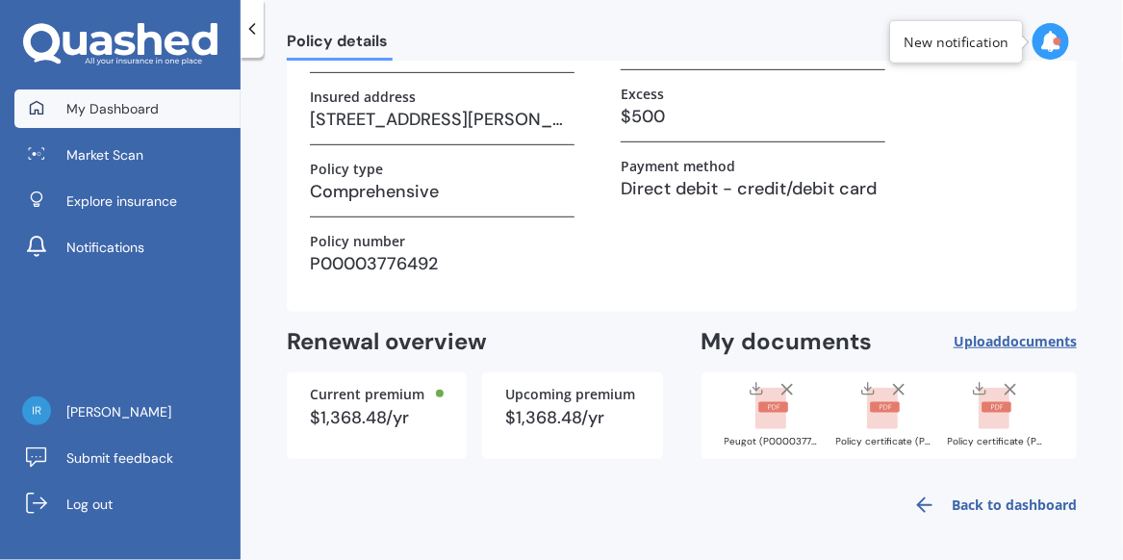
click at [122, 116] on span "My Dashboard" at bounding box center [112, 108] width 92 height 19
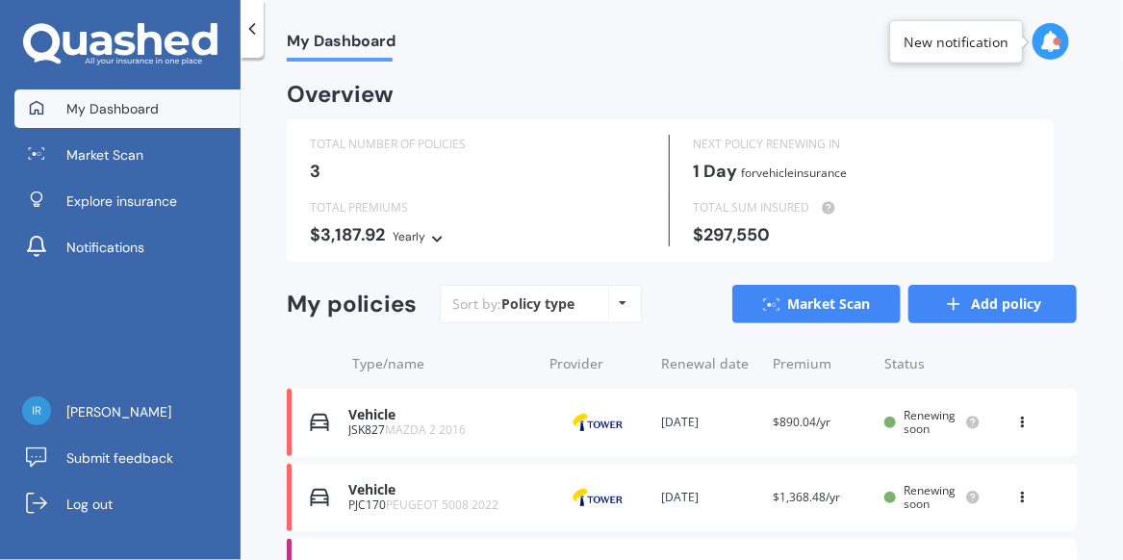
click at [965, 310] on link "Add policy" at bounding box center [993, 304] width 168 height 39
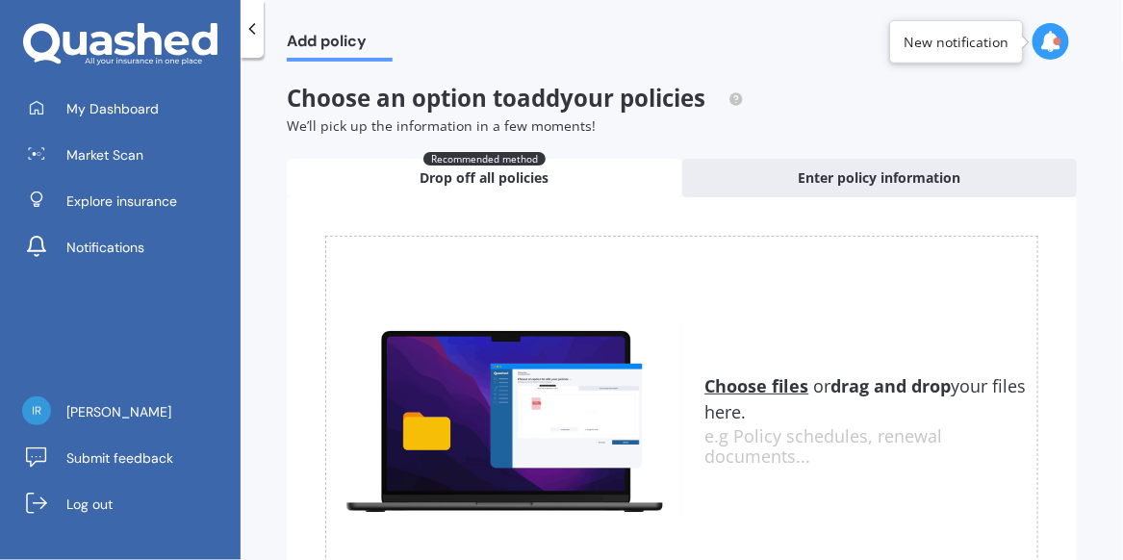
click at [775, 384] on u "Choose files" at bounding box center [758, 385] width 104 height 23
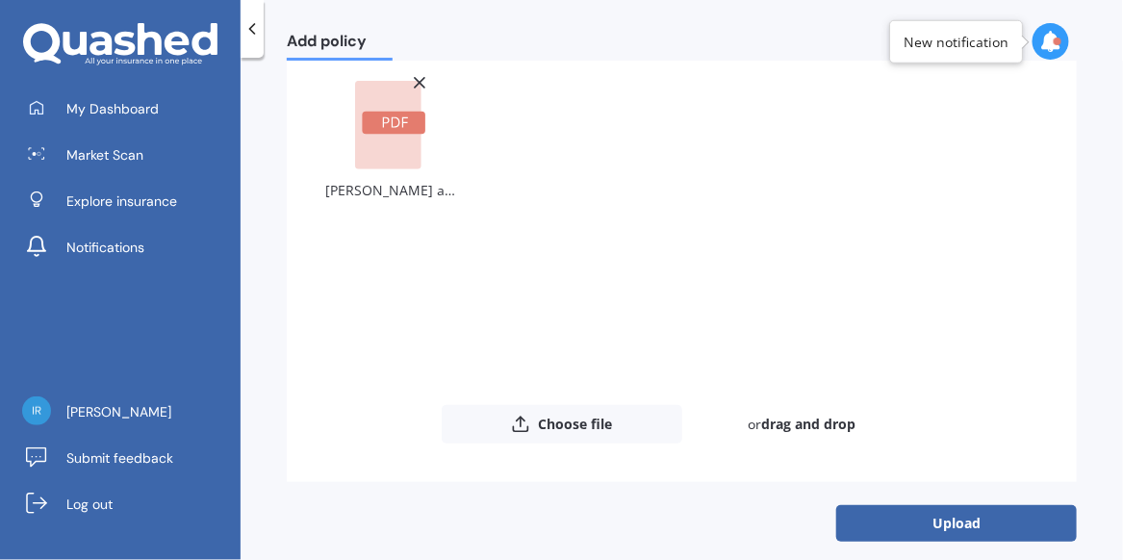
scroll to position [178, 0]
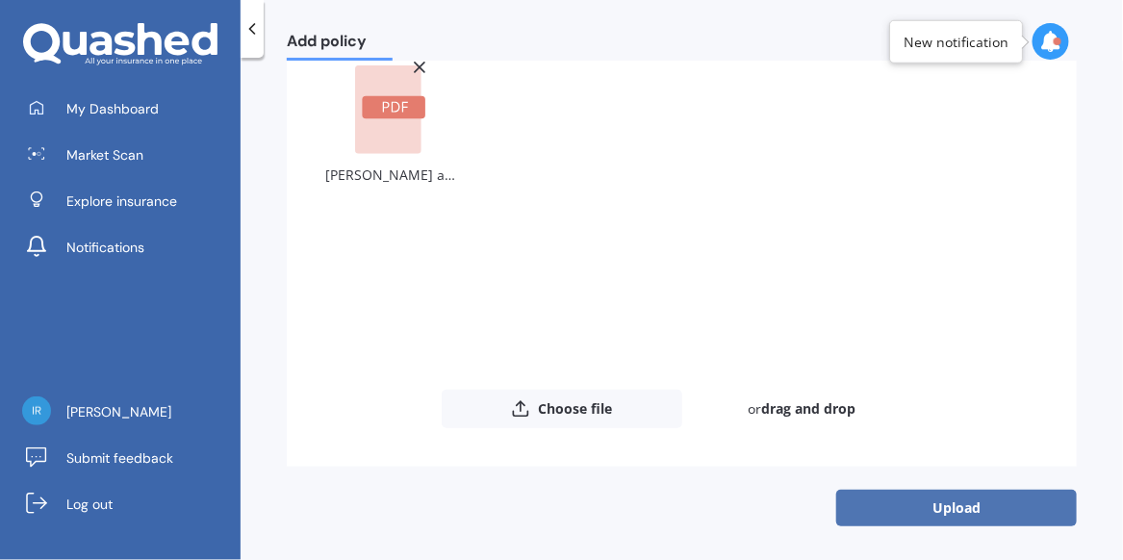
click at [937, 500] on button "Upload" at bounding box center [956, 508] width 241 height 37
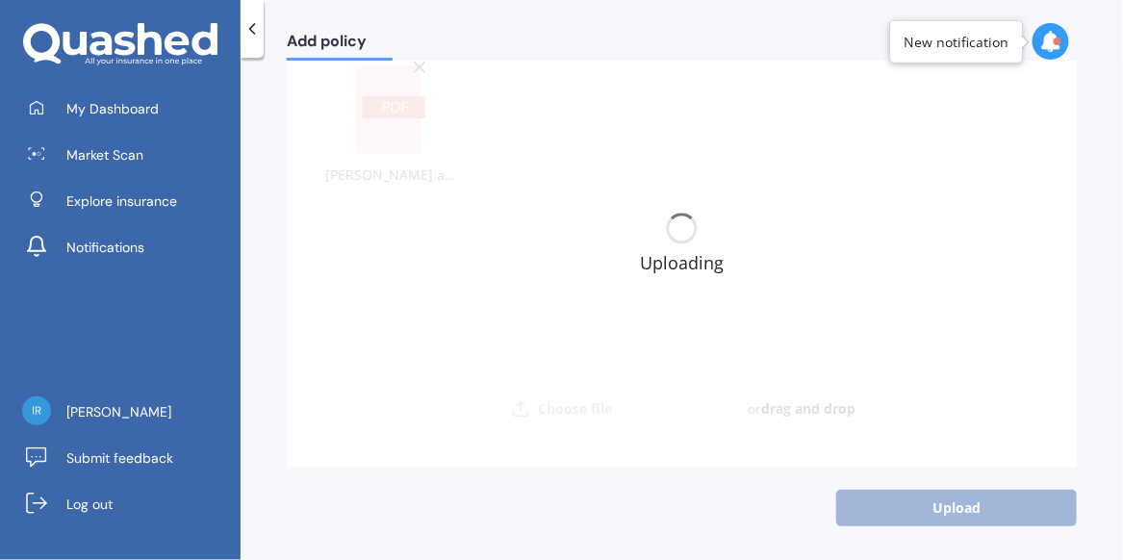
scroll to position [0, 0]
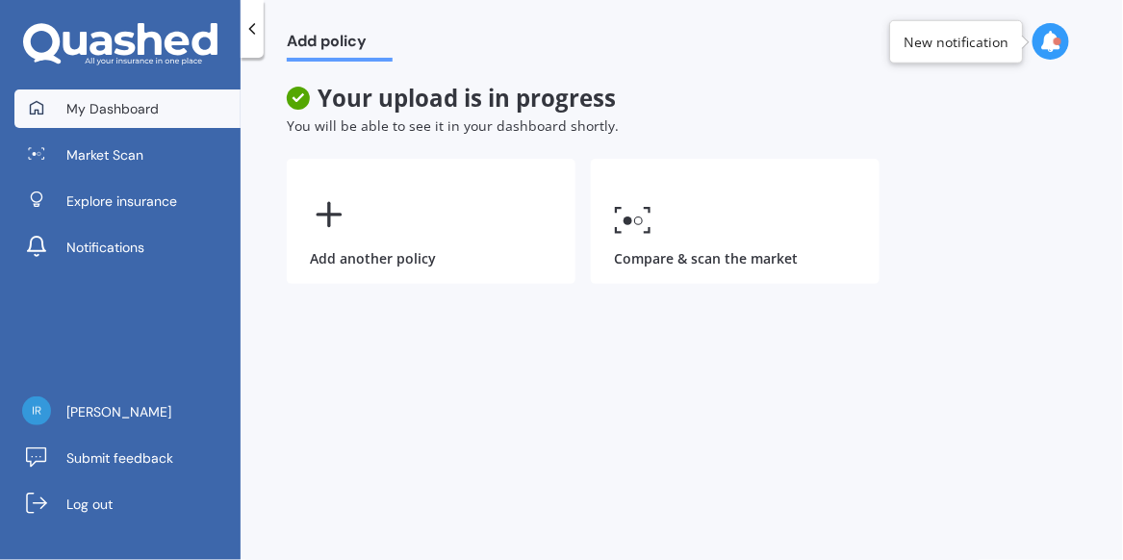
click at [136, 104] on span "My Dashboard" at bounding box center [112, 108] width 92 height 19
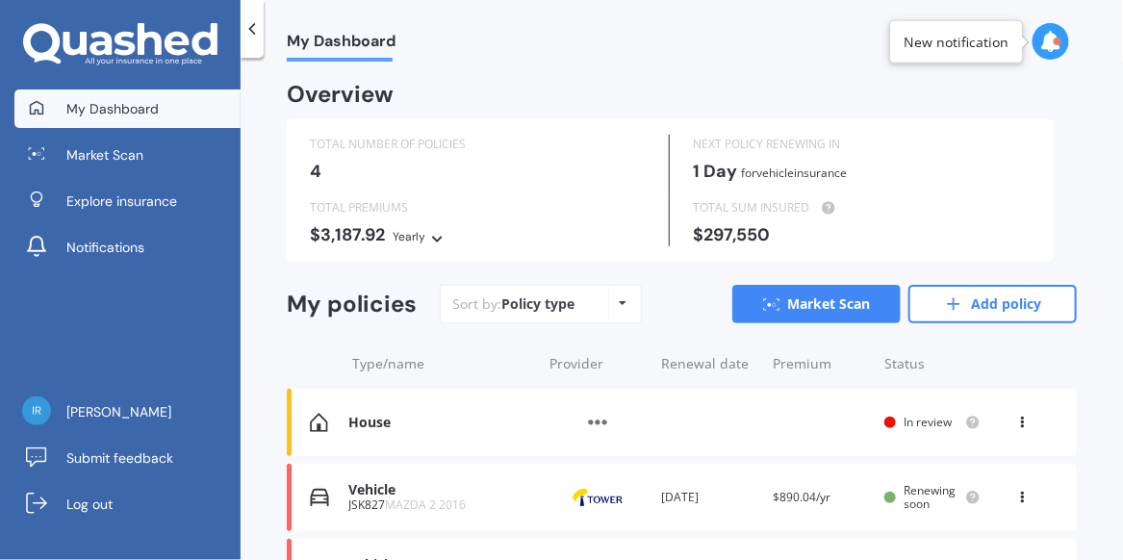
click at [374, 421] on div "House" at bounding box center [441, 423] width 186 height 16
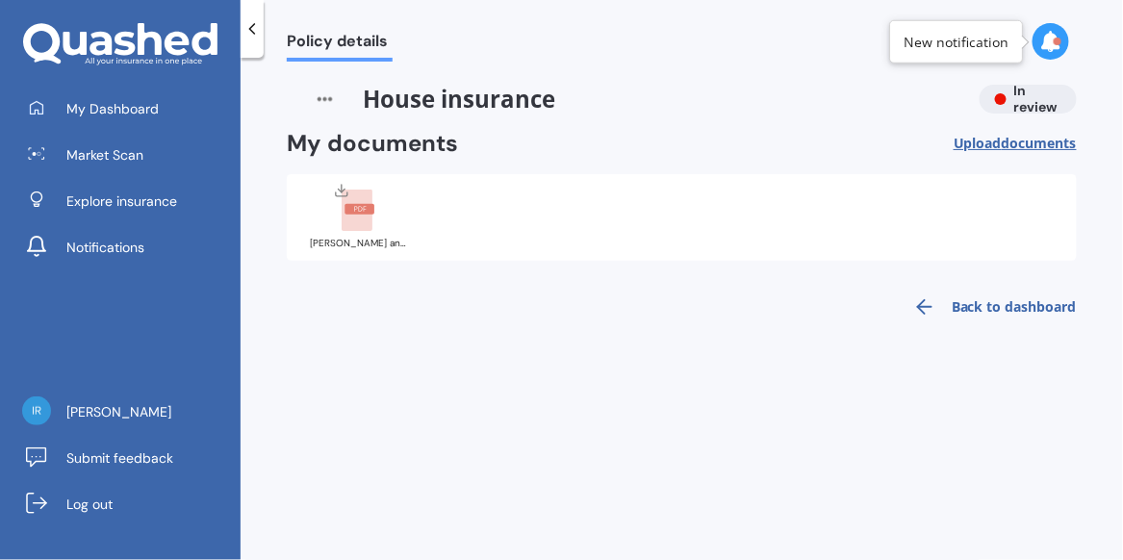
click at [364, 217] on rect at bounding box center [357, 211] width 31 height 42
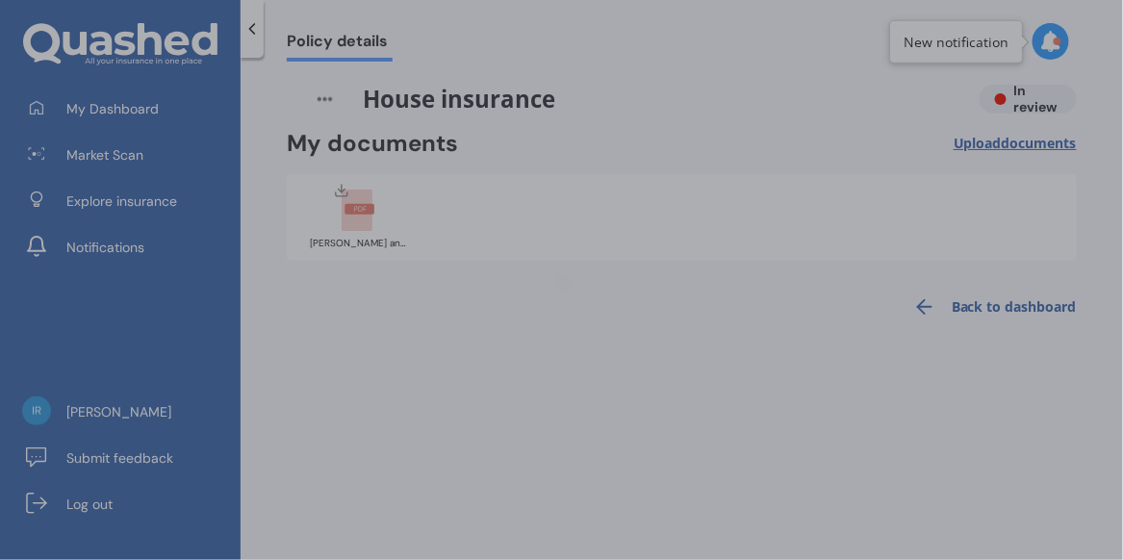
click at [364, 217] on div at bounding box center [561, 280] width 1123 height 560
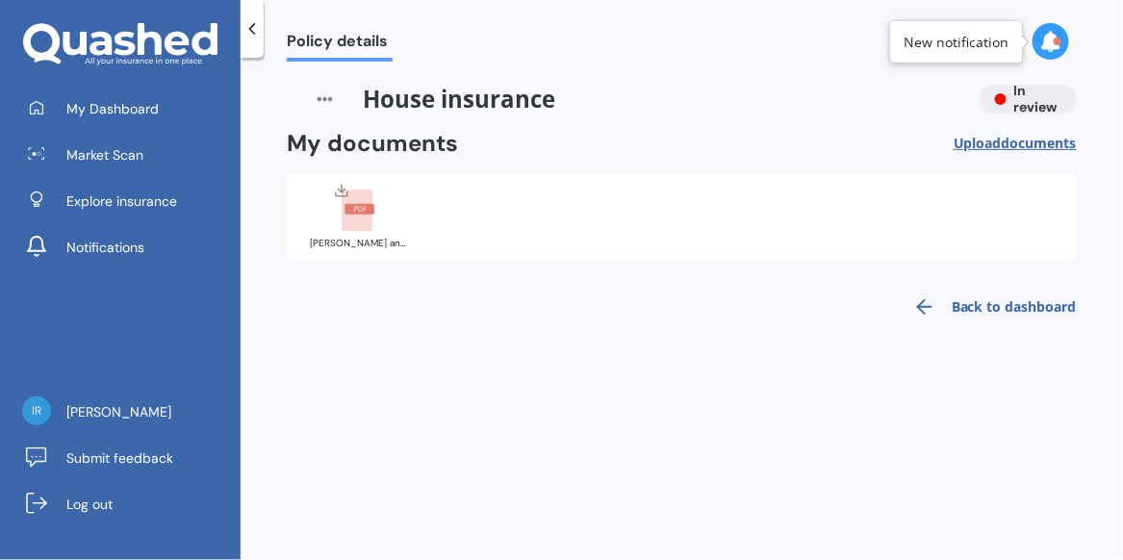
click at [357, 217] on rect at bounding box center [357, 211] width 31 height 42
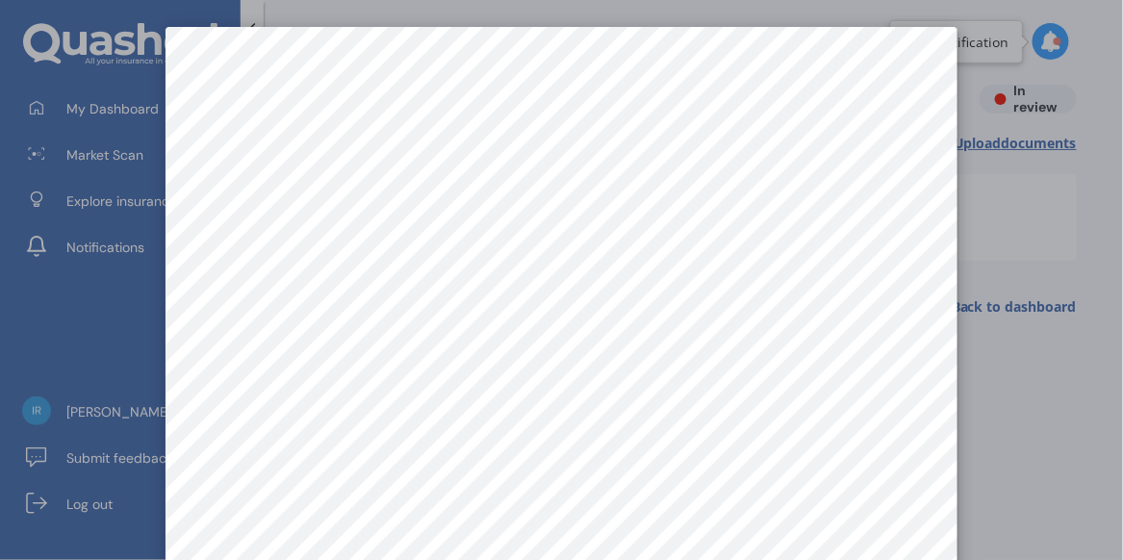
click at [1056, 376] on div at bounding box center [561, 280] width 1123 height 560
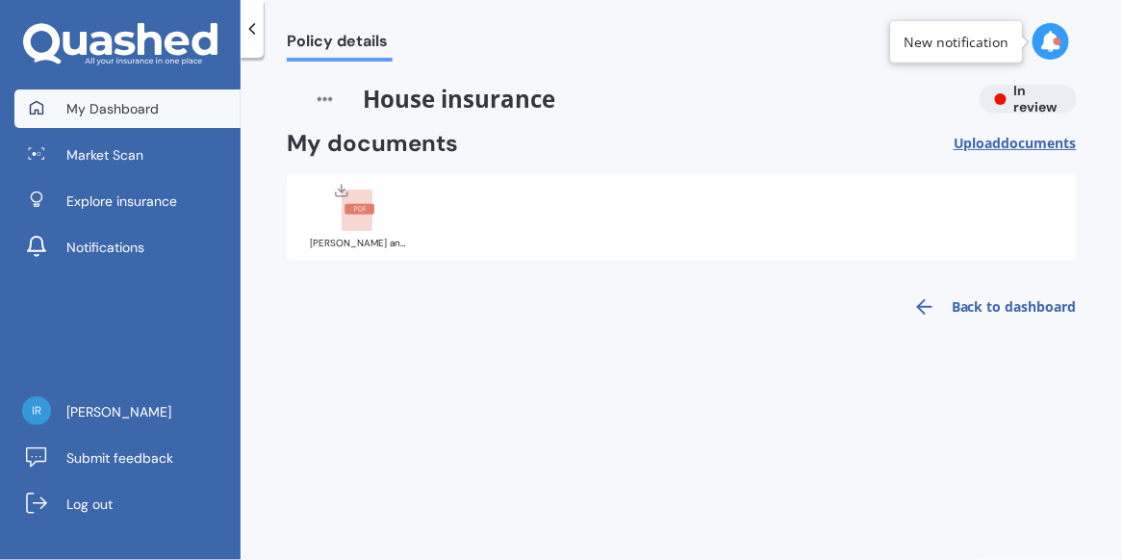
click at [123, 106] on span "My Dashboard" at bounding box center [112, 108] width 92 height 19
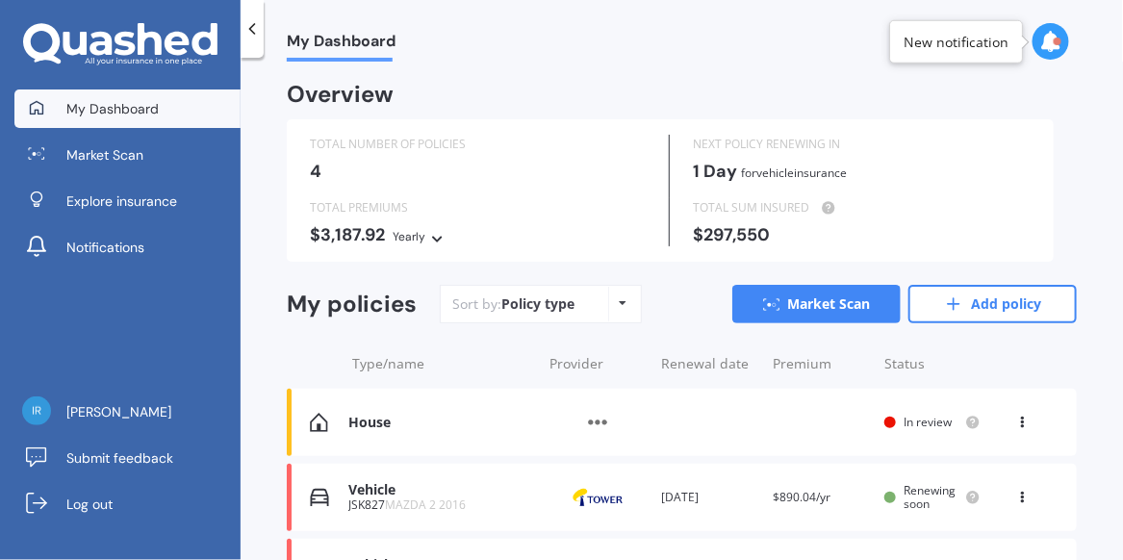
click at [364, 423] on div "House" at bounding box center [441, 423] width 186 height 16
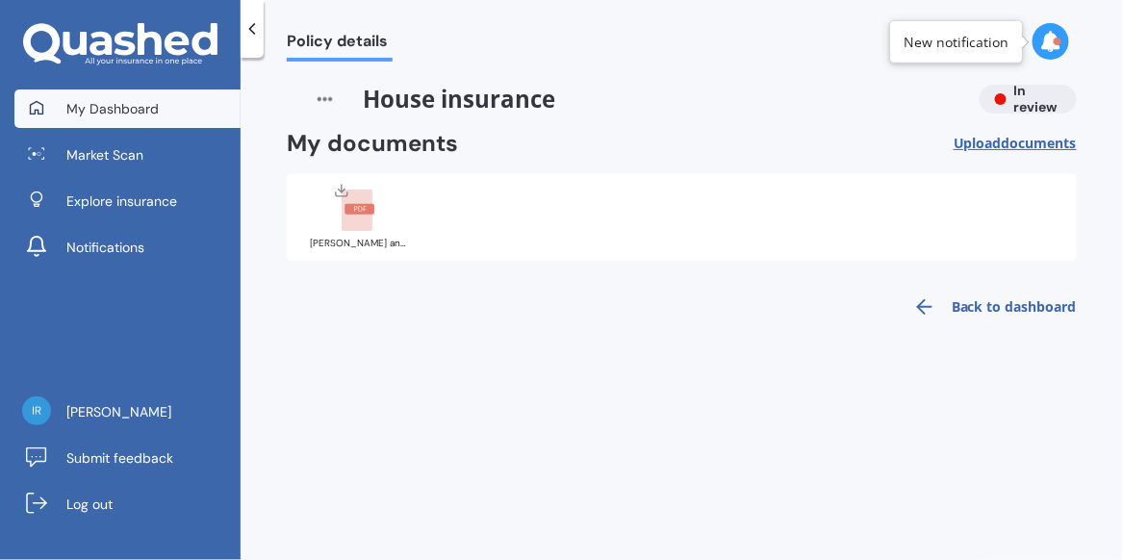
click at [130, 102] on span "My Dashboard" at bounding box center [112, 108] width 92 height 19
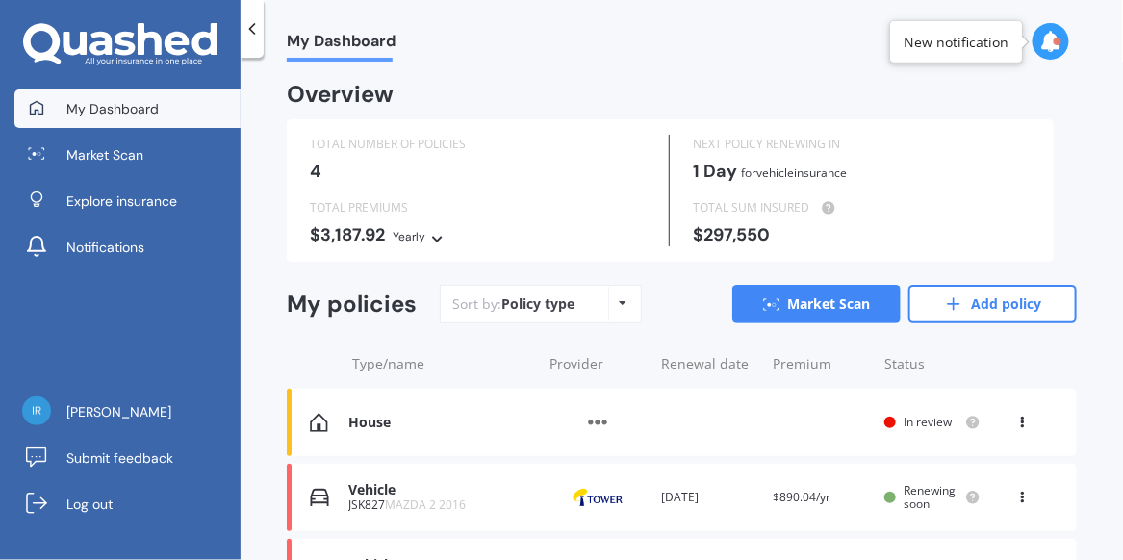
click at [1016, 422] on icon at bounding box center [1022, 419] width 13 height 12
click at [1036, 366] on div at bounding box center [1025, 363] width 58 height 19
click at [587, 420] on img at bounding box center [598, 422] width 96 height 37
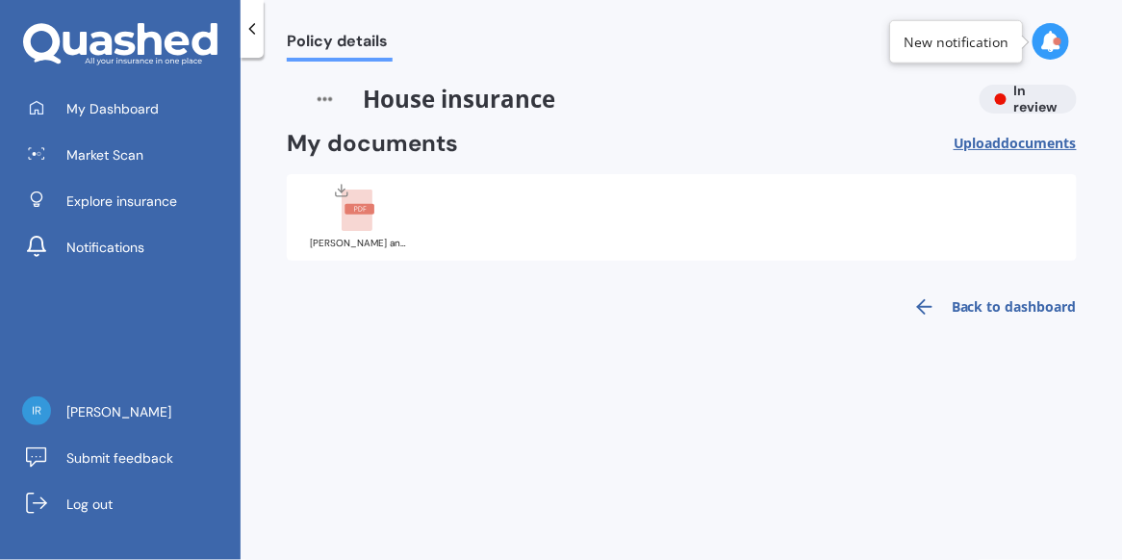
click at [994, 305] on link "Back to dashboard" at bounding box center [989, 307] width 175 height 46
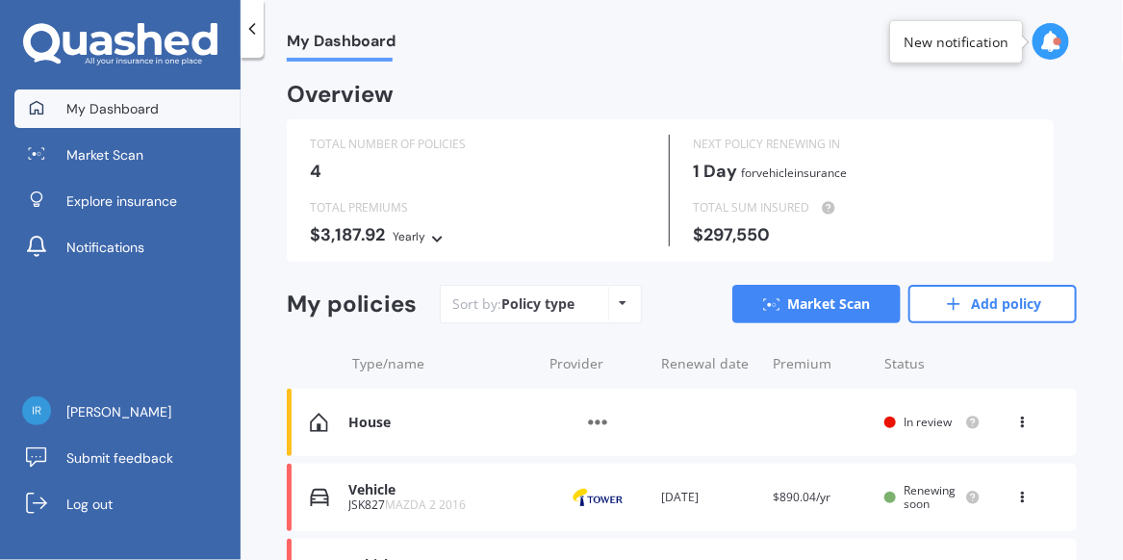
click at [369, 424] on div "House" at bounding box center [441, 423] width 186 height 16
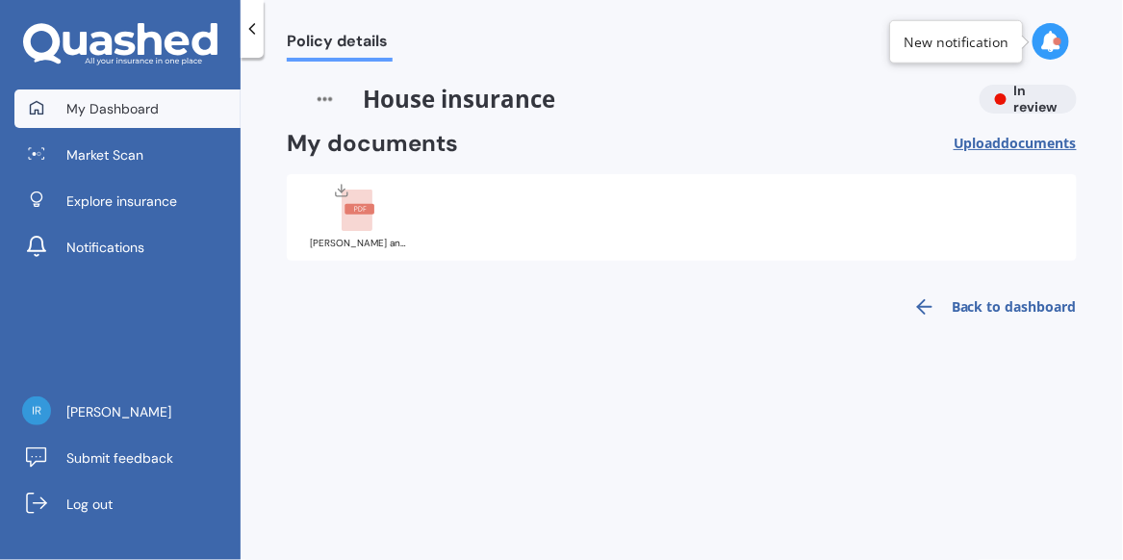
click at [128, 107] on span "My Dashboard" at bounding box center [112, 108] width 92 height 19
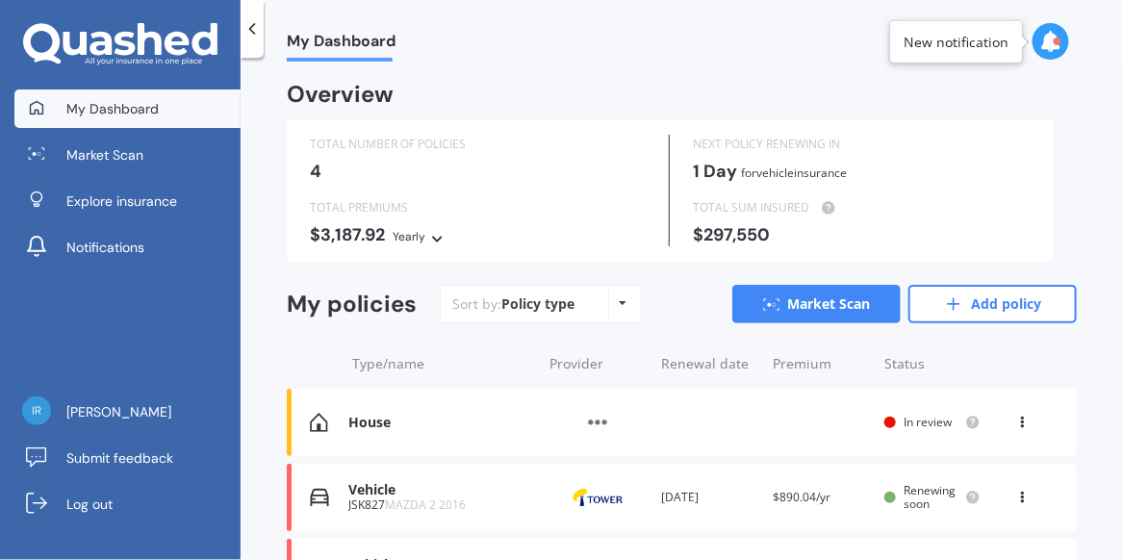
drag, startPoint x: 1015, startPoint y: 421, endPoint x: 627, endPoint y: 304, distance: 405.0
click at [627, 304] on div "Policy type Alphabetical Date added Renewing next" at bounding box center [623, 304] width 30 height 35
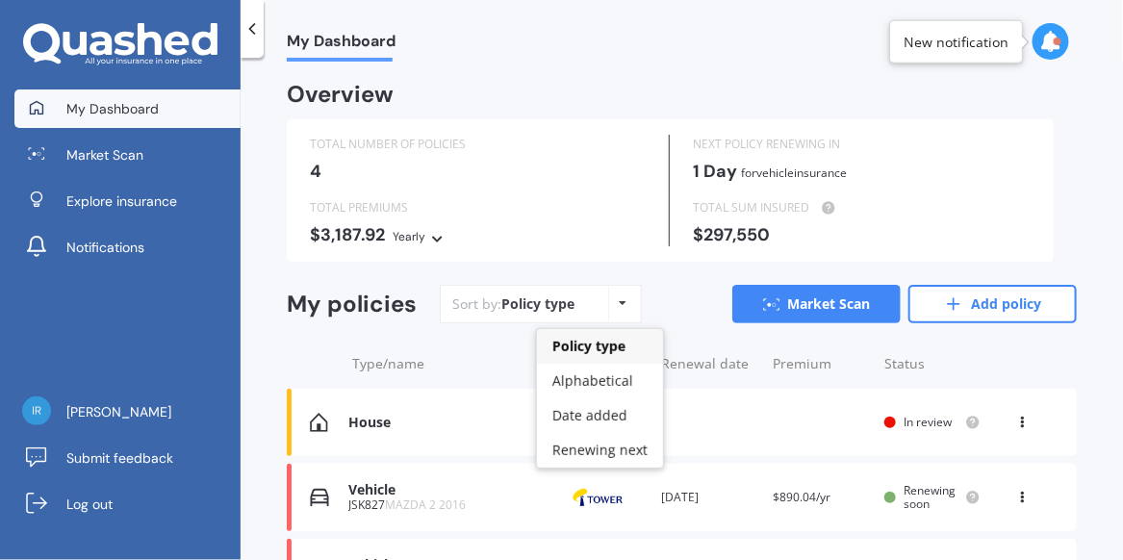
click at [627, 304] on div "Policy type Alphabetical Date added Renewing next" at bounding box center [623, 304] width 30 height 35
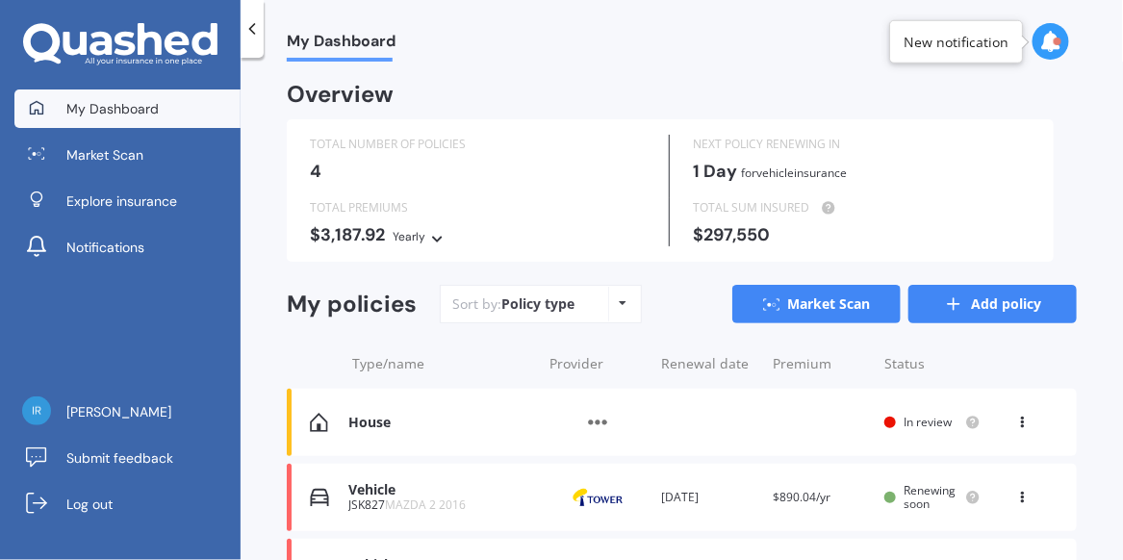
click at [973, 308] on link "Add policy" at bounding box center [993, 304] width 168 height 39
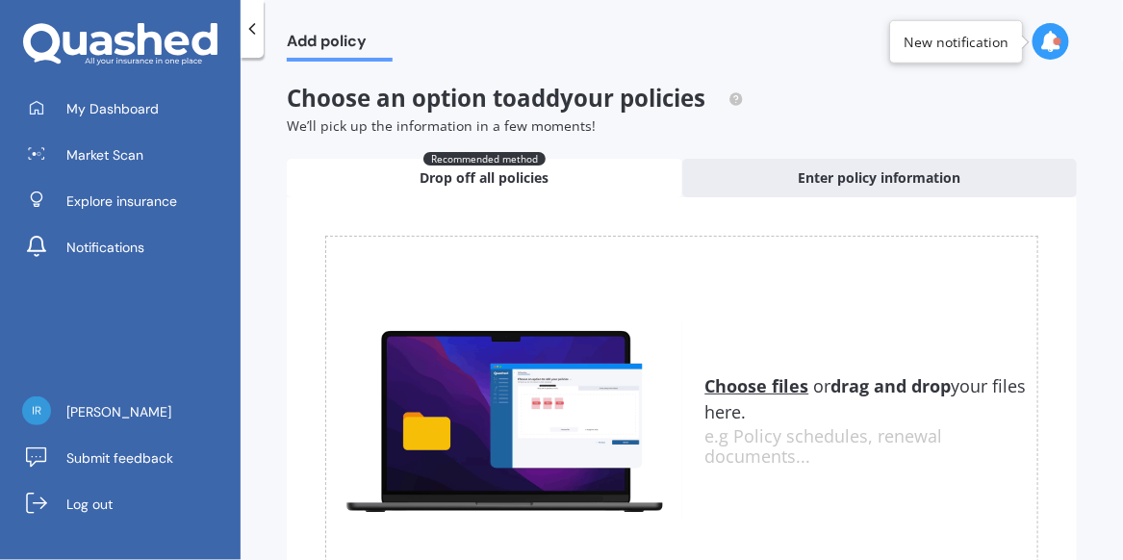
click at [764, 391] on u "Choose files" at bounding box center [758, 385] width 104 height 23
